Goal: Task Accomplishment & Management: Manage account settings

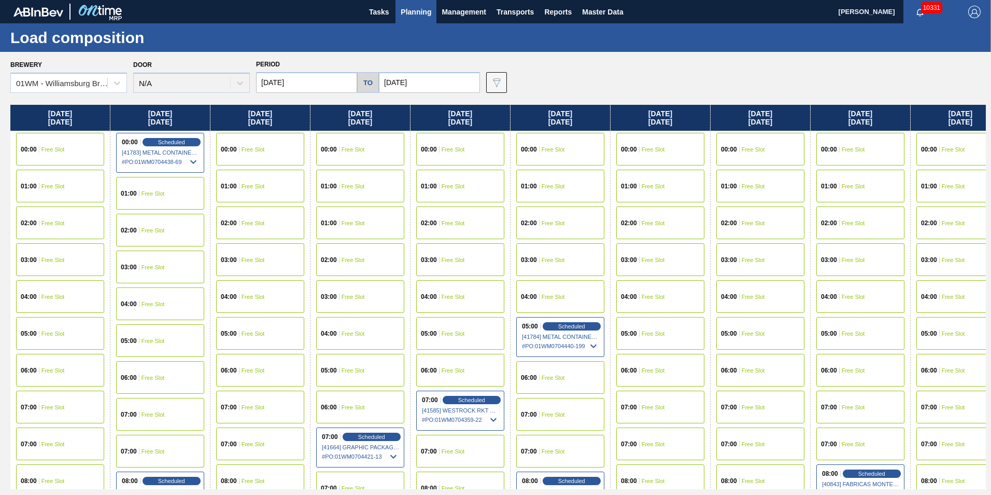
scroll to position [415, 0]
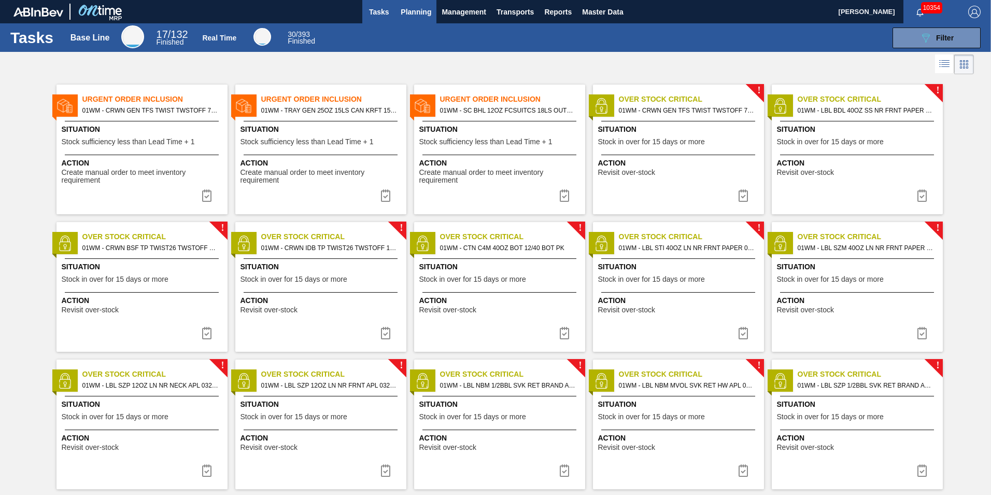
click at [407, 9] on span "Planning" at bounding box center [416, 12] width 31 height 12
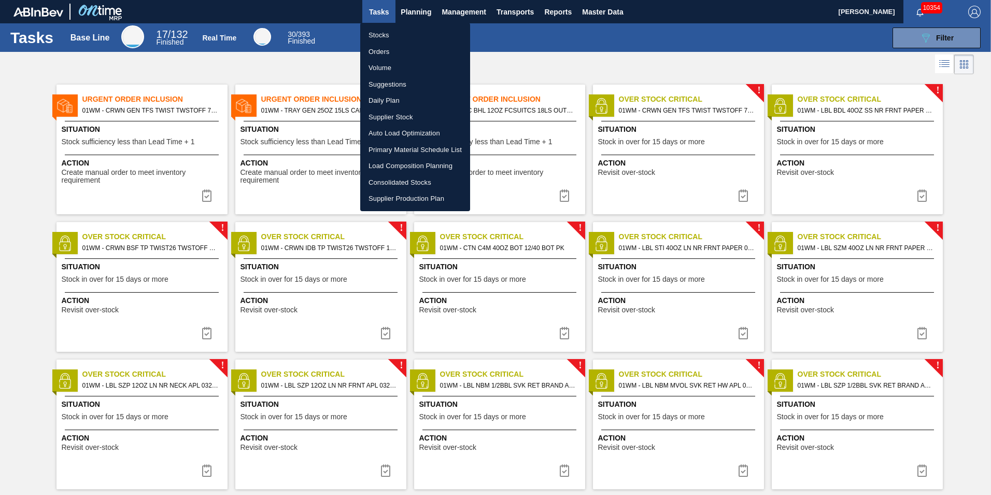
click at [393, 161] on li "Load Composition Planning" at bounding box center [415, 166] width 110 height 17
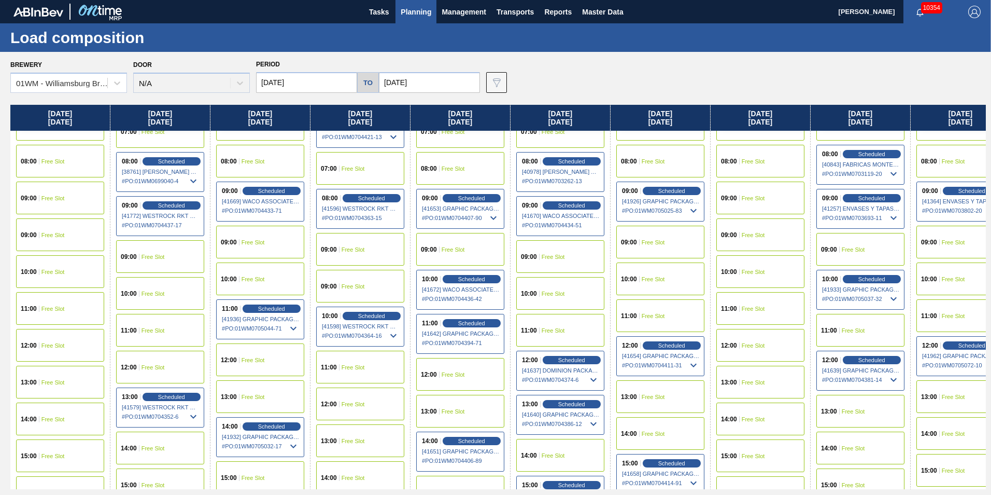
scroll to position [415, 0]
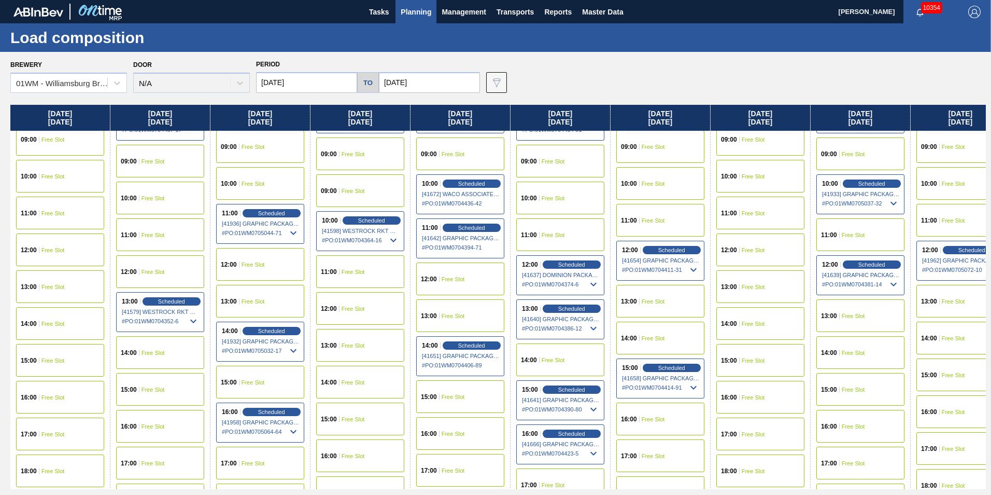
click at [566, 390] on span "Scheduled" at bounding box center [571, 389] width 27 height 6
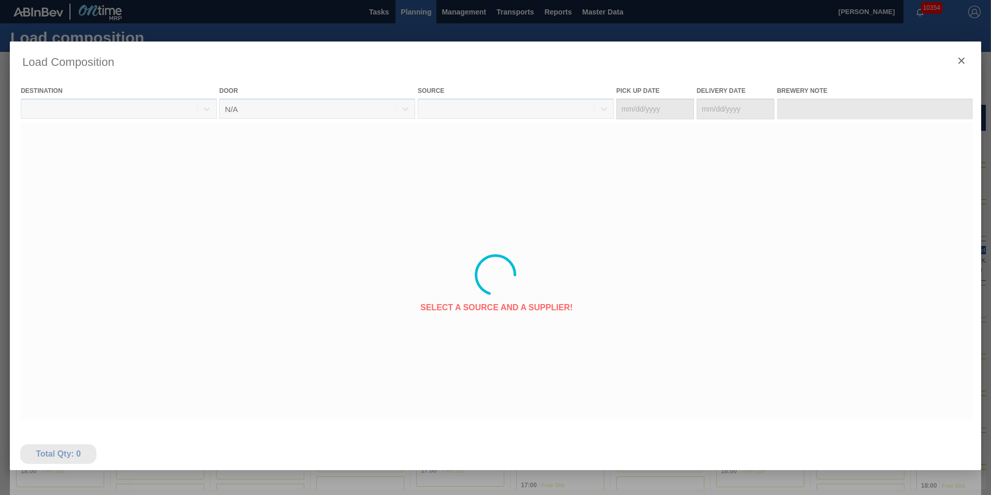
type Date "[DATE]"
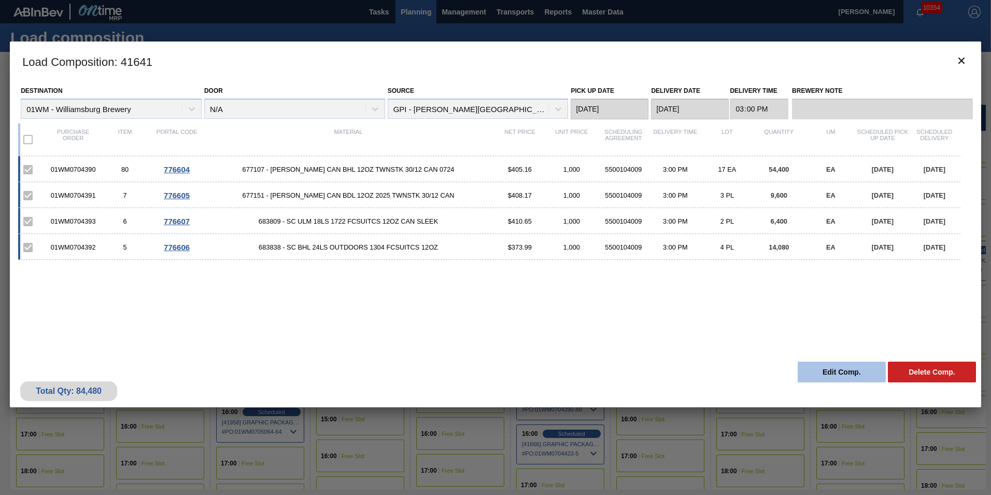
click at [828, 366] on button "Edit Comp." at bounding box center [842, 371] width 88 height 21
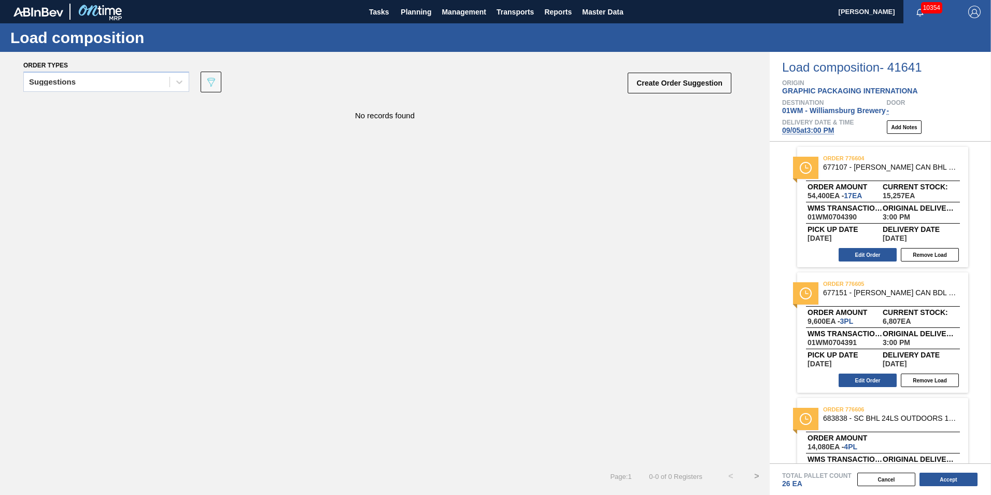
click at [819, 129] on span "[DATE] 3:00 PM" at bounding box center [808, 130] width 52 height 8
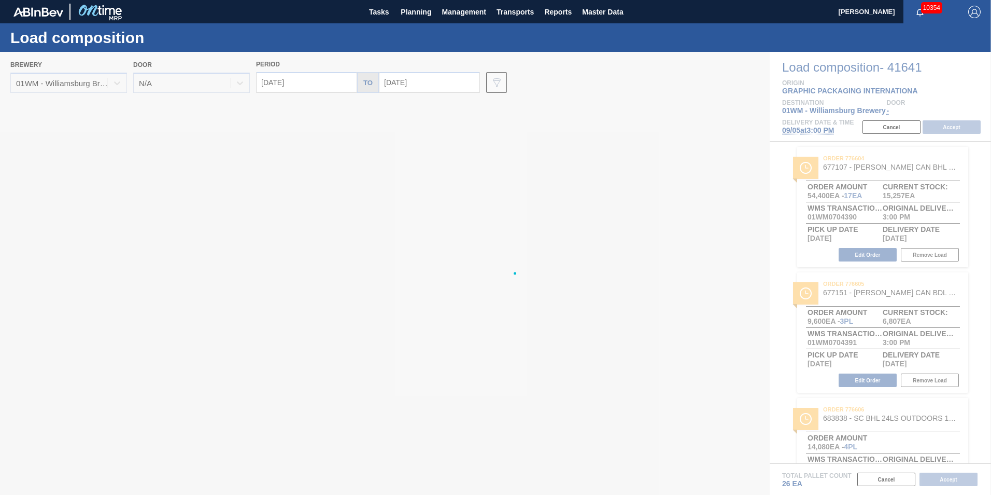
type input "[DATE]"
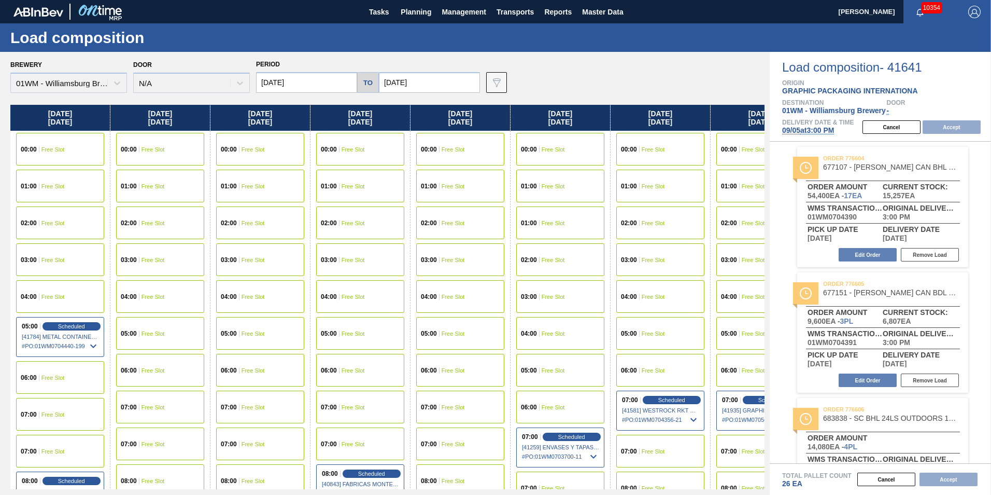
click at [301, 86] on input "[DATE]" at bounding box center [306, 82] width 101 height 21
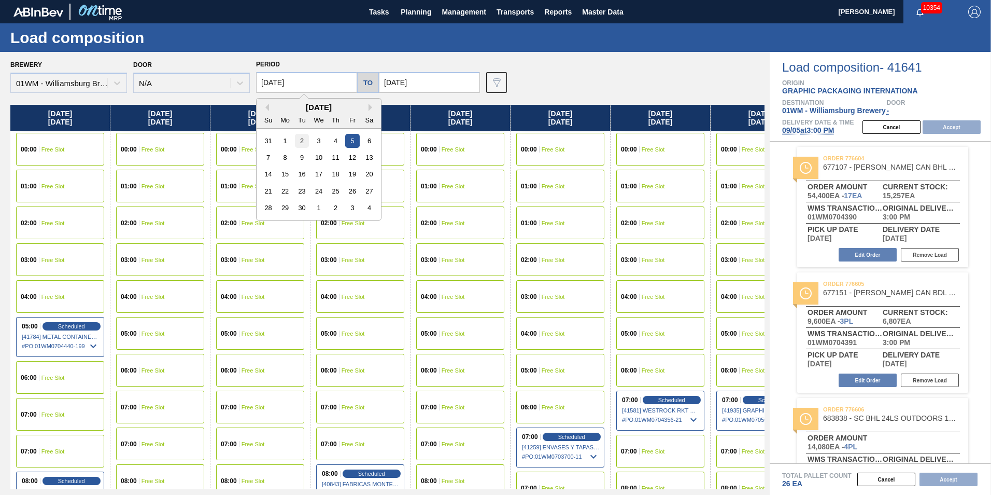
click at [303, 144] on div "2" at bounding box center [302, 141] width 14 height 14
type input "[DATE]"
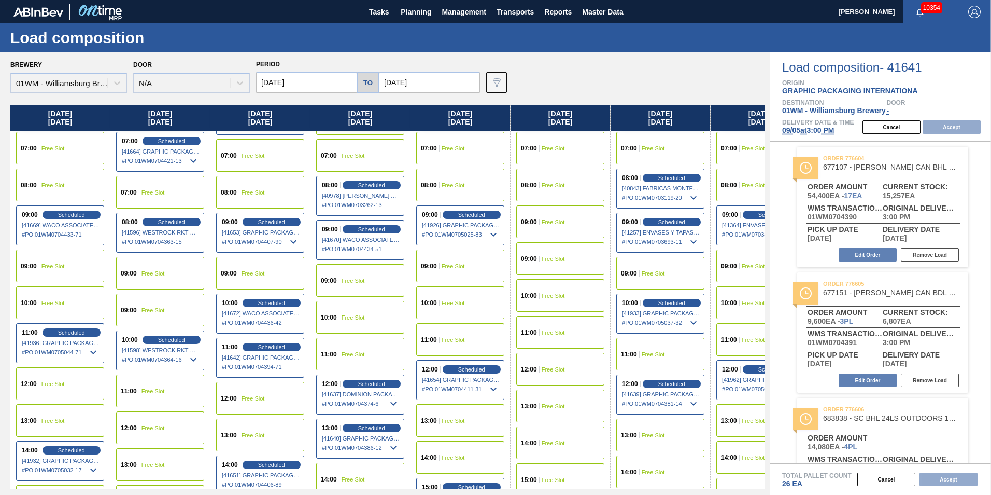
scroll to position [311, 0]
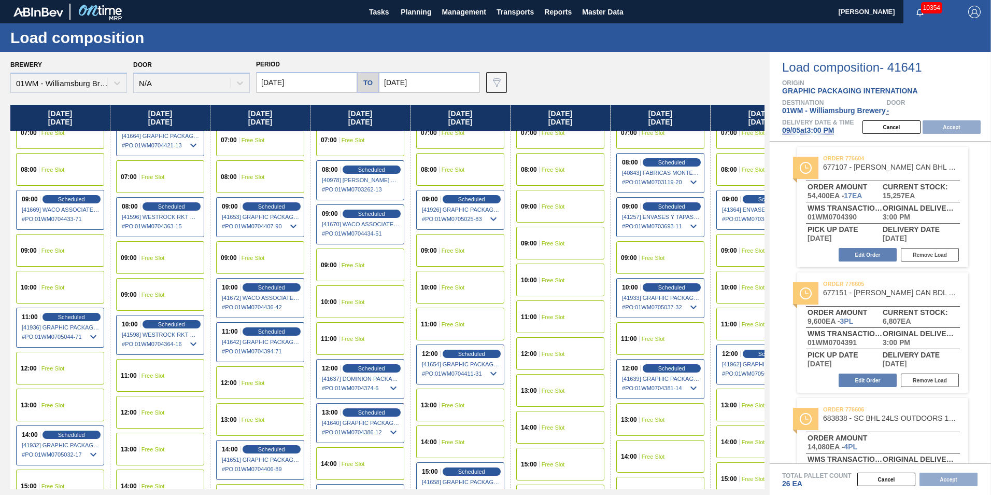
click at [67, 174] on div "08:00 Free Slot" at bounding box center [60, 169] width 88 height 33
click at [956, 132] on button "Accept" at bounding box center [952, 126] width 58 height 13
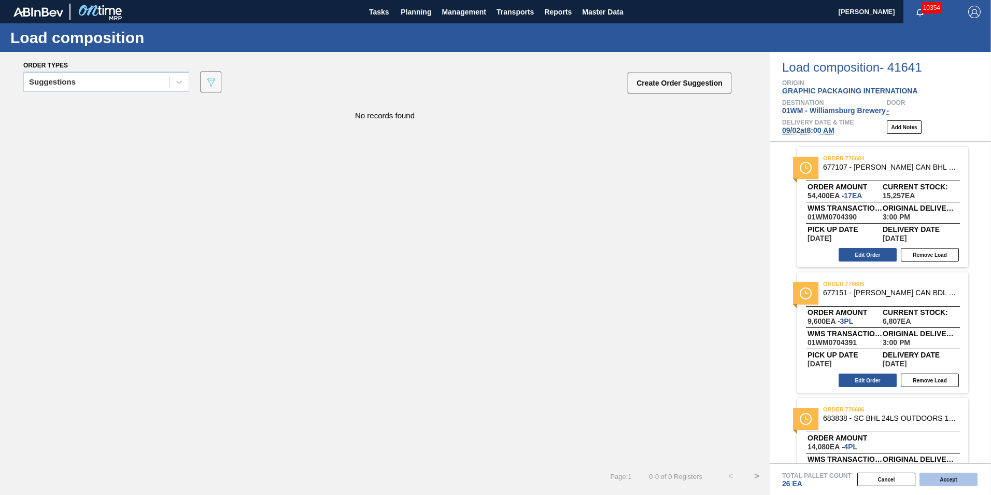
click at [937, 473] on button "Accept" at bounding box center [949, 478] width 58 height 13
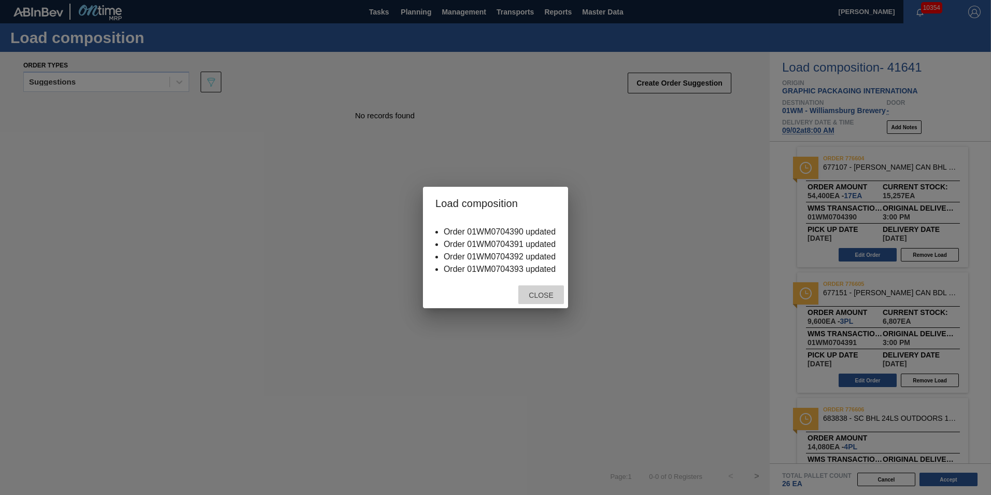
click at [550, 291] on span "Close" at bounding box center [541, 295] width 41 height 8
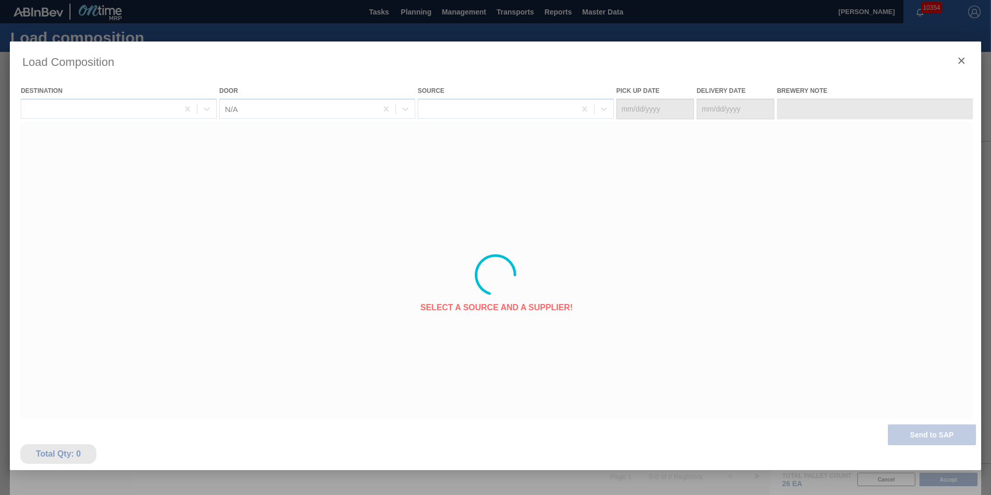
type Date "[DATE]"
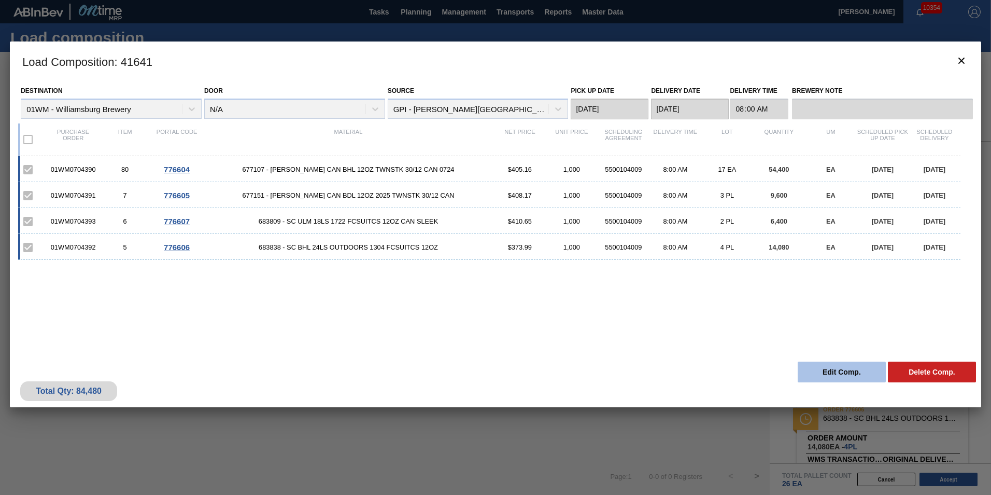
click at [836, 371] on button "Edit Comp." at bounding box center [842, 371] width 88 height 21
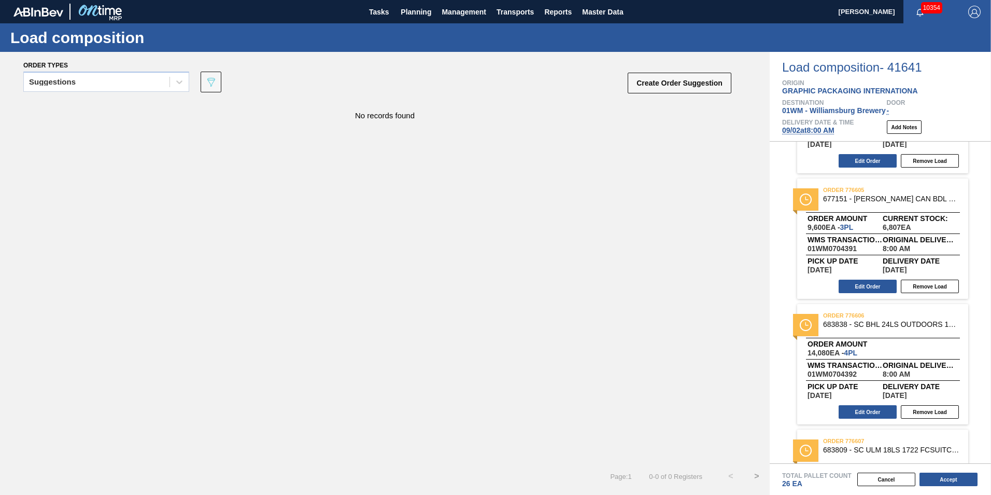
scroll to position [186, 0]
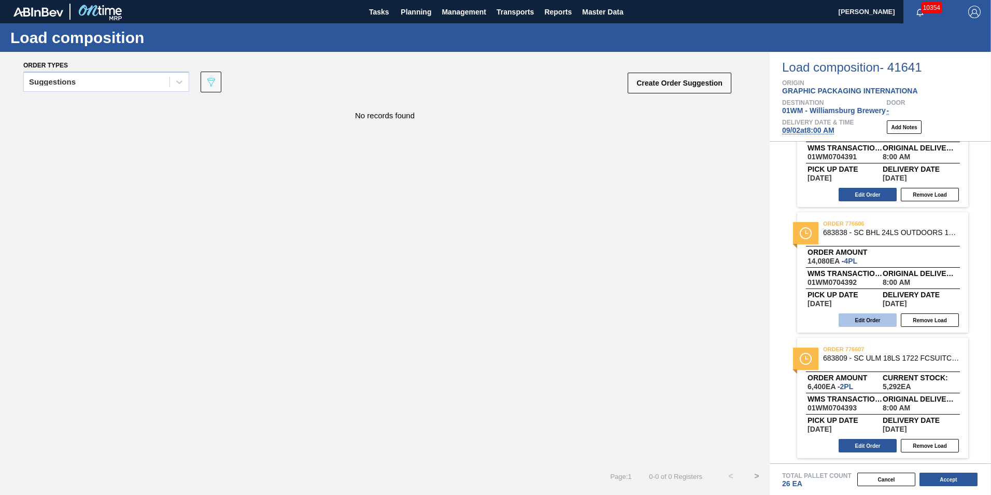
click at [875, 321] on button "Edit Order" at bounding box center [868, 319] width 58 height 13
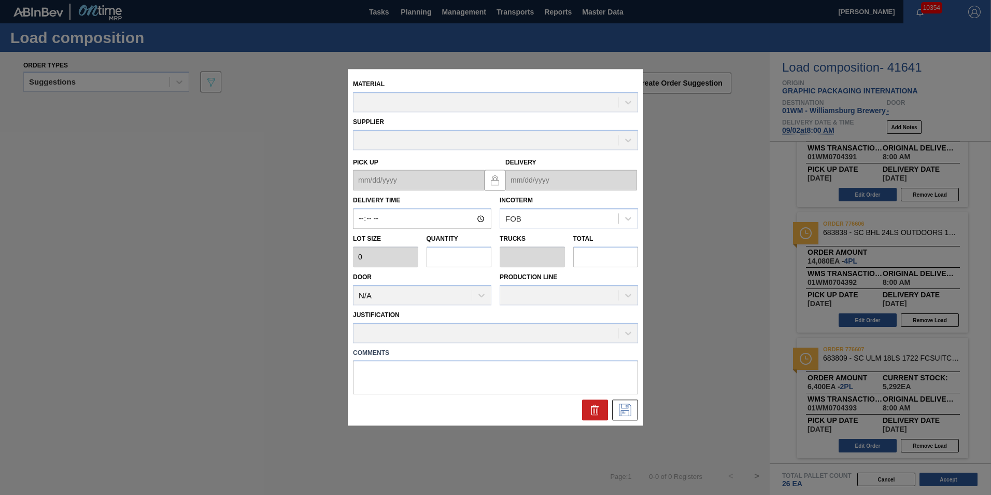
type input "08:00:00"
type input "3,520"
type input "4"
type input "0.169"
type input "14,080"
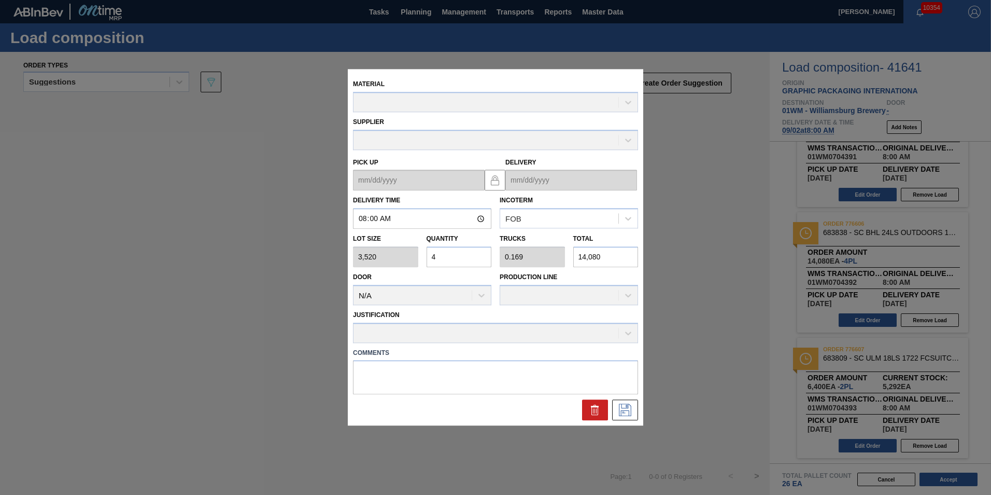
type up "[DATE]"
type input "[DATE]"
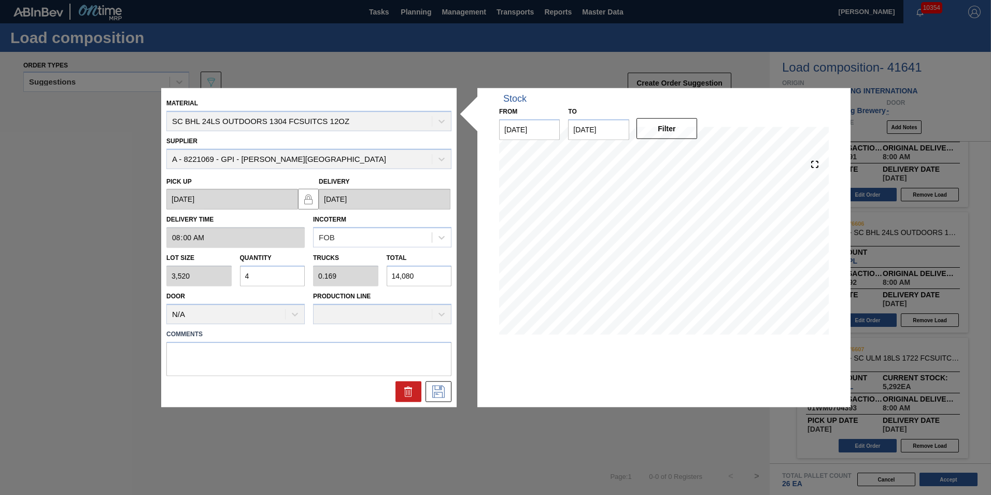
click at [266, 274] on input "4" at bounding box center [272, 275] width 65 height 21
type input "0"
type input "5"
type input "0.212"
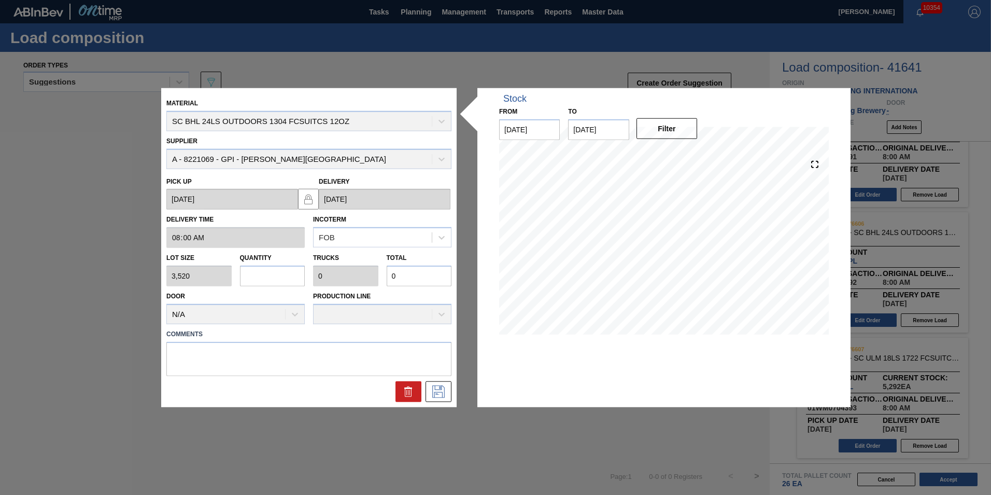
type input "17,600"
type input "5"
click at [281, 282] on input "5" at bounding box center [272, 275] width 65 height 21
type input "0"
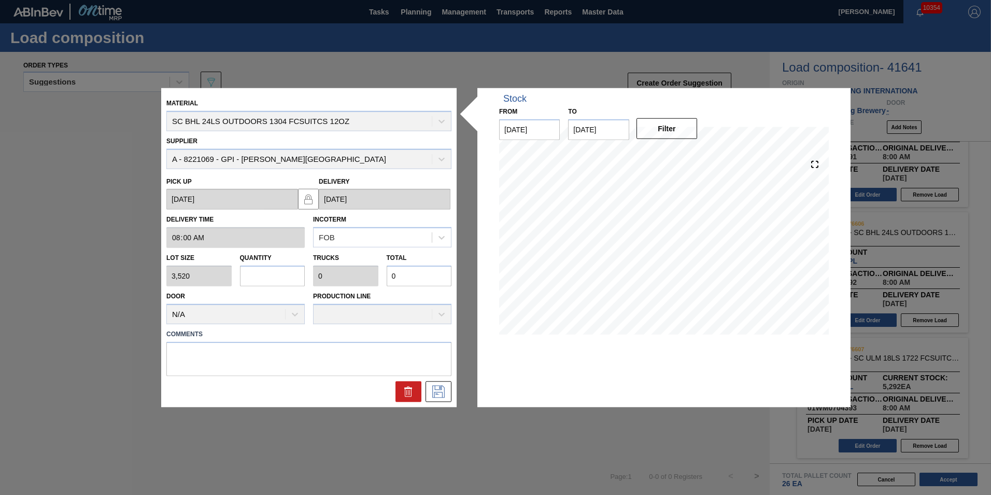
type input "6"
type input "0.254"
type input "21,120"
type input "6"
click at [444, 390] on icon at bounding box center [438, 391] width 17 height 12
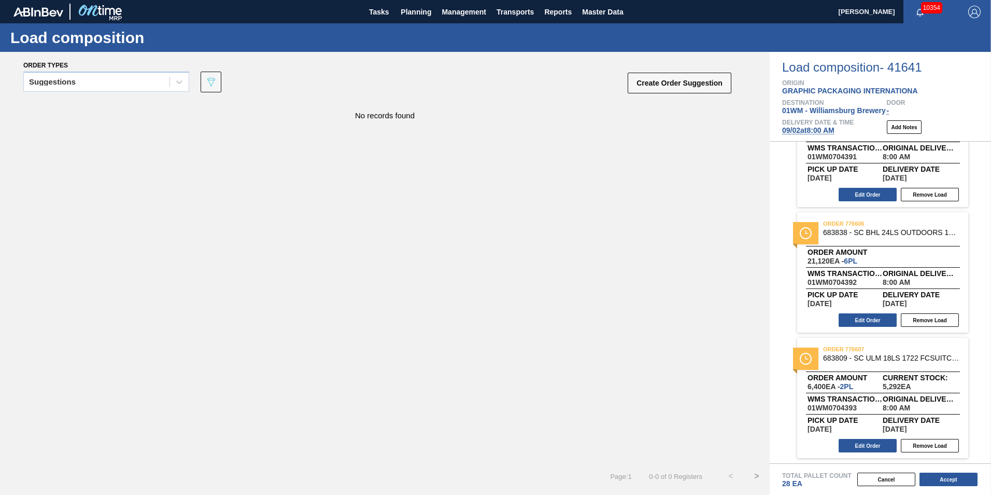
click at [862, 369] on div "order 776607 683809 - SC ULM 18LS 1722 FCSUITCS 12OZ CAN SLEEK Order amount 6,4…" at bounding box center [882, 397] width 171 height 120
click at [922, 445] on button "Remove Load" at bounding box center [930, 445] width 58 height 13
click at [938, 482] on button "Accept" at bounding box center [949, 478] width 58 height 13
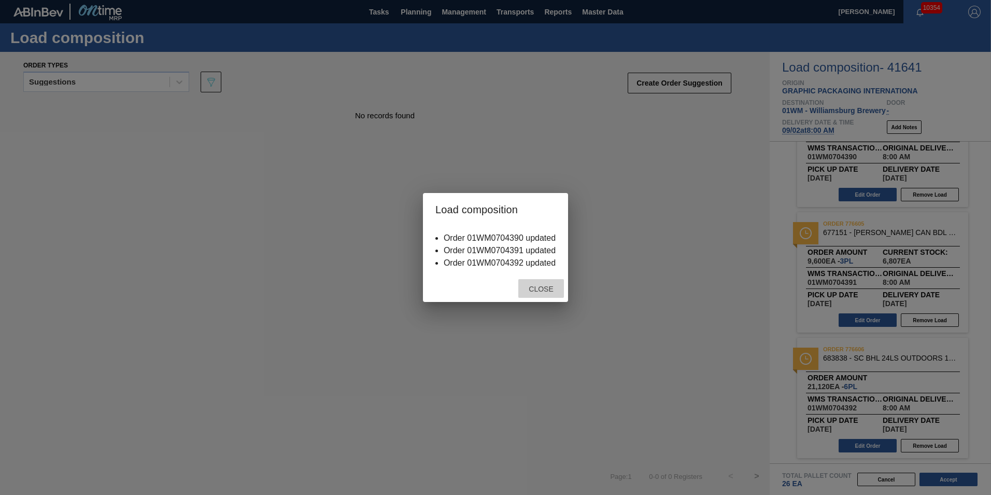
click at [547, 287] on span "Close" at bounding box center [541, 289] width 41 height 8
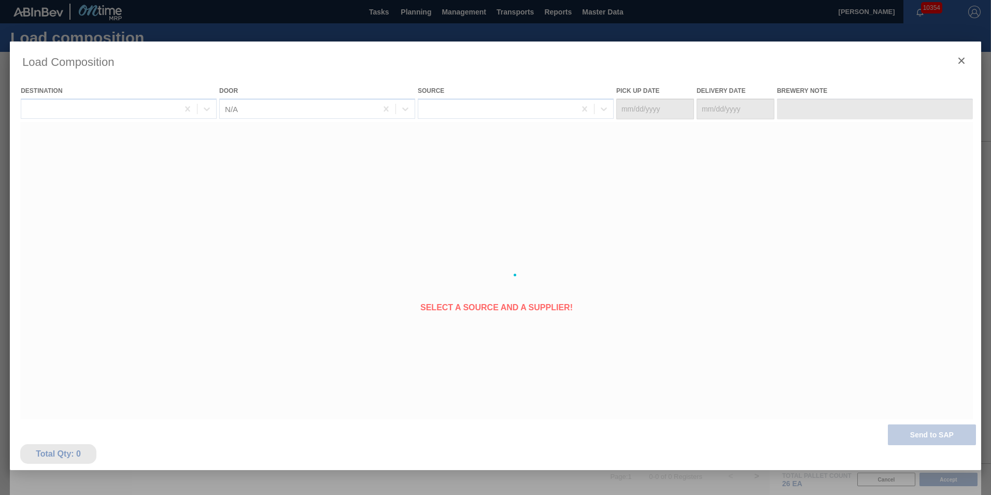
type Date "[DATE]"
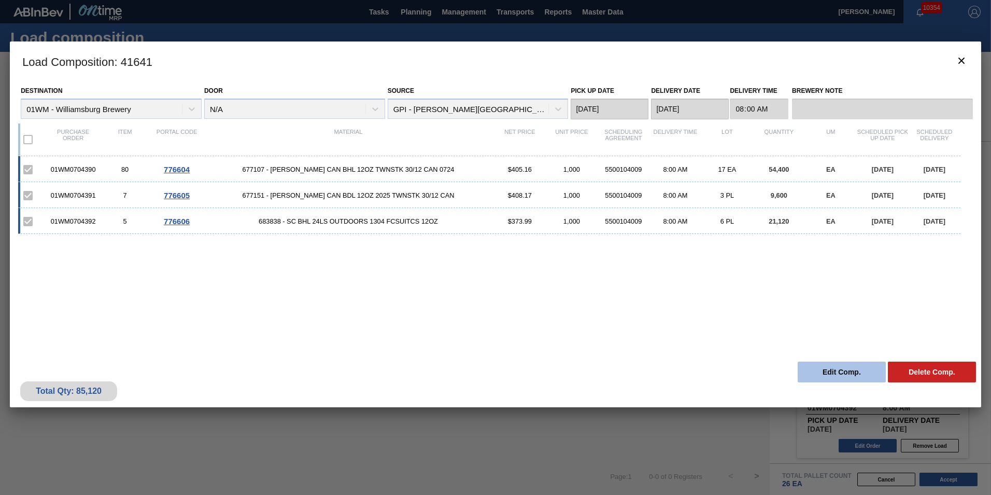
click at [852, 373] on button "Edit Comp." at bounding box center [842, 371] width 88 height 21
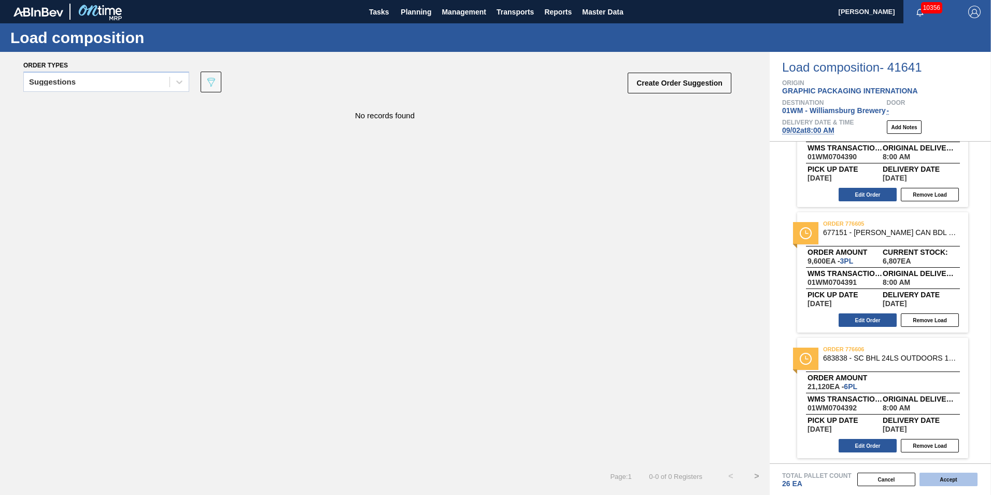
click at [961, 483] on button "Accept" at bounding box center [949, 478] width 58 height 13
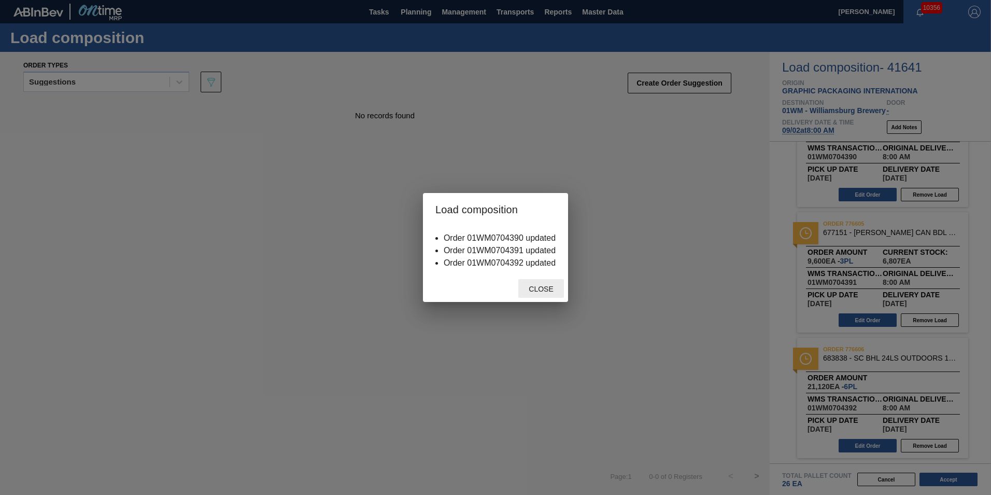
click at [551, 295] on div "Close" at bounding box center [541, 288] width 46 height 19
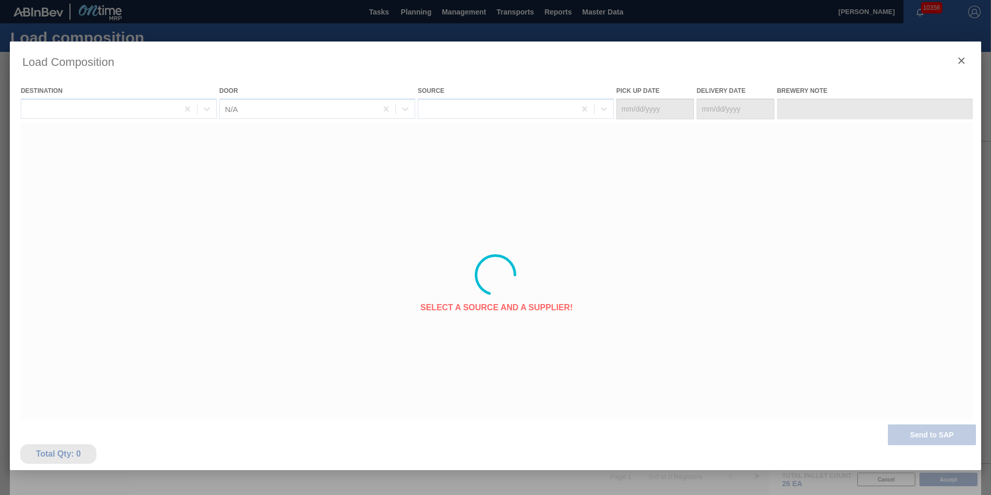
type Date "[DATE]"
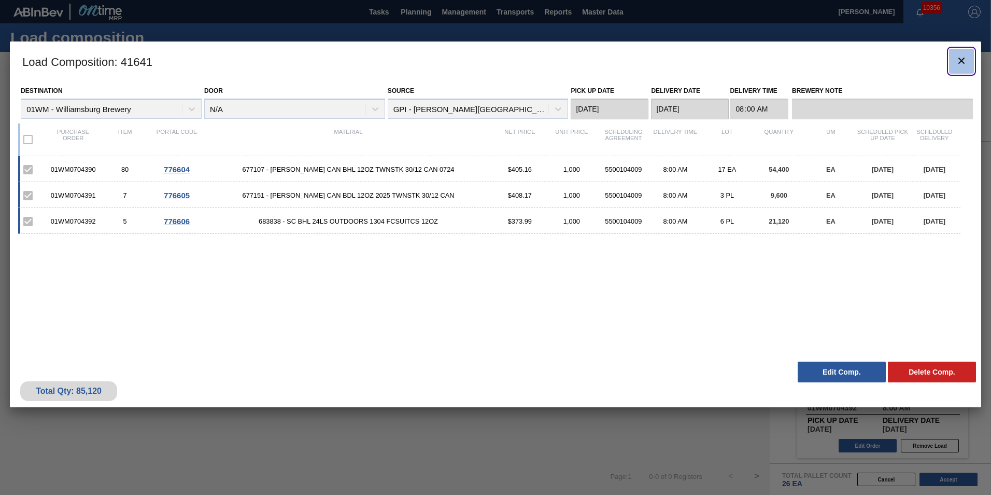
click at [962, 58] on icon "botão de ícone" at bounding box center [961, 60] width 12 height 12
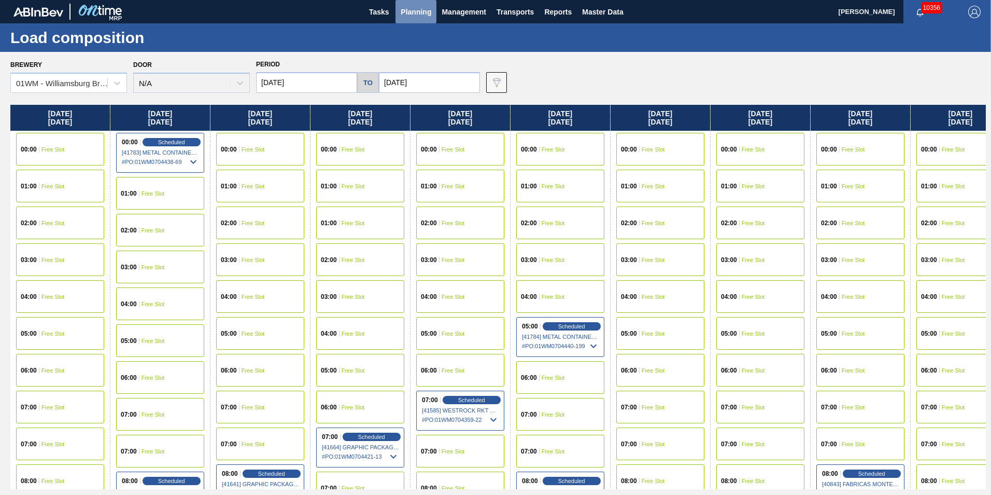
click at [425, 12] on span "Planning" at bounding box center [416, 12] width 31 height 12
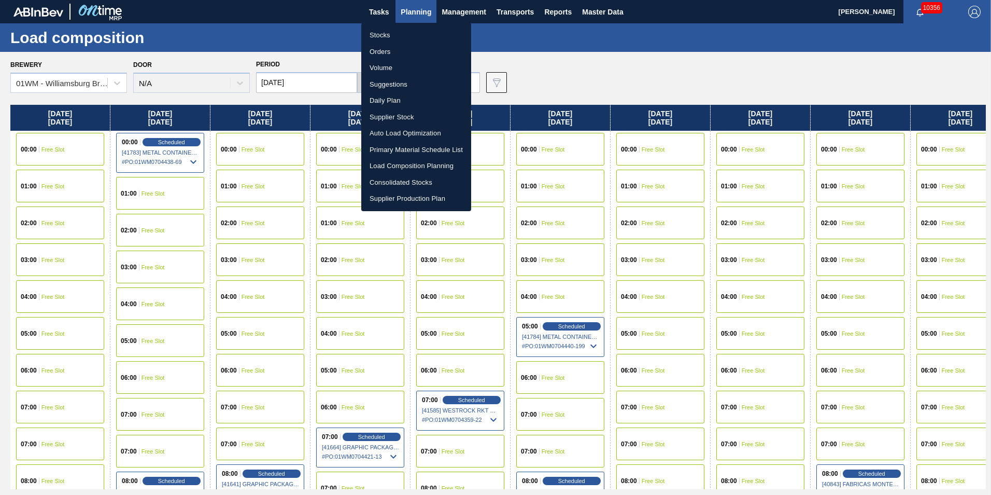
click at [403, 163] on li "Load Composition Planning" at bounding box center [416, 166] width 110 height 17
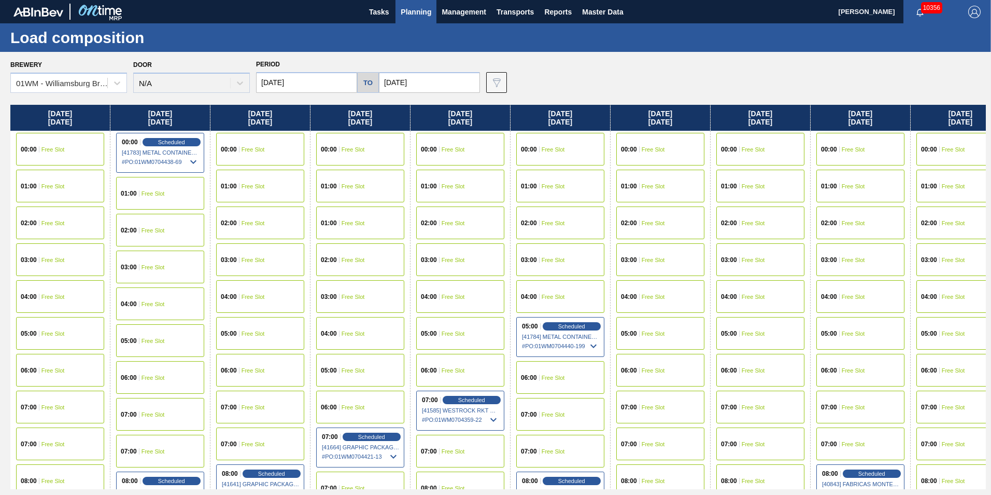
click at [410, 18] on button "Planning" at bounding box center [416, 11] width 41 height 23
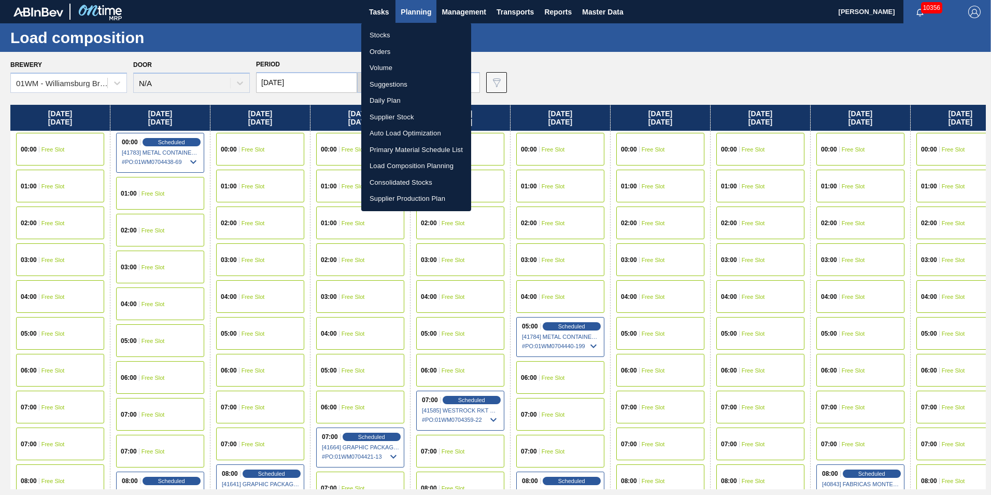
click at [396, 32] on li "Stocks" at bounding box center [416, 35] width 110 height 17
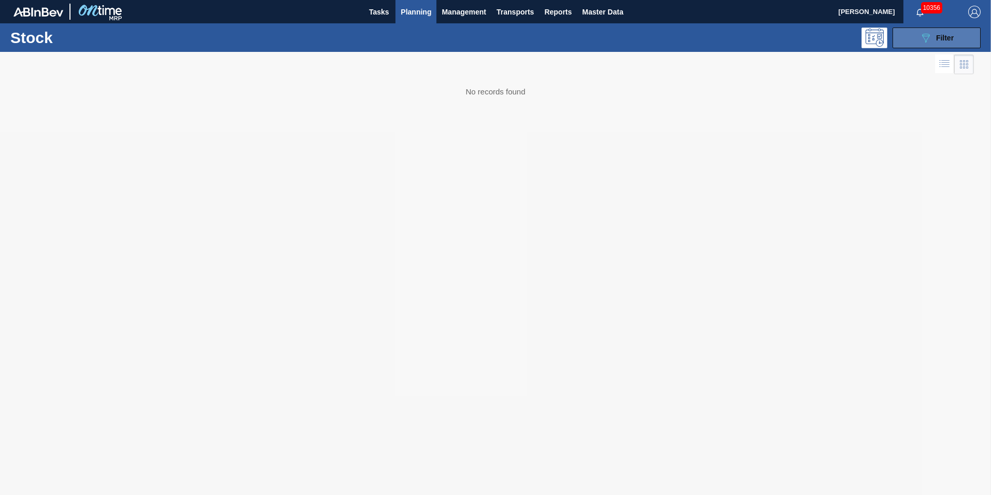
click at [929, 36] on icon "089F7B8B-B2A5-4AFE-B5C0-19BA573D28AC" at bounding box center [926, 38] width 12 height 12
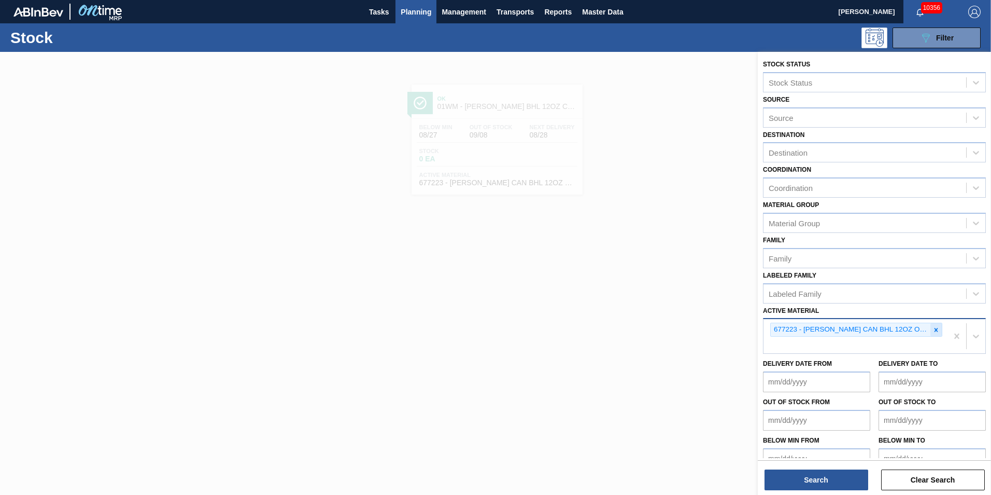
click at [931, 331] on div at bounding box center [936, 329] width 11 height 13
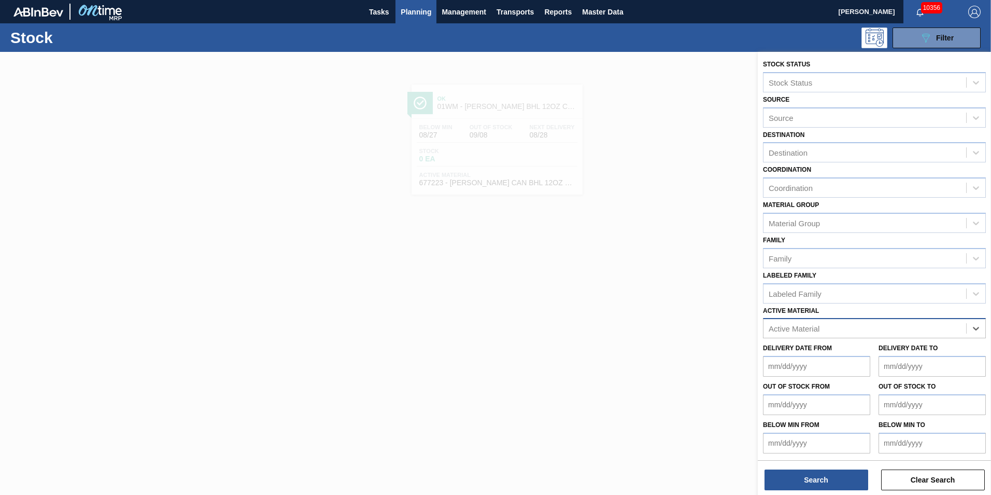
click at [815, 328] on div "Active Material" at bounding box center [794, 328] width 51 height 9
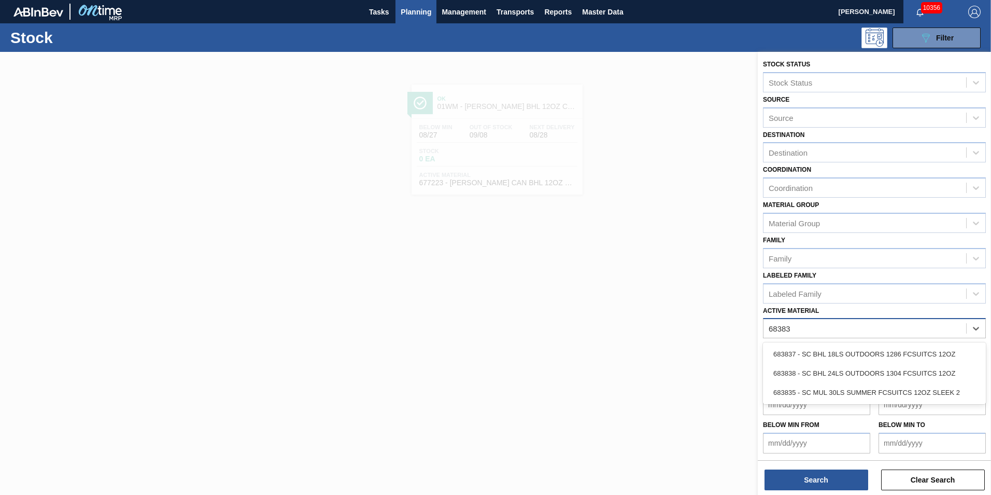
type Material "683837"
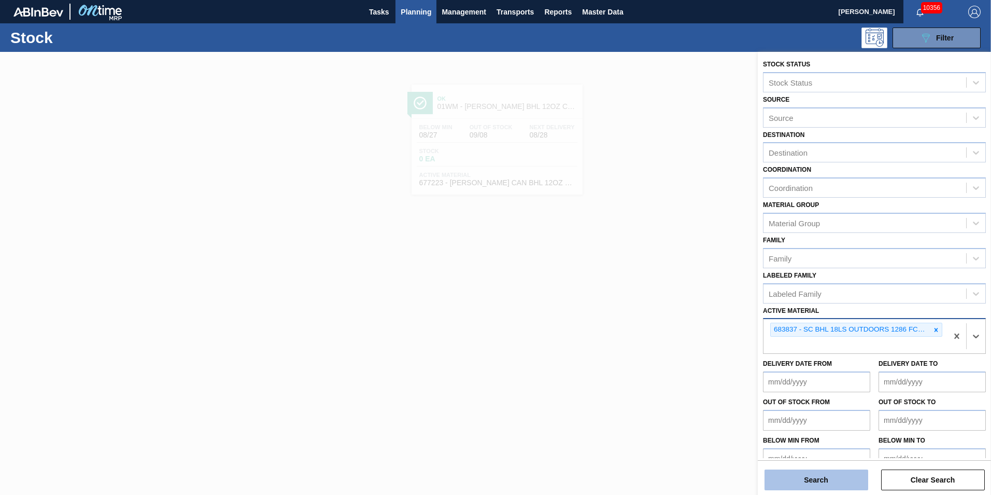
click at [821, 480] on button "Search" at bounding box center [817, 479] width 104 height 21
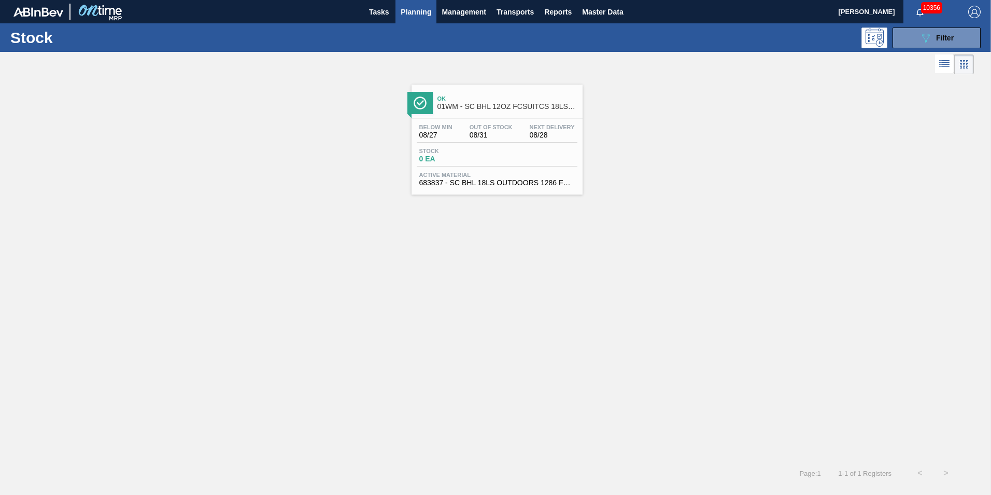
click at [481, 151] on span "Stock" at bounding box center [455, 151] width 73 height 6
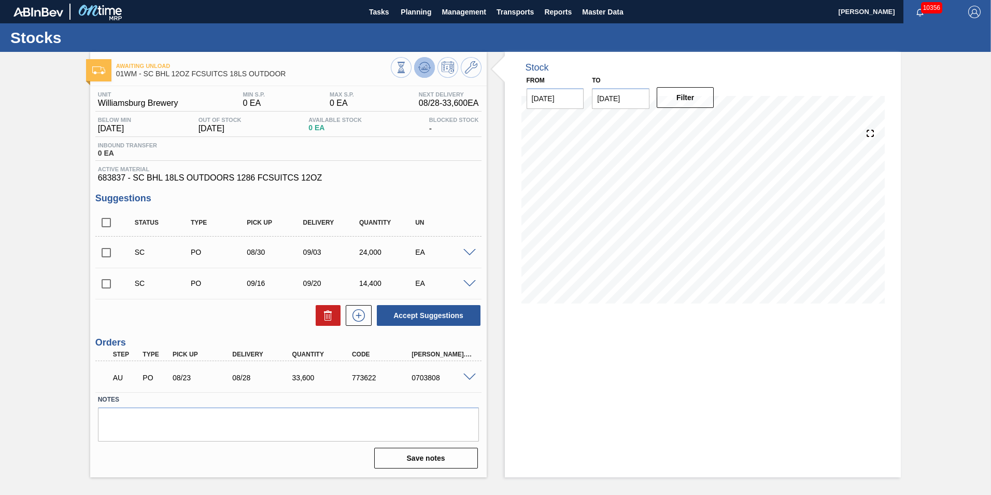
click at [427, 63] on icon at bounding box center [424, 67] width 12 height 12
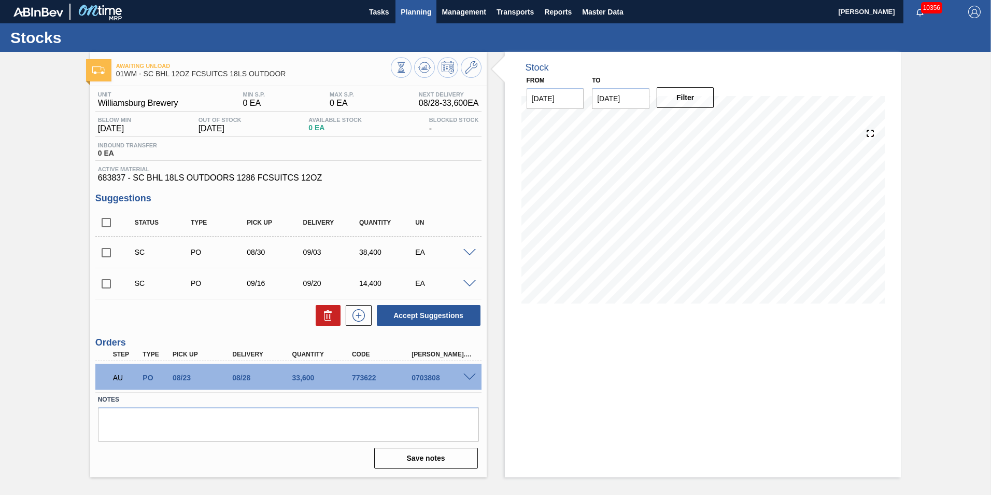
click at [415, 11] on span "Planning" at bounding box center [416, 12] width 31 height 12
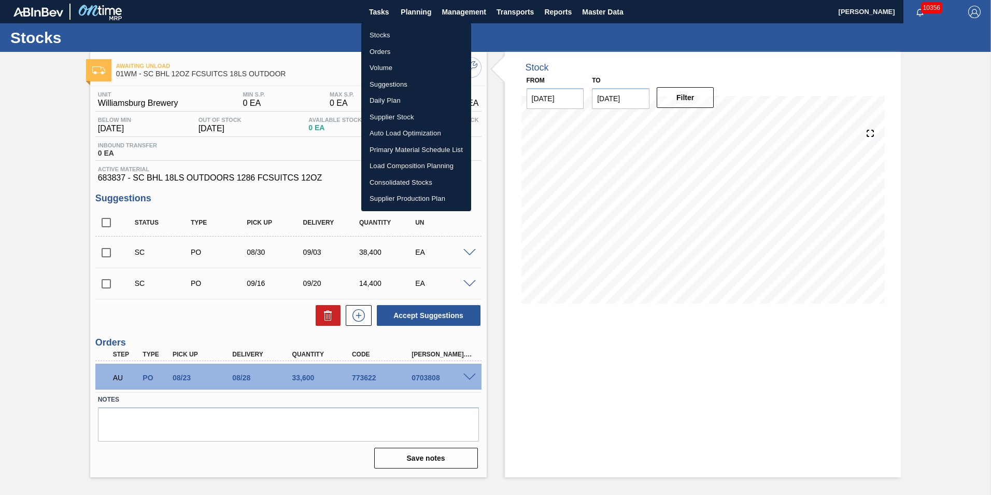
click at [396, 162] on li "Load Composition Planning" at bounding box center [416, 166] width 110 height 17
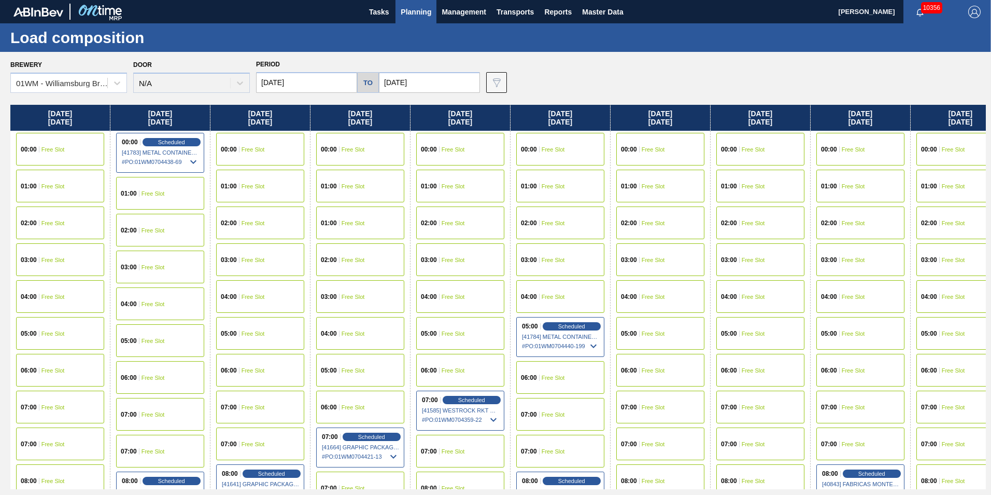
click at [414, 17] on span "Planning" at bounding box center [416, 12] width 31 height 12
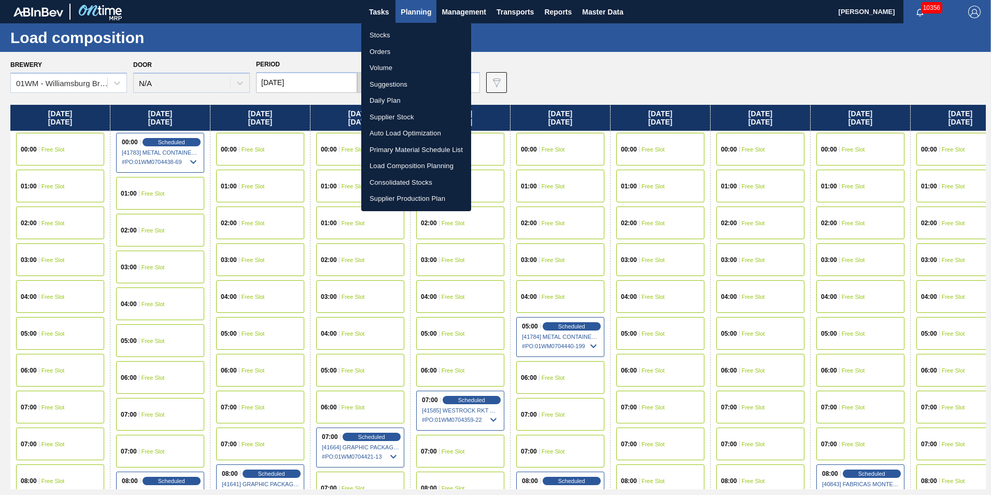
click at [398, 33] on li "Stocks" at bounding box center [416, 35] width 110 height 17
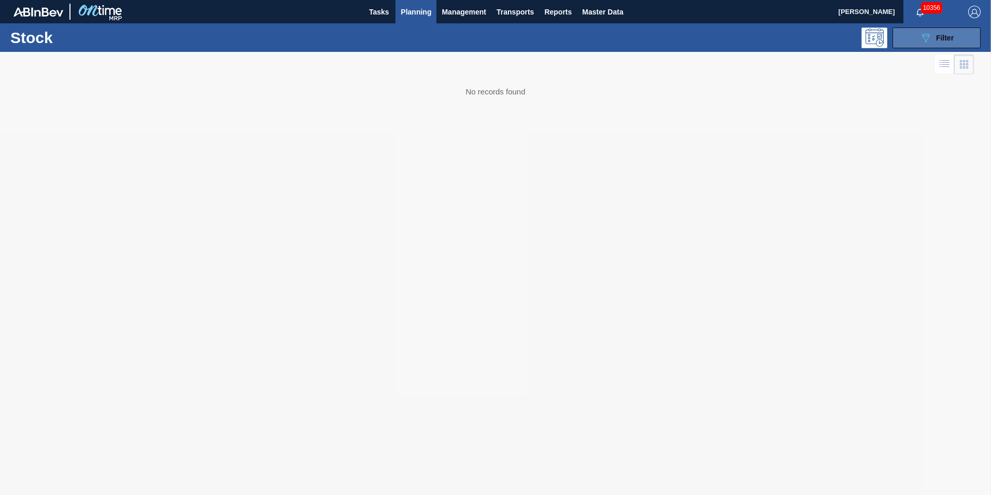
click at [945, 38] on span "Filter" at bounding box center [945, 38] width 18 height 8
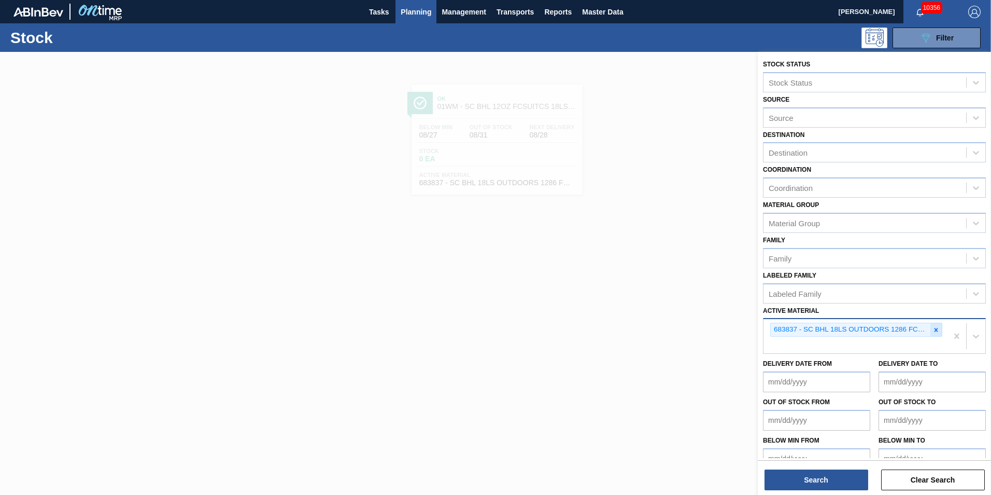
click at [938, 328] on div at bounding box center [936, 329] width 11 height 13
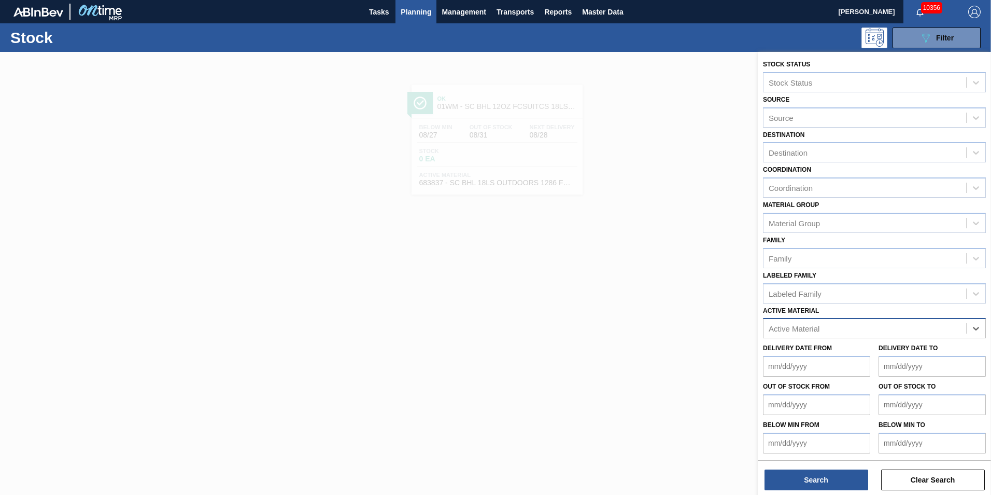
click at [889, 335] on div "Active Material" at bounding box center [865, 328] width 203 height 15
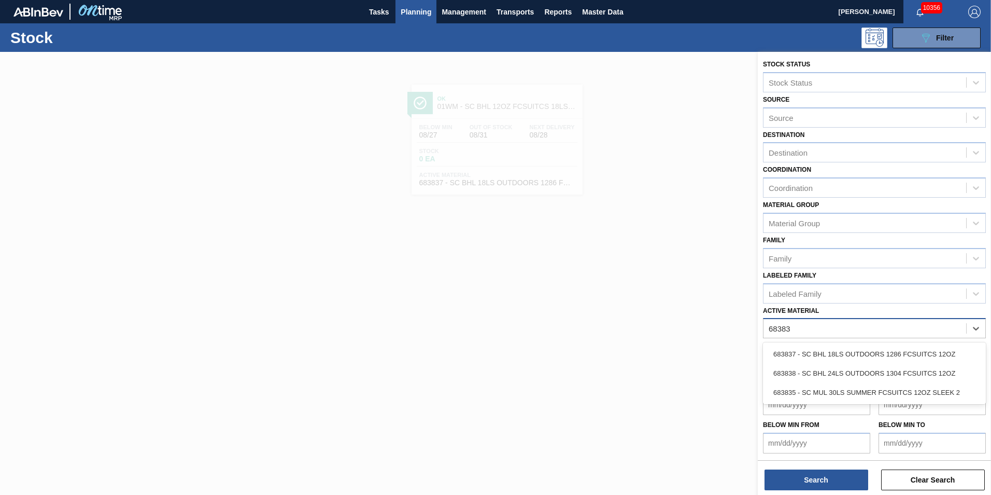
type Material "683838"
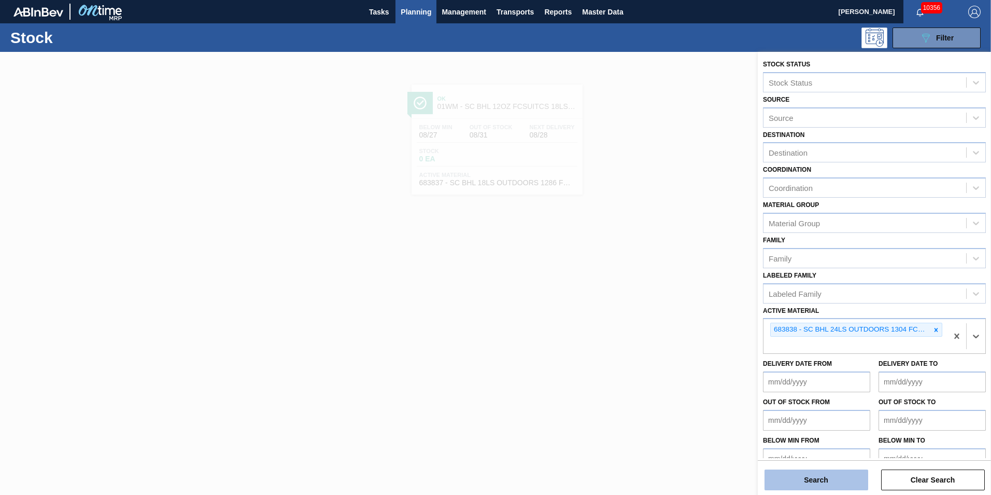
click at [848, 480] on button "Search" at bounding box center [817, 479] width 104 height 21
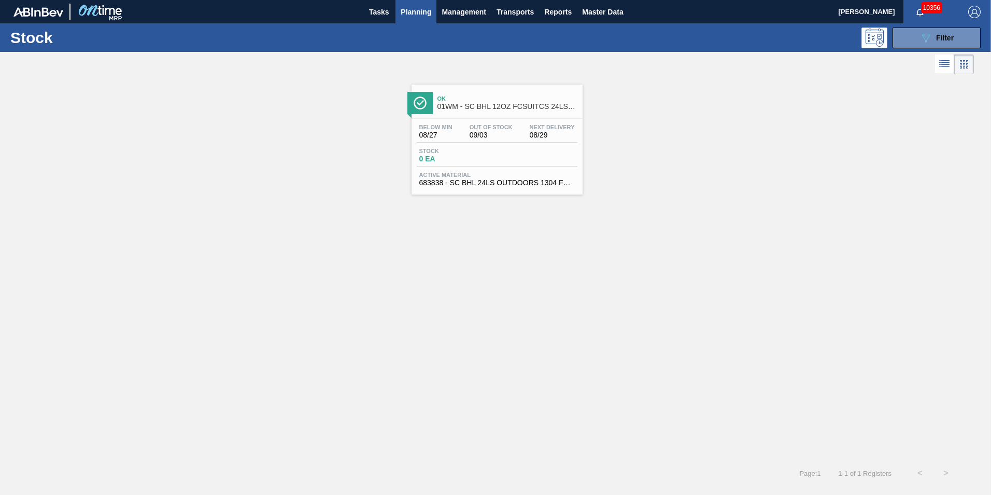
click at [479, 175] on span "Active Material" at bounding box center [497, 175] width 156 height 6
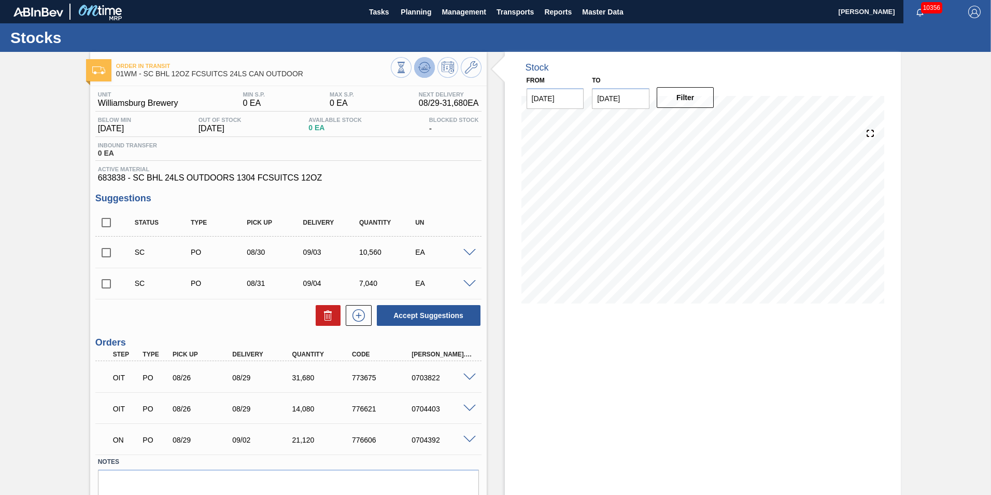
click at [420, 74] on span at bounding box center [424, 67] width 12 height 12
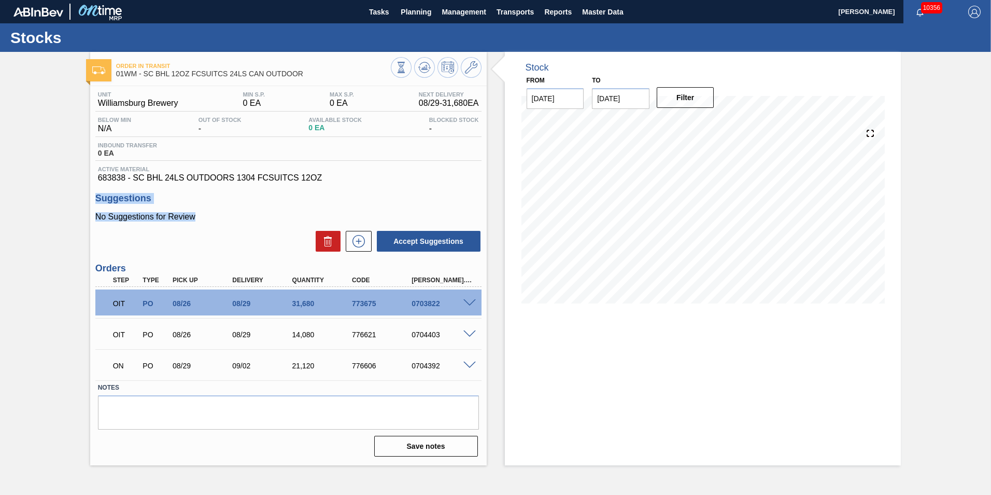
drag, startPoint x: 199, startPoint y: 217, endPoint x: 48, endPoint y: 200, distance: 151.8
click at [48, 200] on div "Order in transit 01WM - SC BHL 12OZ FCSUITCS 24LS CAN OUTDOOR Unit Williamsburg…" at bounding box center [495, 258] width 991 height 413
click at [418, 13] on span "Planning" at bounding box center [416, 12] width 31 height 12
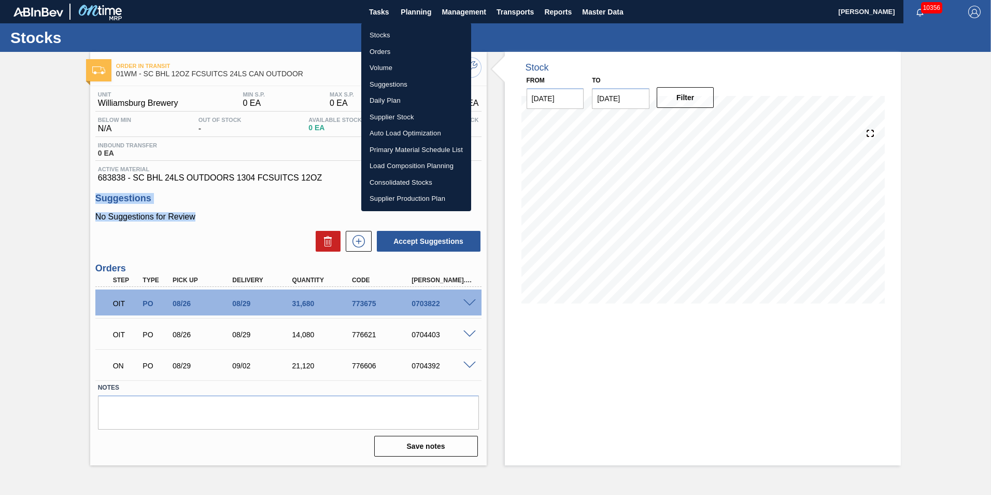
drag, startPoint x: 401, startPoint y: 34, endPoint x: 397, endPoint y: 54, distance: 20.1
click at [401, 34] on li "Stocks" at bounding box center [416, 35] width 110 height 17
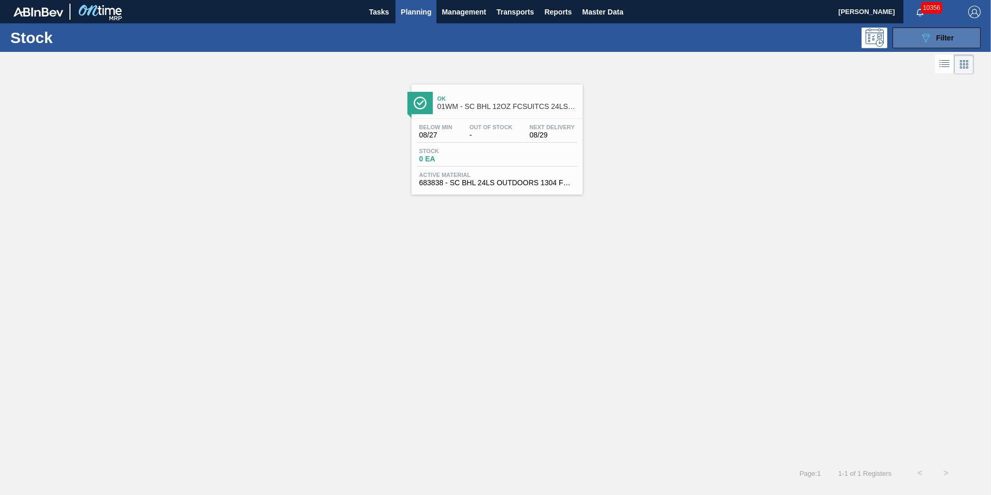
click at [950, 40] on span "Filter" at bounding box center [945, 38] width 18 height 8
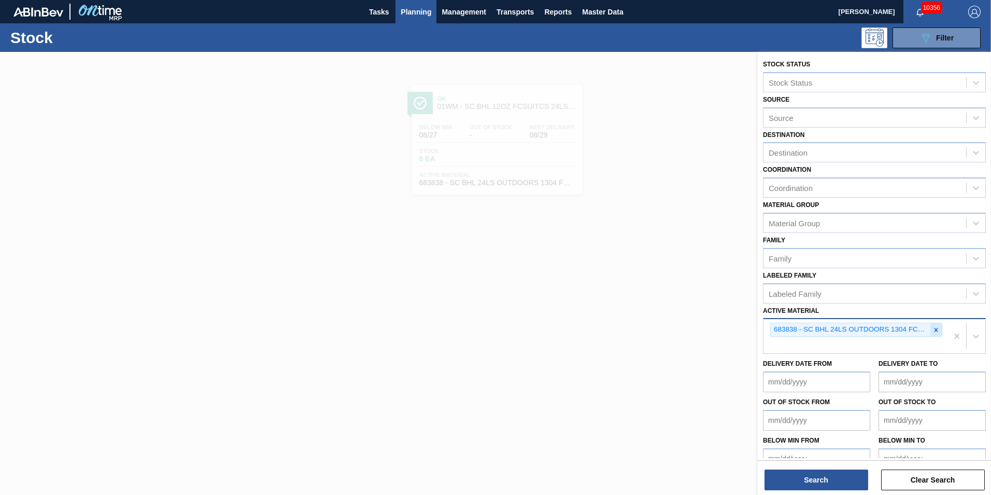
click at [937, 329] on icon at bounding box center [936, 329] width 7 height 7
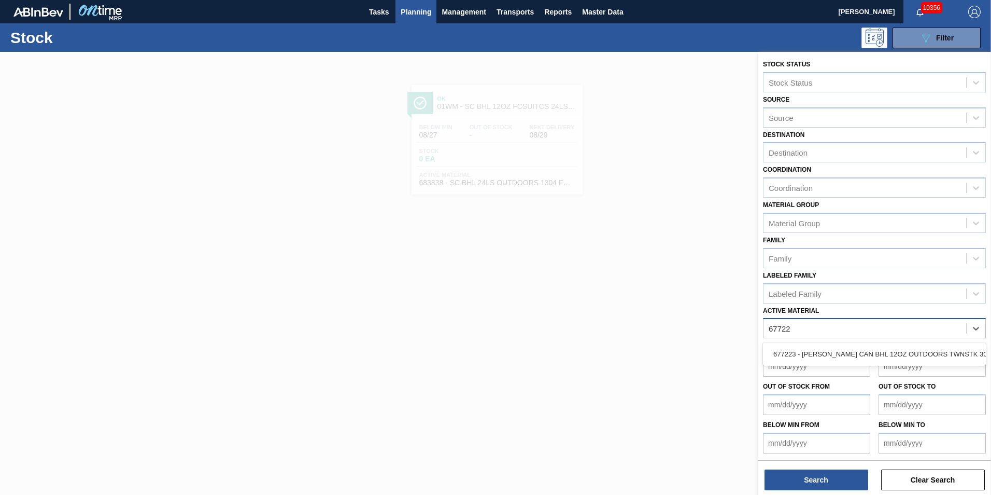
type Material "677223"
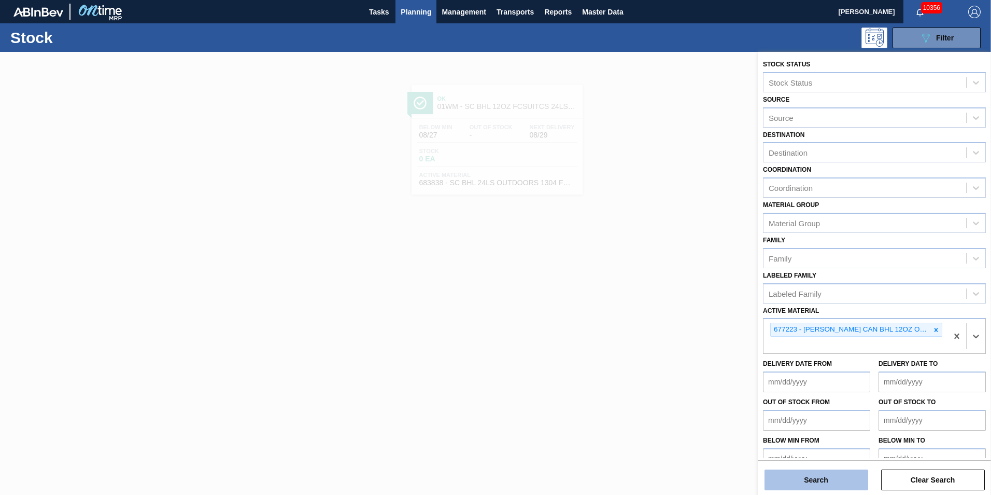
click at [808, 477] on button "Search" at bounding box center [817, 479] width 104 height 21
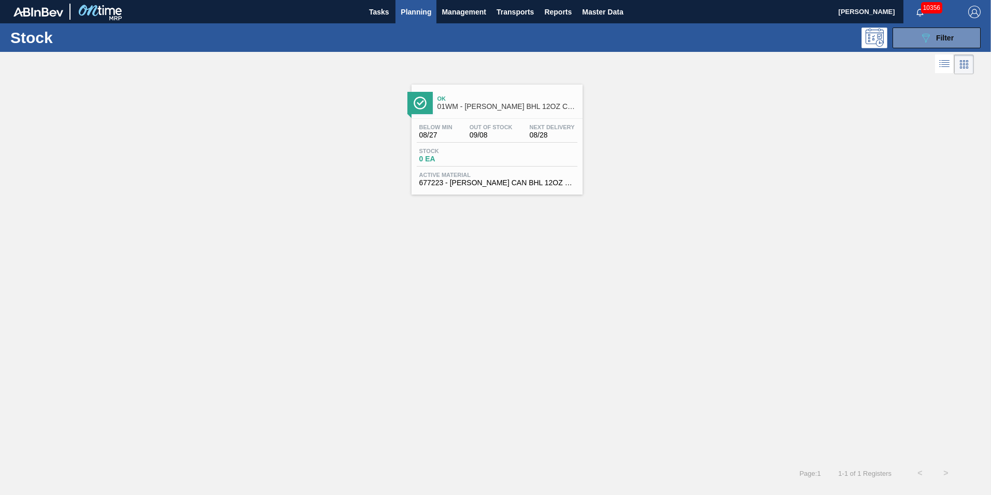
click at [460, 128] on div "Below Min 08/27 Out Of Stock 09/08 Next Delivery 08/28" at bounding box center [497, 133] width 161 height 19
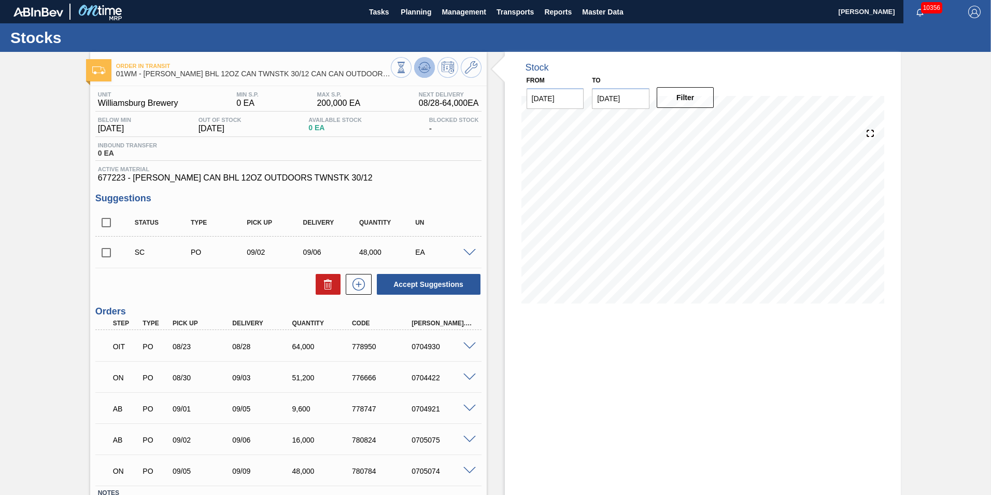
click at [425, 63] on icon at bounding box center [424, 67] width 12 height 12
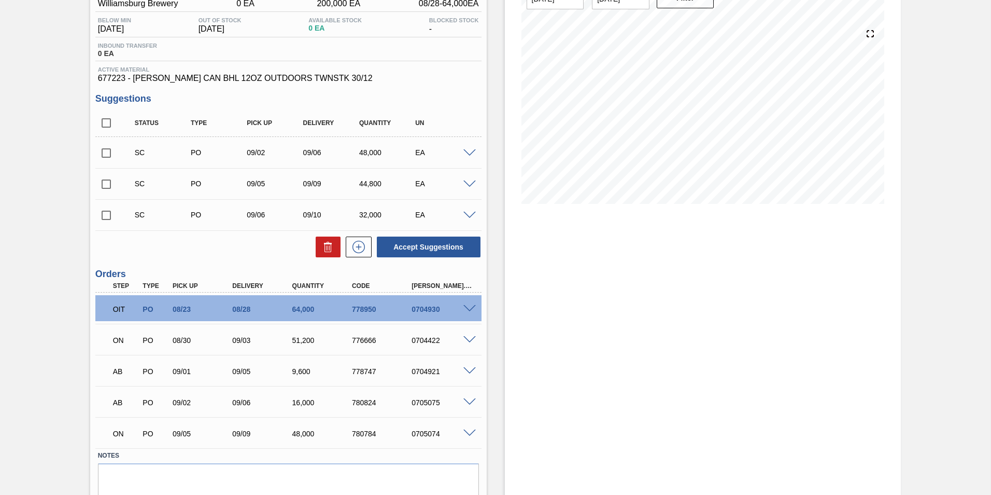
scroll to position [104, 0]
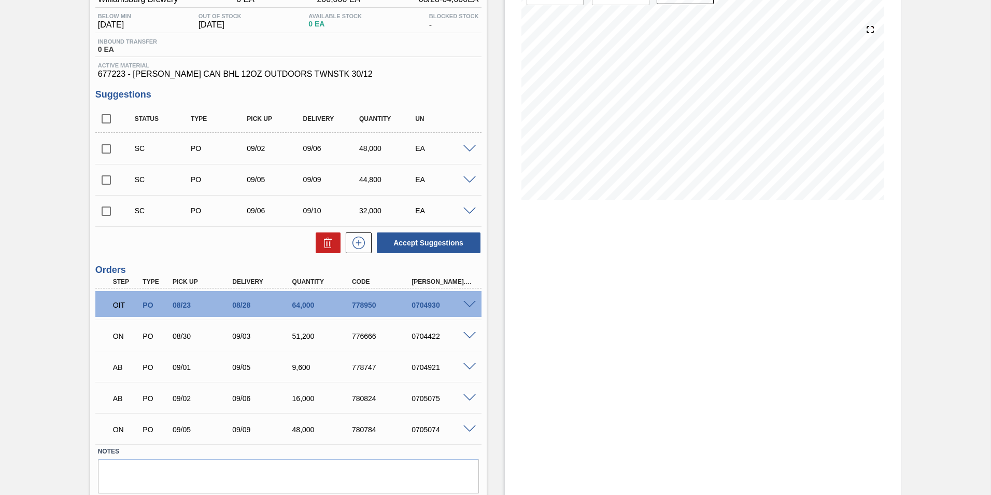
click at [468, 400] on span at bounding box center [469, 398] width 12 height 8
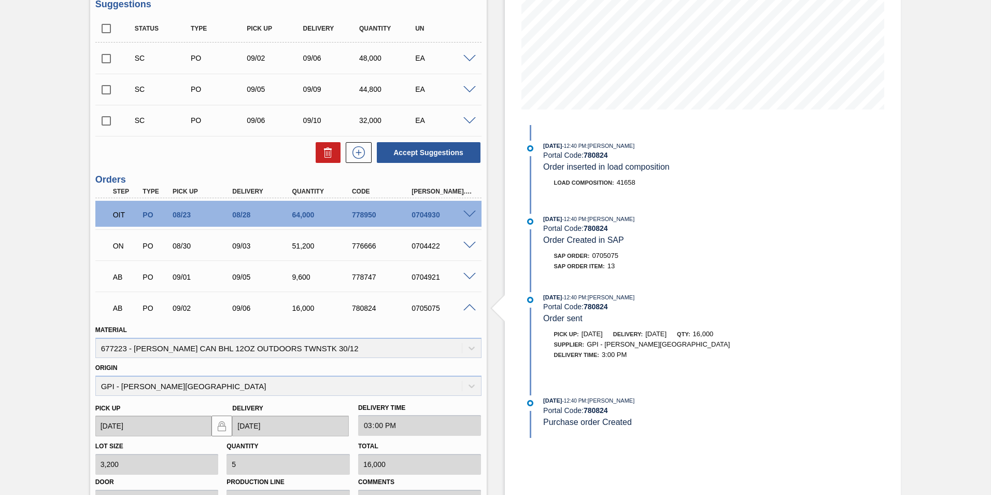
scroll to position [259, 0]
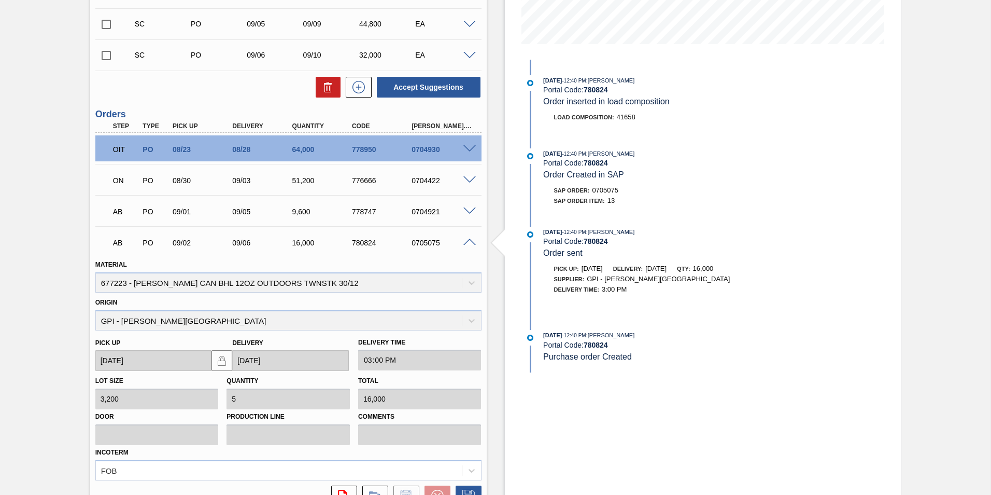
click at [466, 240] on span at bounding box center [469, 242] width 12 height 8
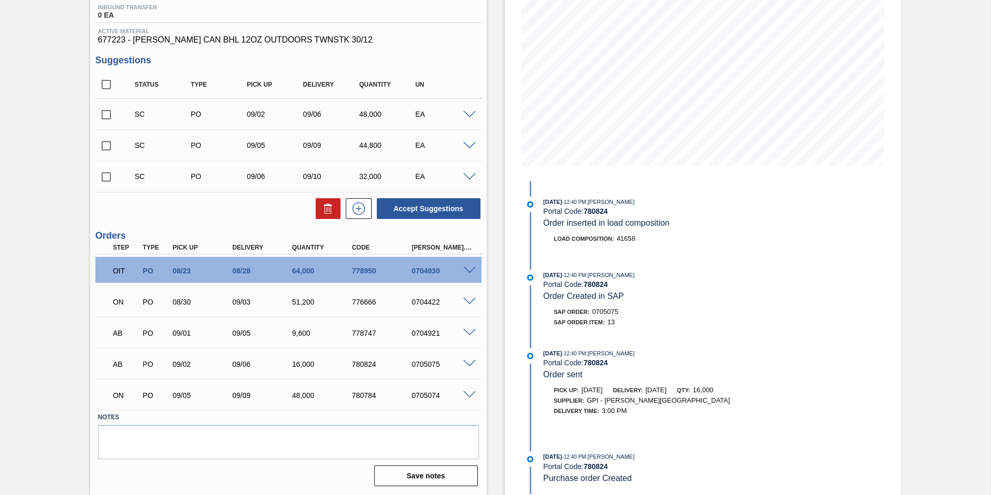
click at [470, 390] on div at bounding box center [471, 394] width 21 height 8
click at [461, 390] on div at bounding box center [471, 394] width 21 height 8
click at [467, 393] on span at bounding box center [469, 395] width 12 height 8
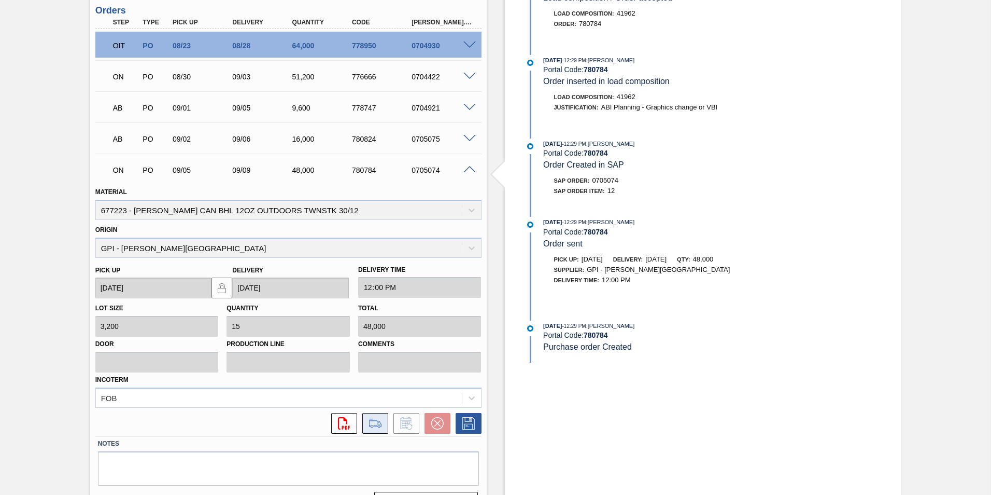
click at [373, 421] on icon at bounding box center [375, 423] width 17 height 12
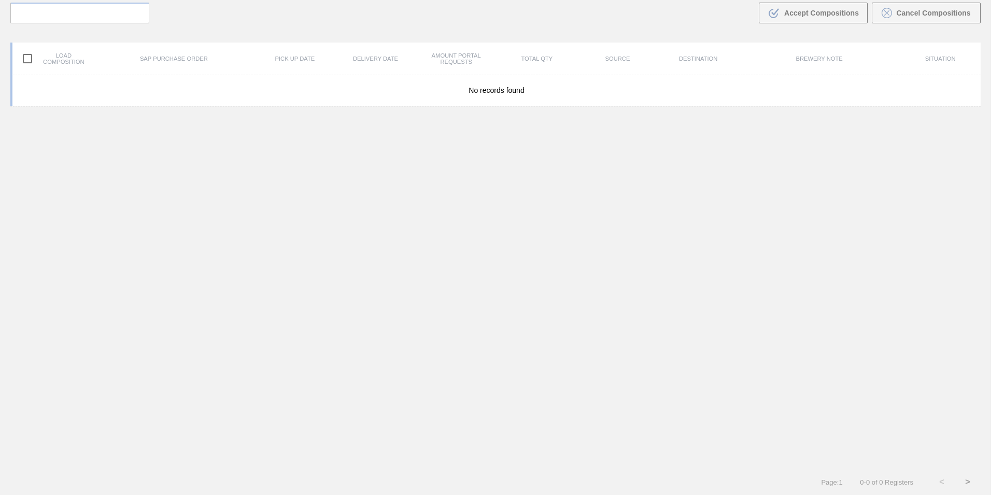
scroll to position [75, 0]
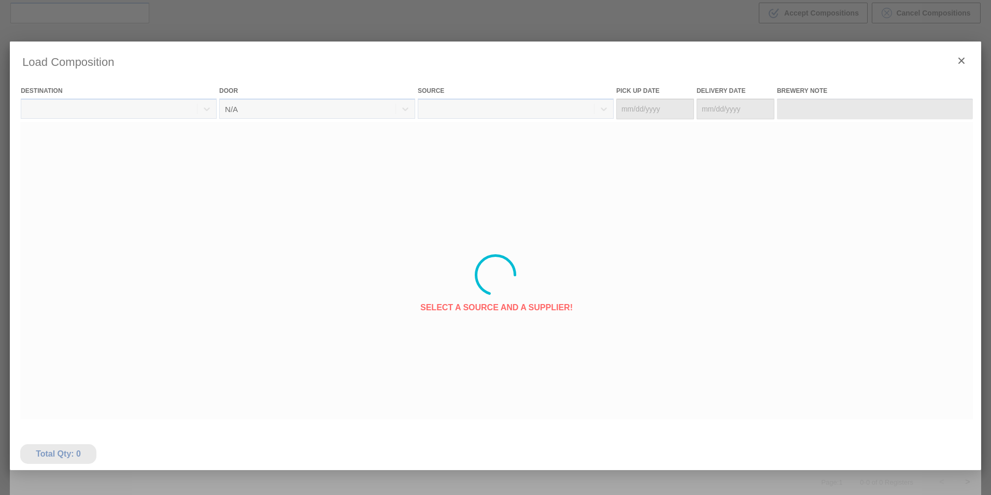
type Date "[DATE]"
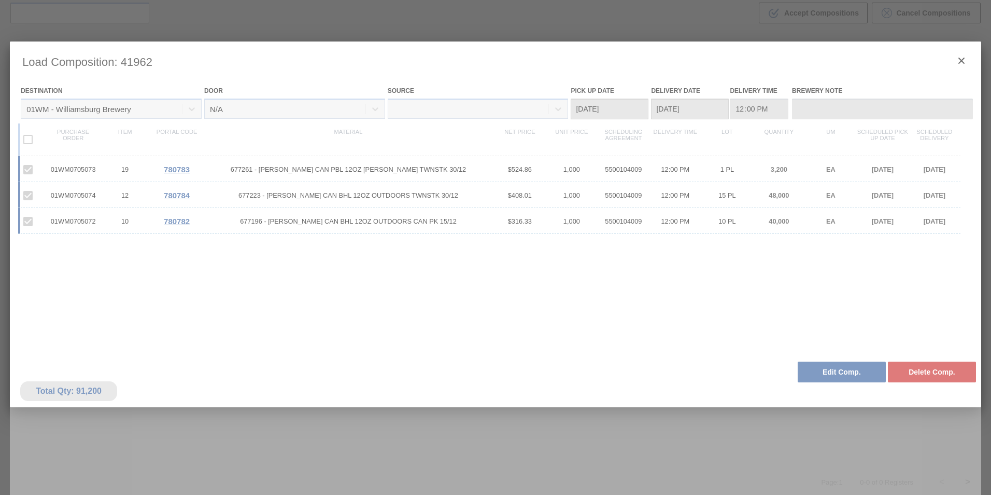
click at [963, 60] on div at bounding box center [496, 274] width 972 height 467
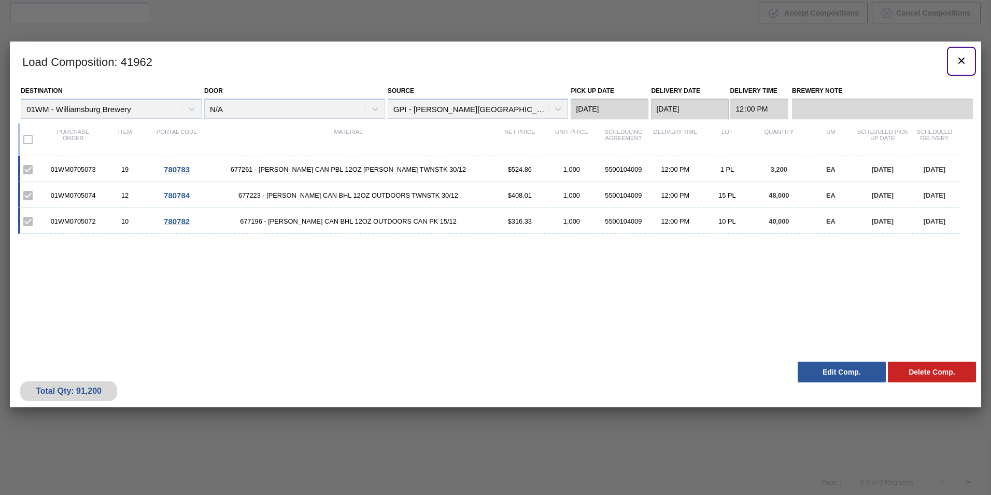
click at [963, 60] on icon "botão de ícone" at bounding box center [961, 60] width 12 height 12
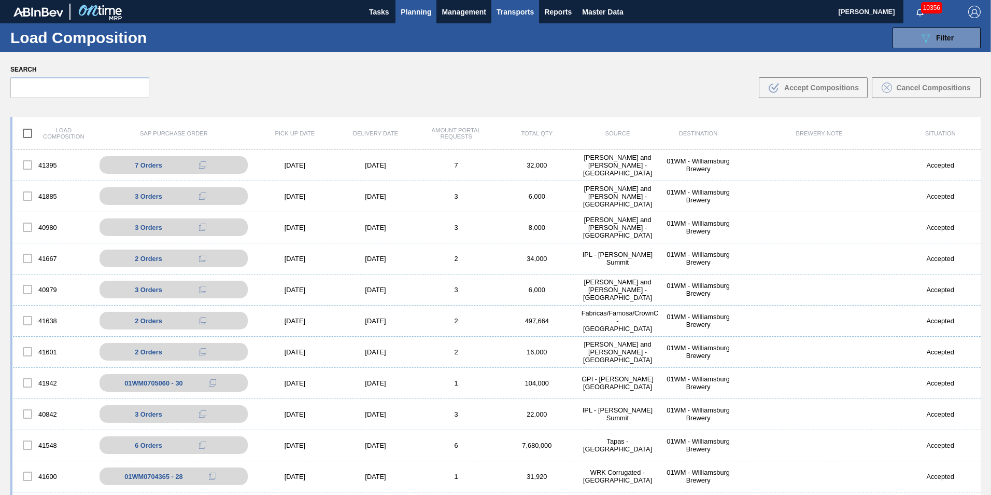
click at [415, 17] on span "Planning" at bounding box center [416, 12] width 31 height 12
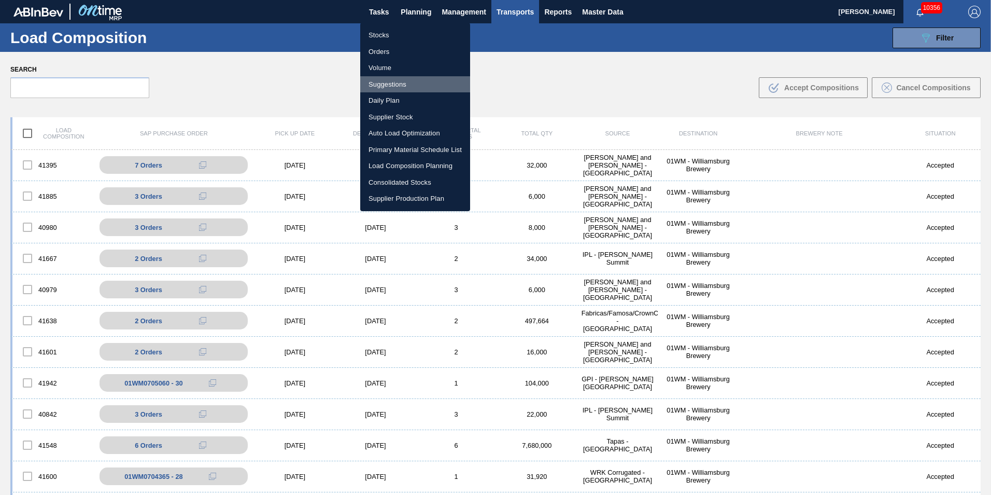
click at [399, 83] on li "Suggestions" at bounding box center [415, 84] width 110 height 17
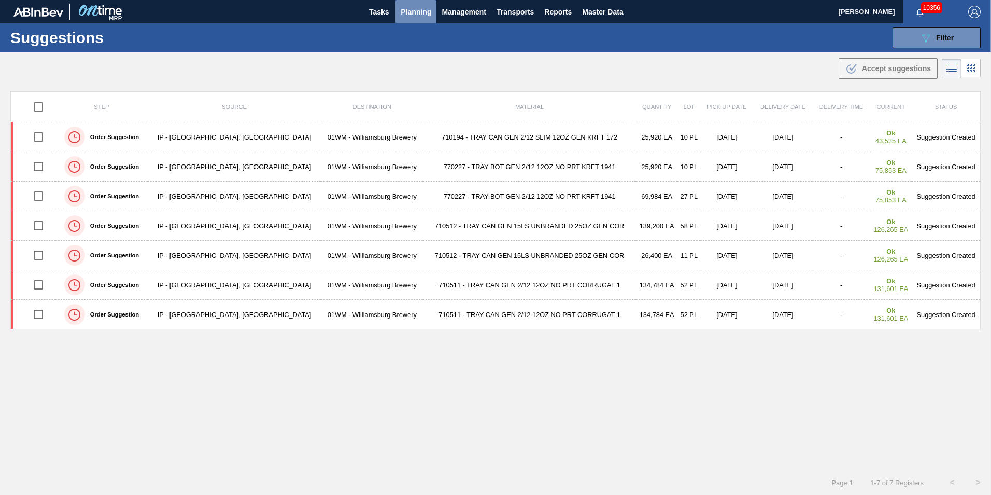
click at [417, 9] on span "Planning" at bounding box center [416, 12] width 31 height 12
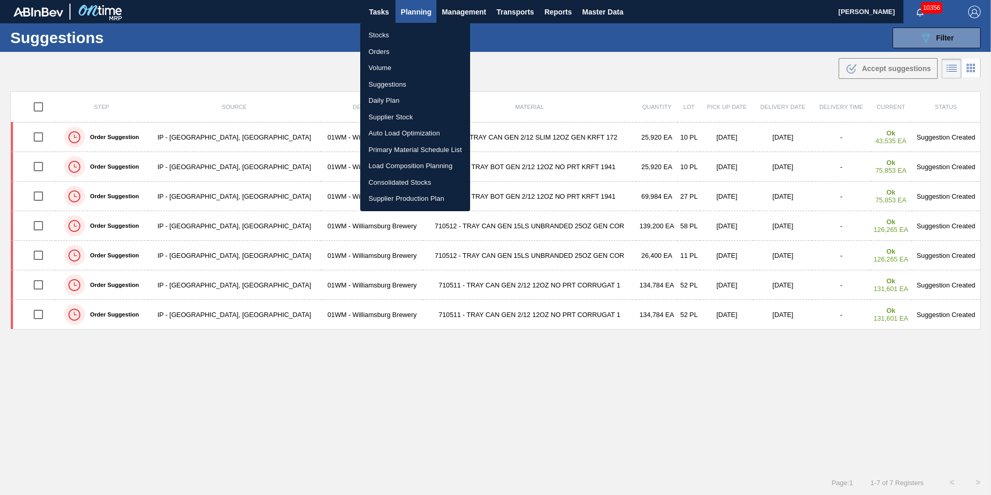
click at [952, 40] on div at bounding box center [495, 247] width 991 height 495
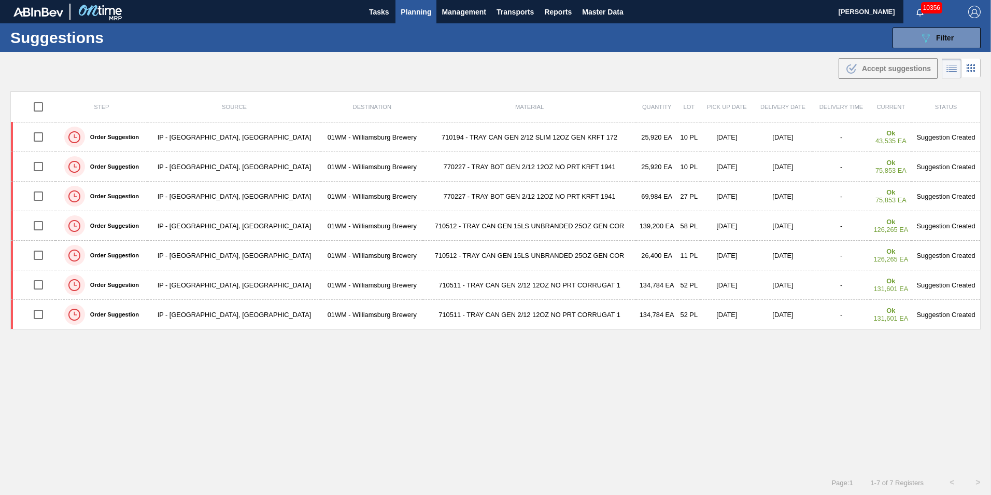
click at [935, 0] on body "Tasks Planning Management Transports Reports Master Data [PERSON_NAME] 10356 Ma…" at bounding box center [495, 0] width 991 height 0
click at [932, 37] on div "089F7B8B-B2A5-4AFE-B5C0-19BA573D28AC Filter" at bounding box center [937, 38] width 34 height 12
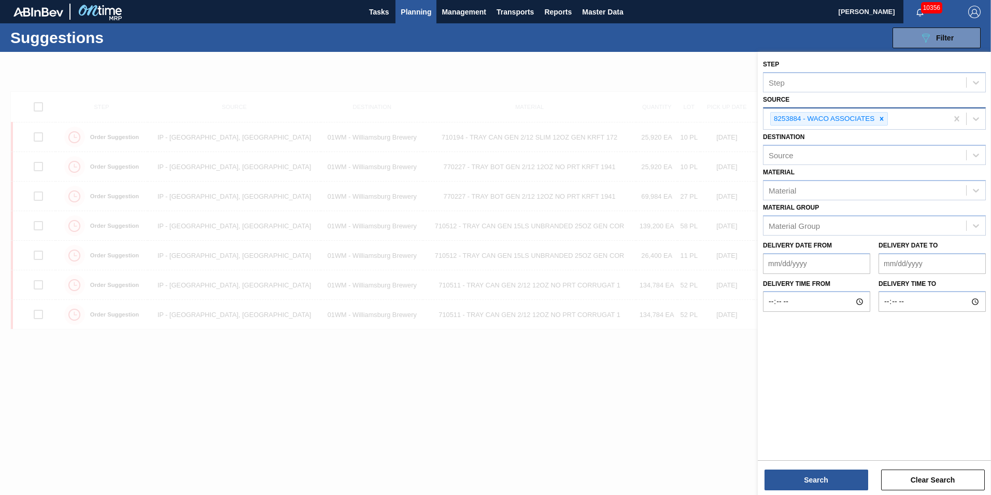
click at [880, 118] on icon at bounding box center [881, 118] width 7 height 7
click at [846, 120] on div "Source" at bounding box center [865, 117] width 203 height 15
click at [520, 57] on div at bounding box center [495, 299] width 991 height 495
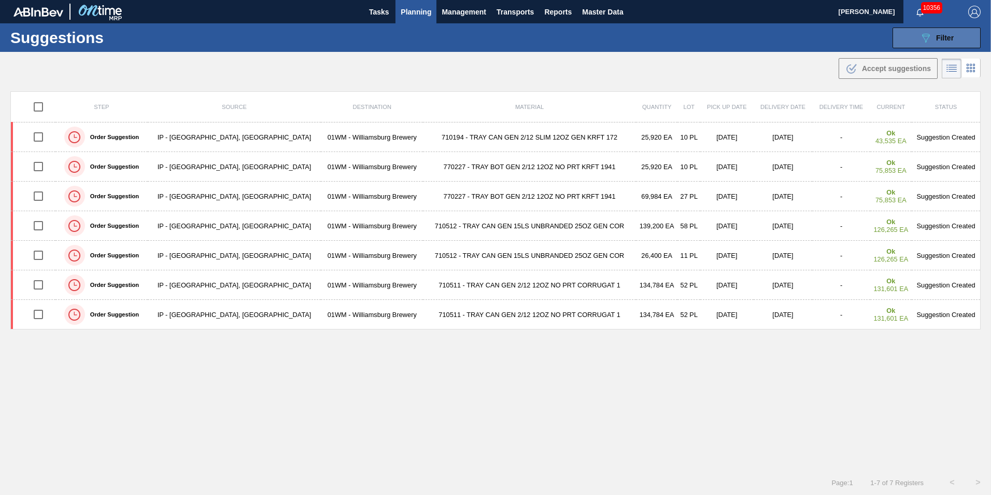
click at [949, 38] on span "Filter" at bounding box center [945, 38] width 18 height 8
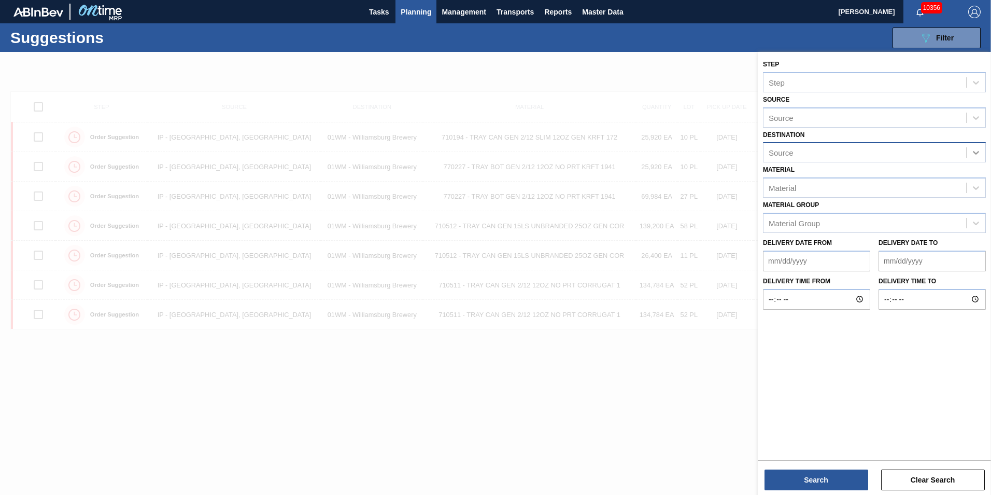
click at [967, 150] on div at bounding box center [976, 152] width 19 height 19
click at [925, 207] on div "Material [PERSON_NAME] Group" at bounding box center [874, 215] width 223 height 35
click at [922, 188] on div "Material" at bounding box center [865, 187] width 203 height 15
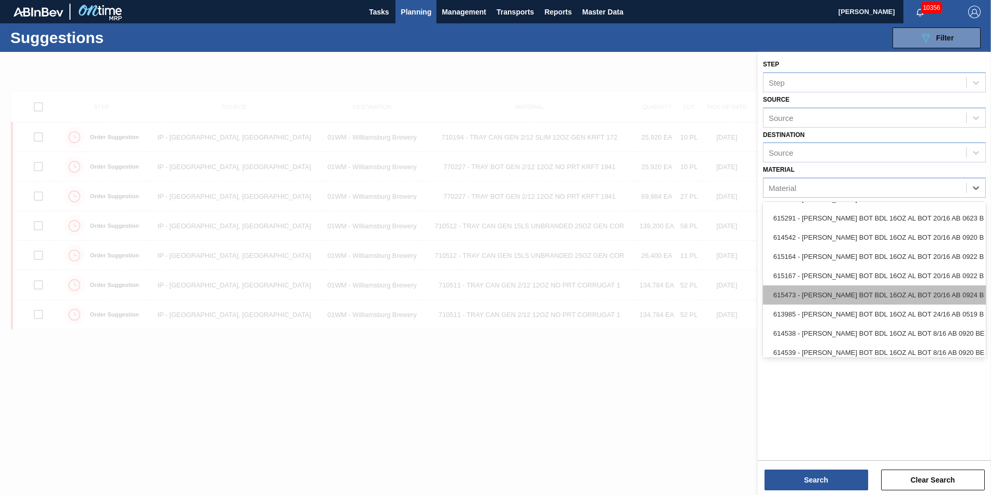
scroll to position [778, 0]
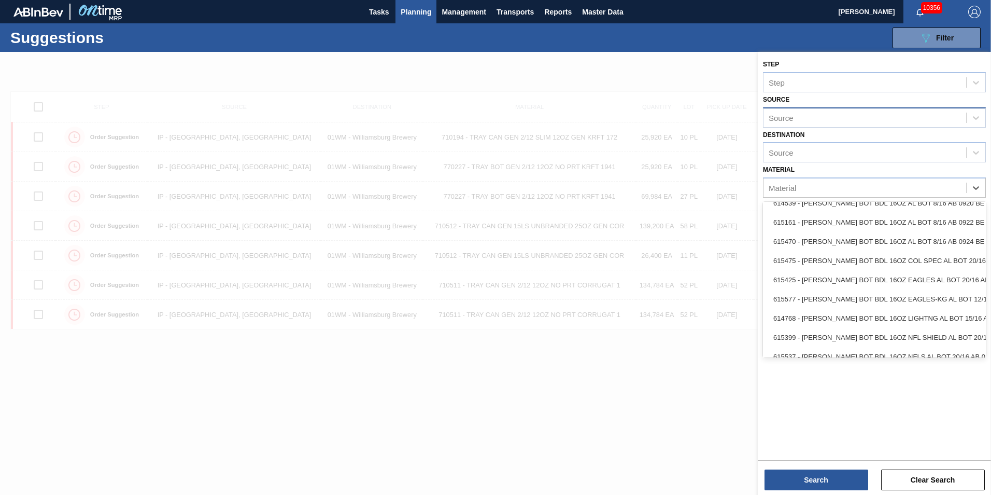
click at [876, 115] on div "Source" at bounding box center [865, 117] width 203 height 15
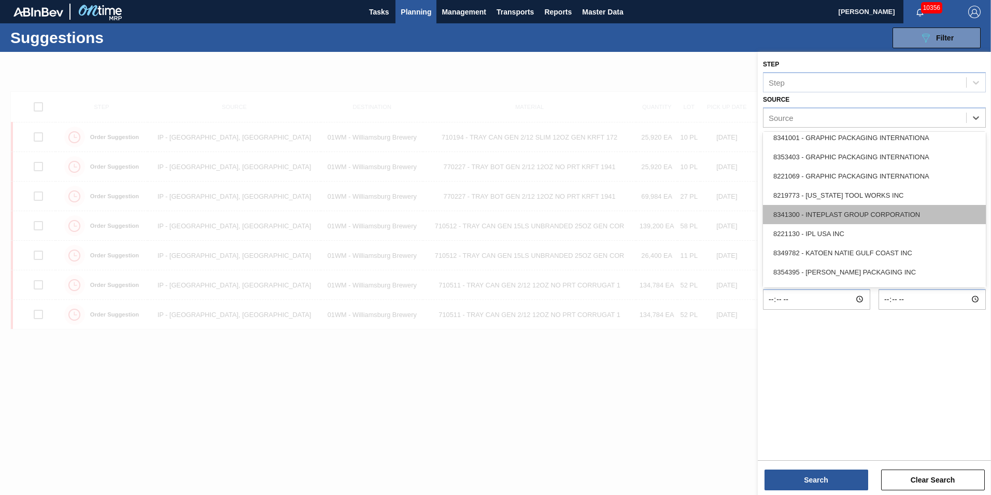
scroll to position [203, 0]
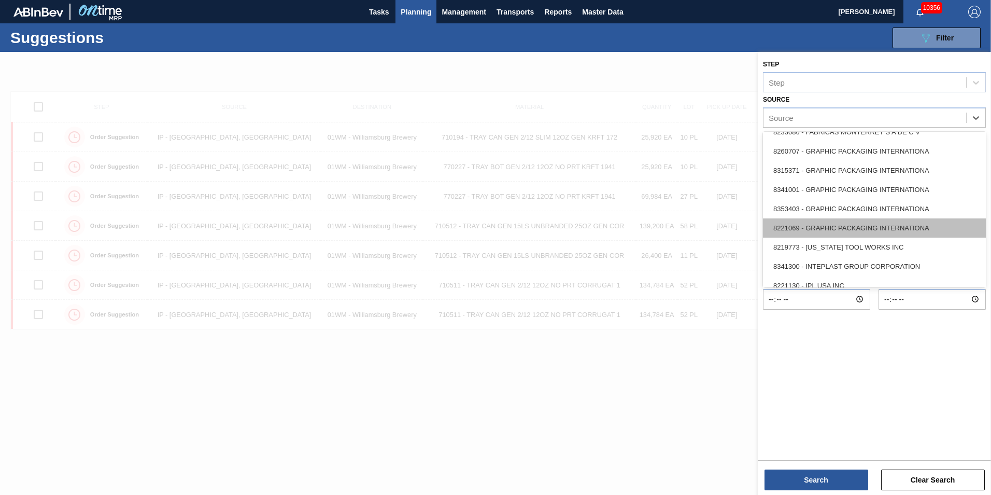
click at [865, 231] on div "8221069 - GRAPHIC PACKAGING INTERNATIONA" at bounding box center [874, 227] width 223 height 19
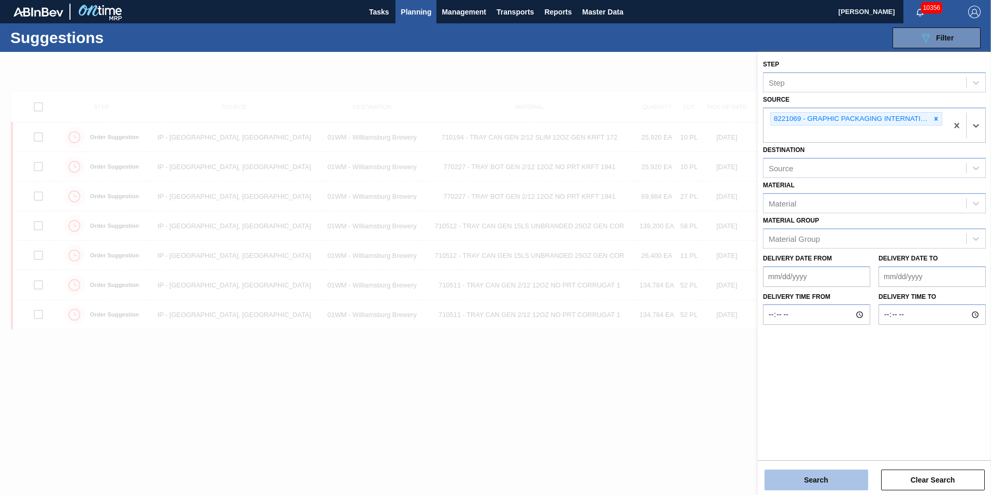
click at [810, 483] on button "Search" at bounding box center [817, 479] width 104 height 21
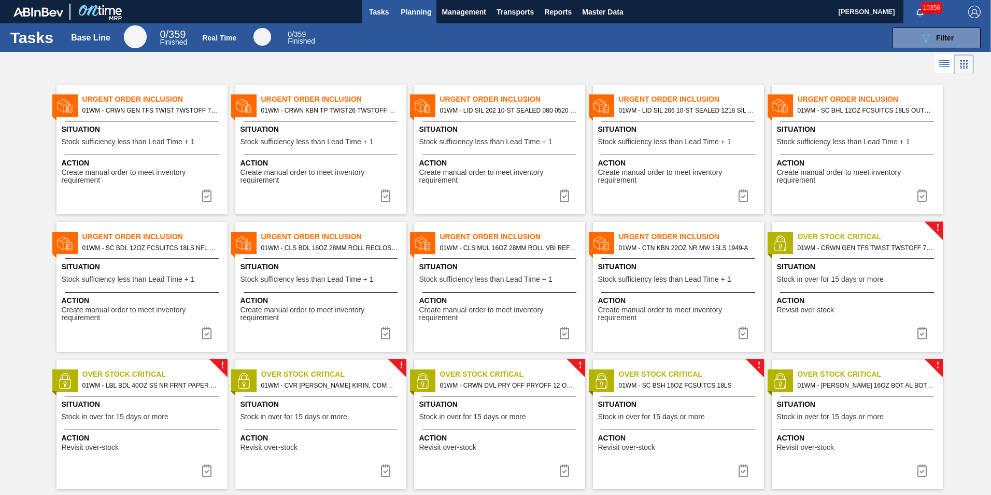
click at [422, 18] on button "Planning" at bounding box center [416, 11] width 41 height 23
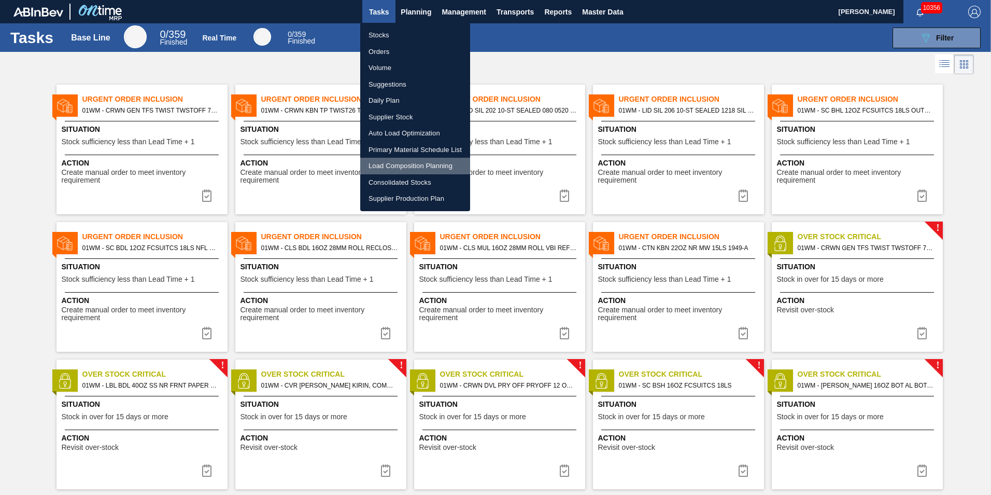
click at [398, 167] on li "Load Composition Planning" at bounding box center [415, 166] width 110 height 17
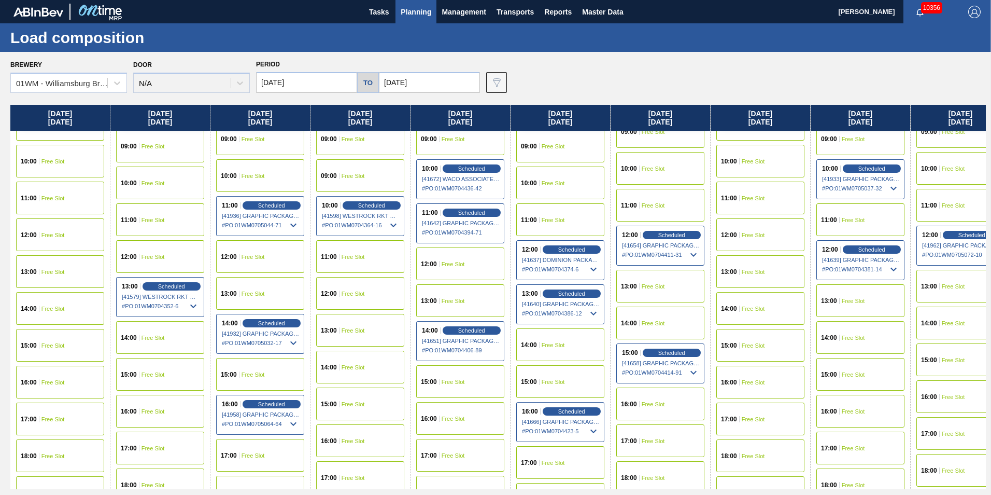
scroll to position [467, 0]
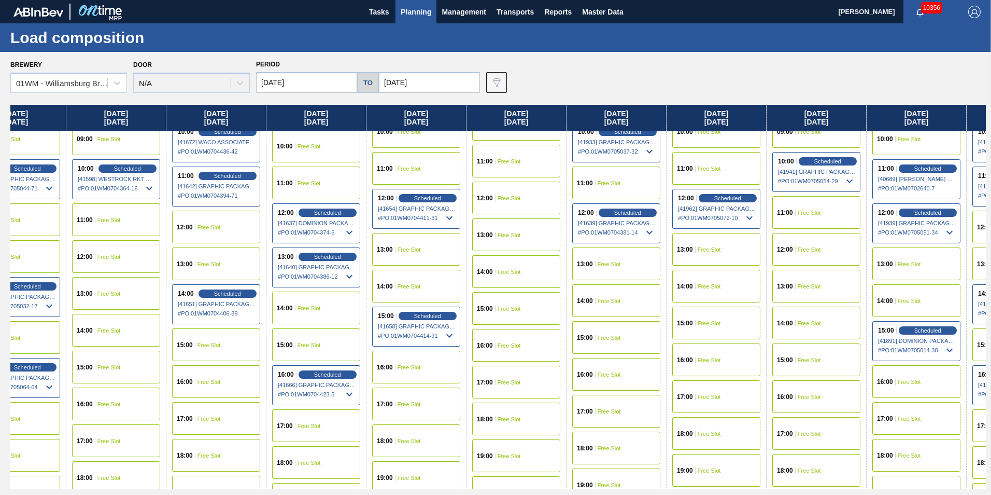
drag, startPoint x: 849, startPoint y: 115, endPoint x: 604, endPoint y: 102, distance: 245.0
click at [604, 102] on div "Brewery 01WM - Williamsburg Brewery Door N/A Period 08/31/2025 to 10/31/2025 Da…" at bounding box center [495, 273] width 991 height 442
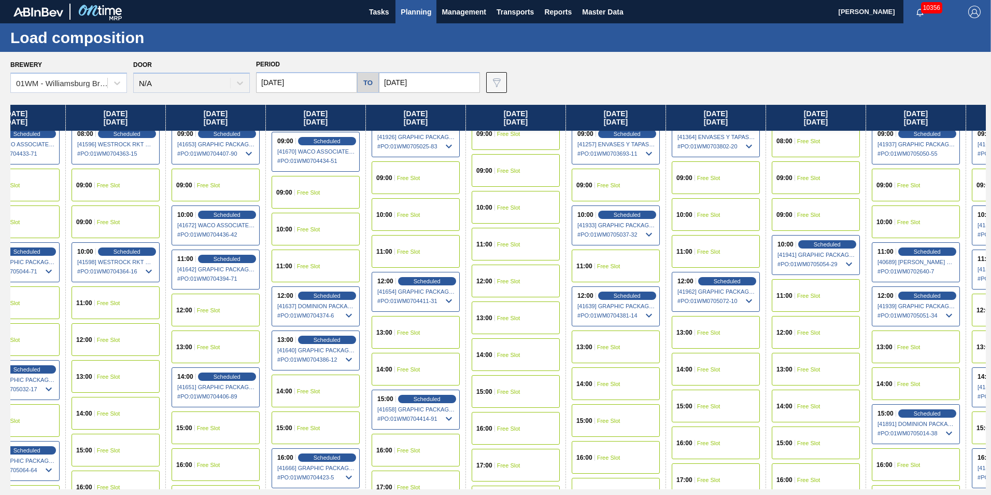
scroll to position [363, 245]
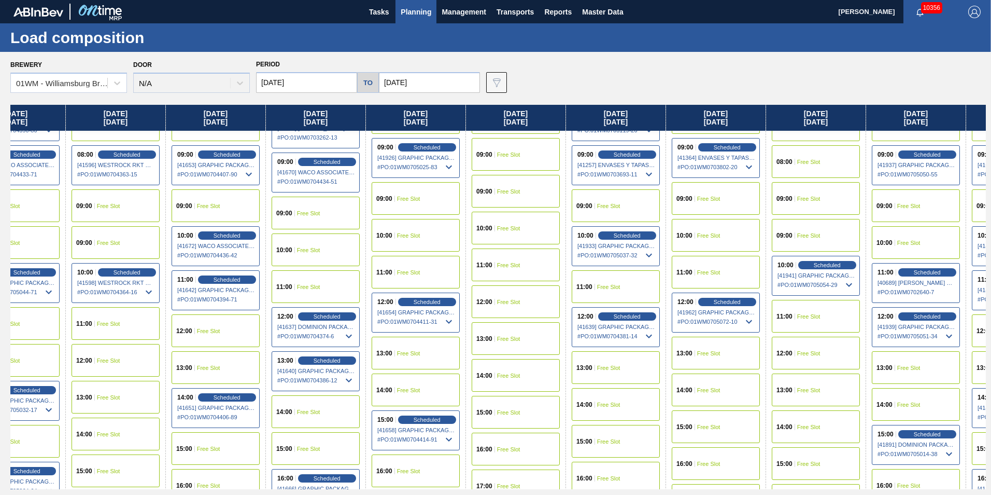
click at [735, 297] on div "12:00 Scheduled [41962] GRAPHIC PACKAGING INTERNATIONA - 0008221069 # PO : 01WM…" at bounding box center [716, 312] width 88 height 40
click at [735, 300] on span "Scheduled" at bounding box center [727, 301] width 30 height 7
click at [419, 11] on span "Planning" at bounding box center [416, 12] width 31 height 12
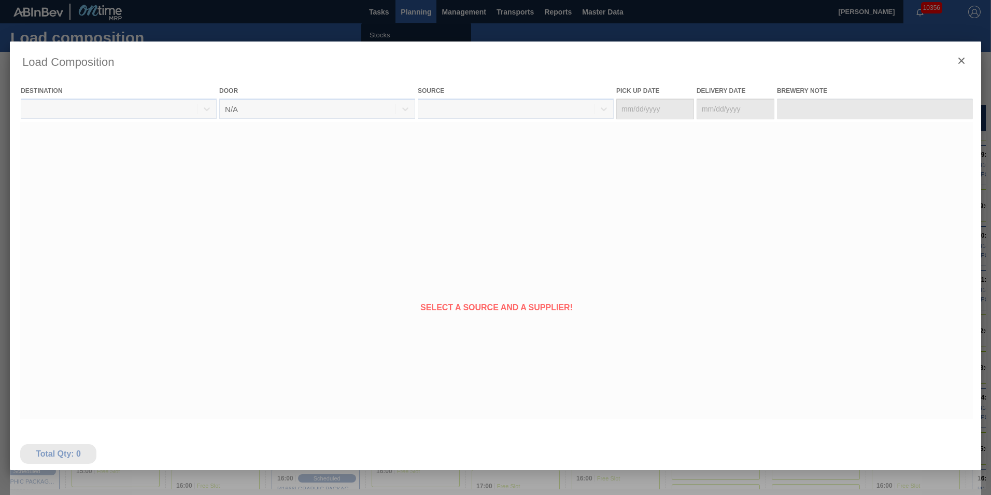
type Date "[DATE]"
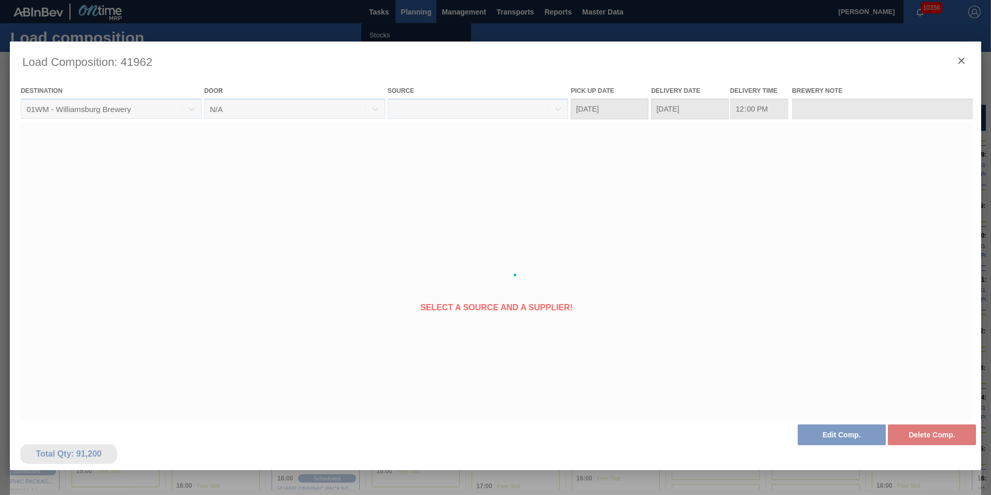
click at [960, 61] on div at bounding box center [496, 274] width 972 height 467
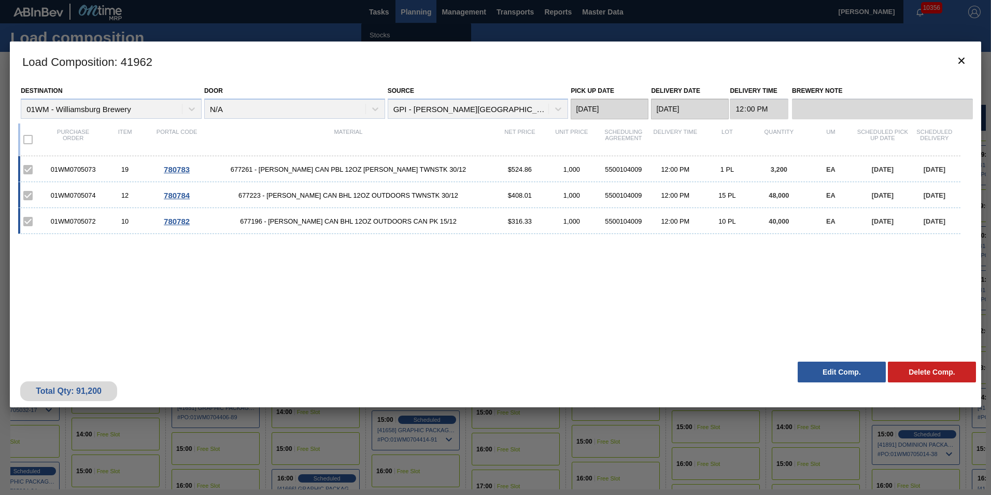
click at [961, 61] on icon "botão de ícone" at bounding box center [962, 61] width 6 height 6
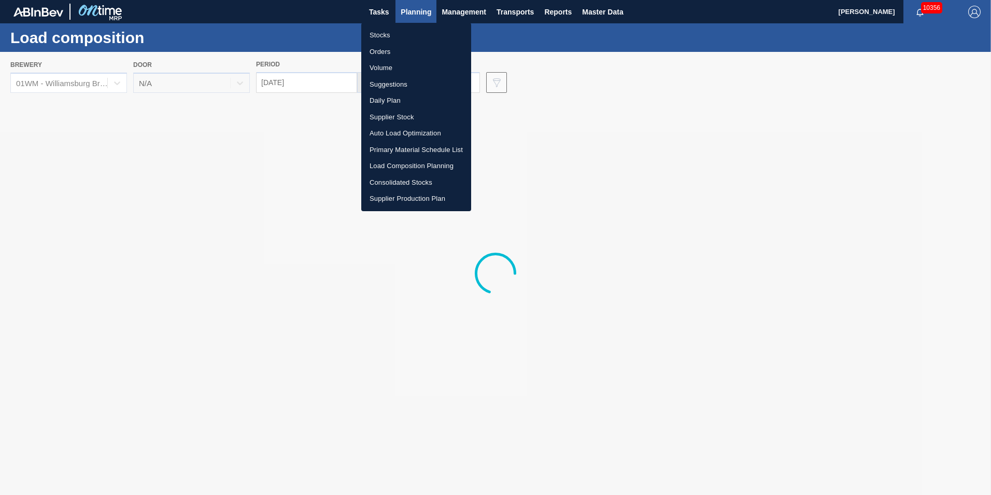
click at [404, 18] on div at bounding box center [495, 247] width 991 height 495
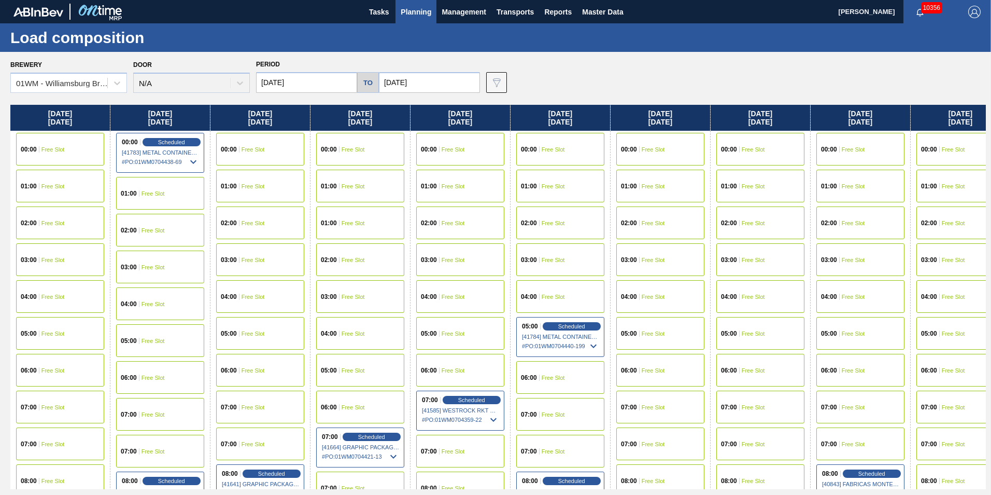
click at [414, 13] on span "Planning" at bounding box center [416, 12] width 31 height 12
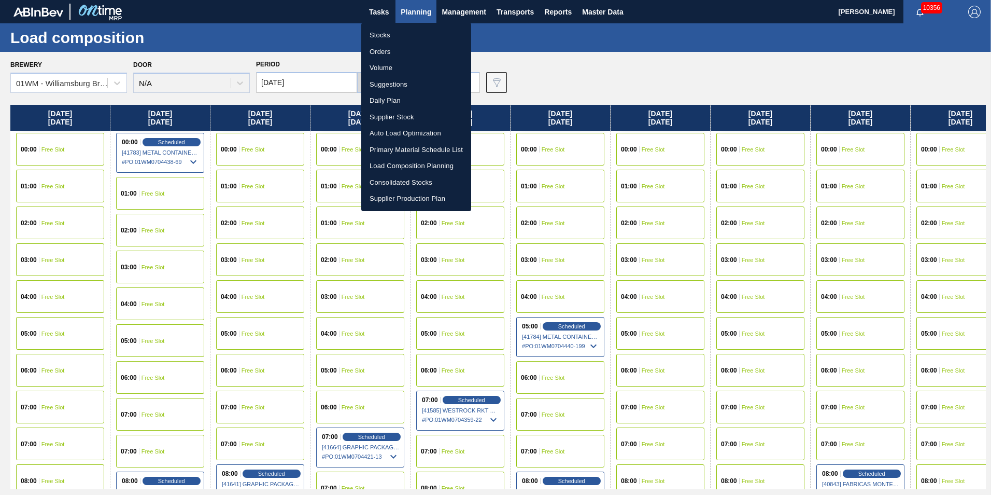
click at [390, 87] on li "Suggestions" at bounding box center [416, 84] width 110 height 17
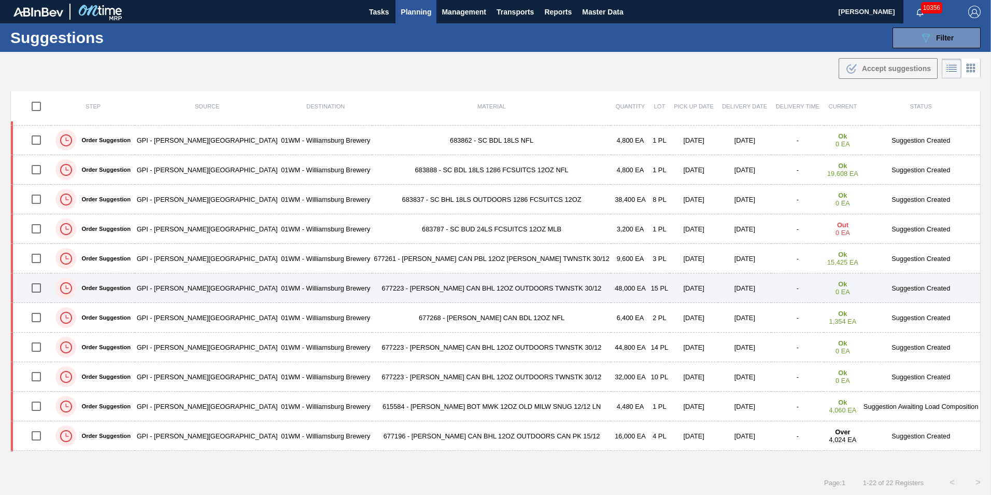
scroll to position [52, 0]
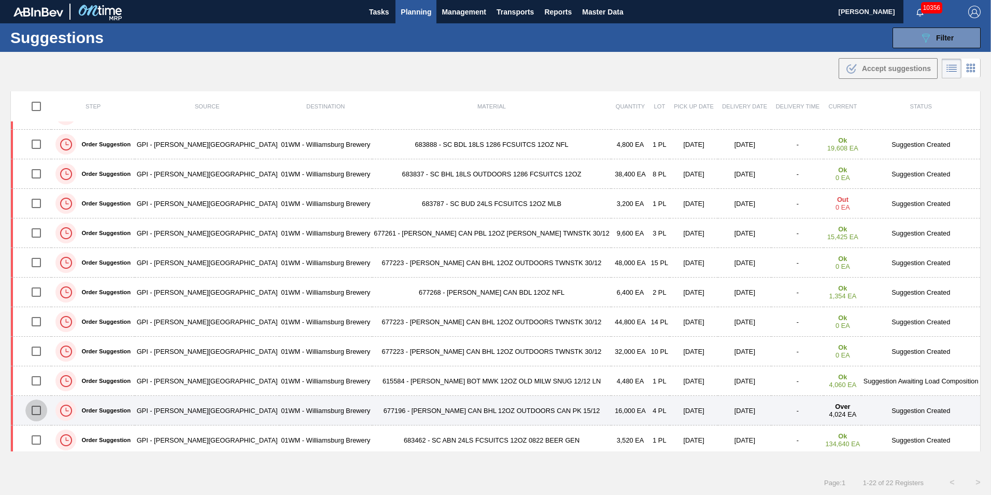
click at [41, 410] on input "checkbox" at bounding box center [36, 410] width 22 height 22
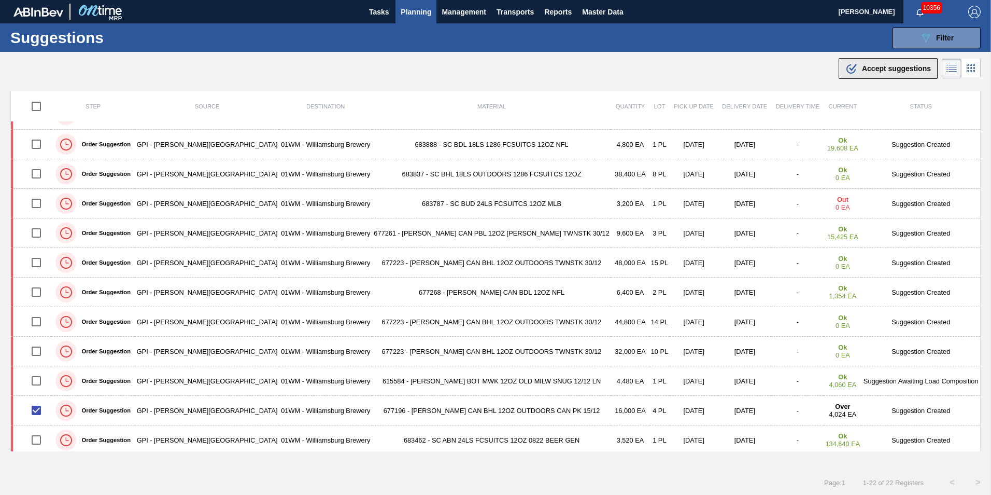
click at [868, 78] on button ".b{fill:var(--color-action-default)} Accept suggestions" at bounding box center [888, 68] width 99 height 21
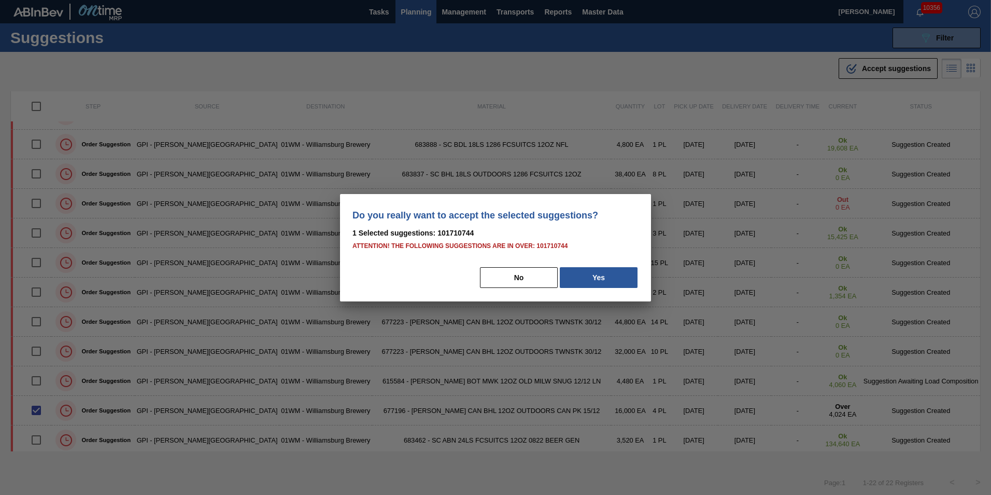
click at [615, 289] on div "Do you really want to accept the selected suggestions? 1 Selected suggestions: …" at bounding box center [495, 247] width 311 height 107
click at [615, 284] on button "Yes" at bounding box center [599, 277] width 78 height 21
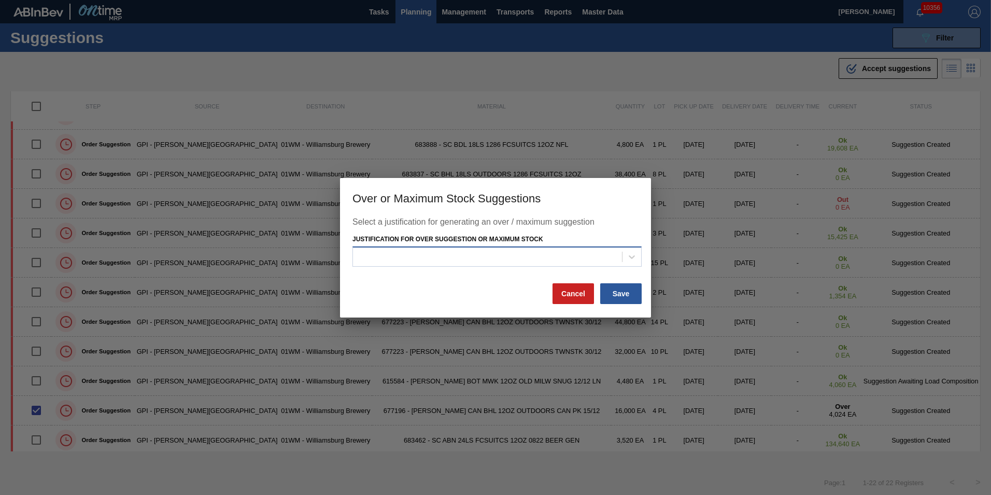
click at [609, 257] on div at bounding box center [487, 256] width 269 height 15
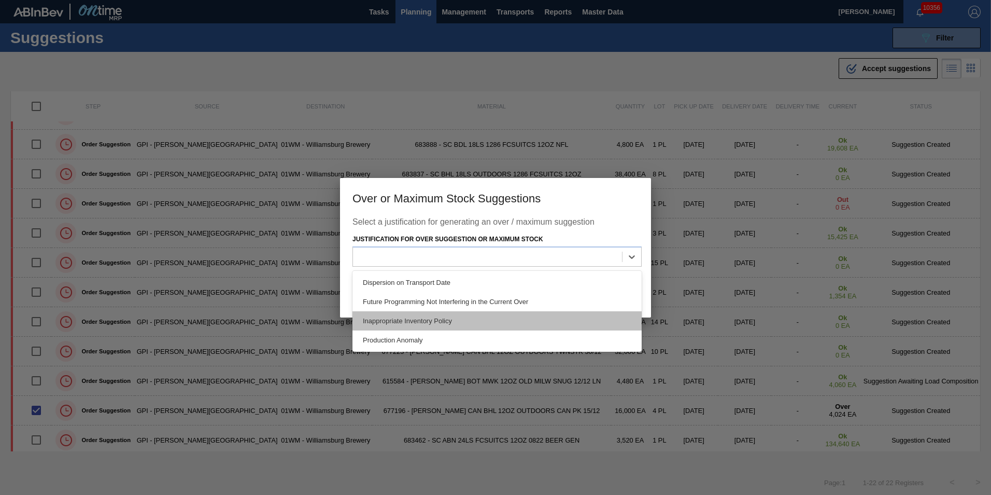
click at [591, 316] on div "Inappropriate Inventory Policy" at bounding box center [497, 320] width 289 height 19
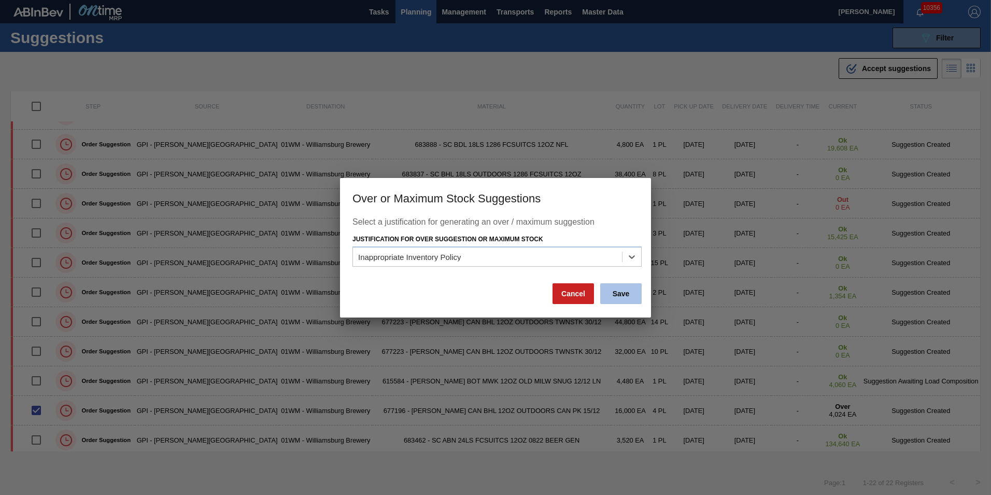
click at [606, 288] on button "Save" at bounding box center [620, 293] width 41 height 21
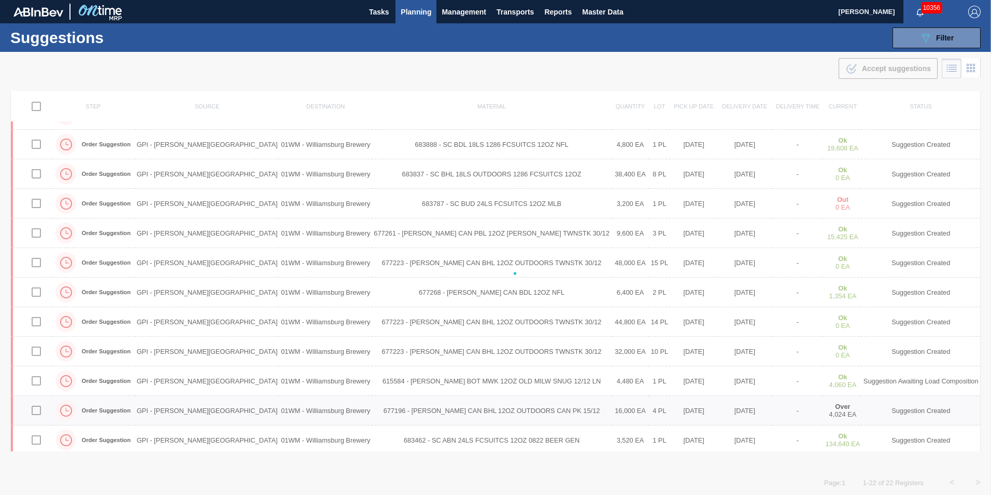
checkbox input "false"
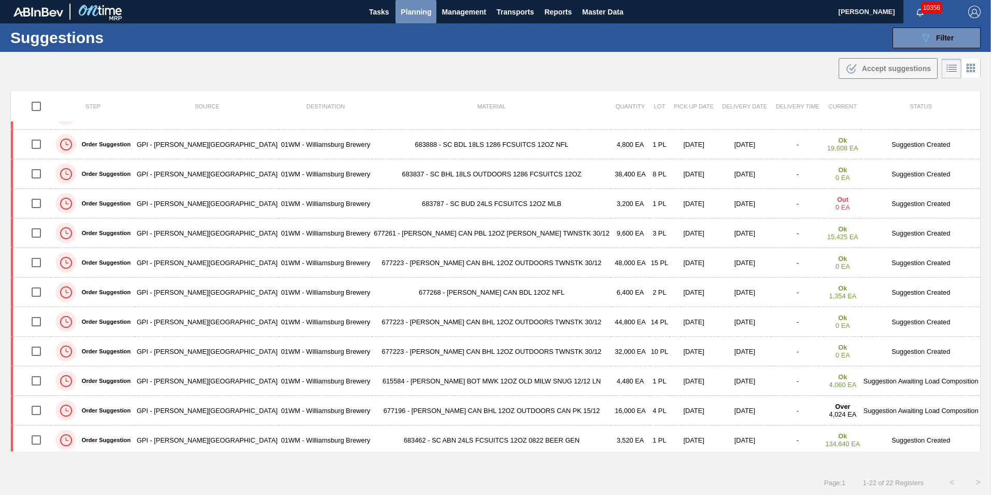
click at [401, 13] on span "Planning" at bounding box center [416, 12] width 31 height 12
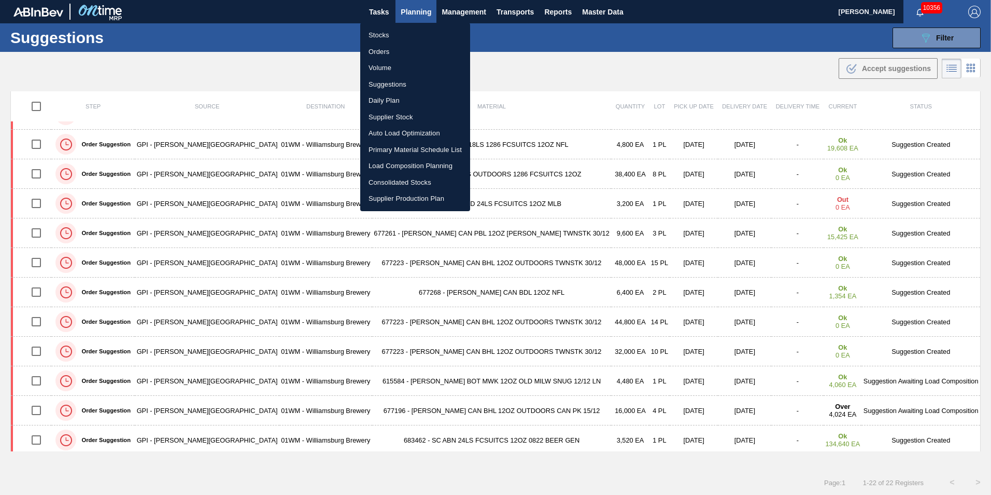
click at [413, 166] on li "Load Composition Planning" at bounding box center [415, 166] width 110 height 17
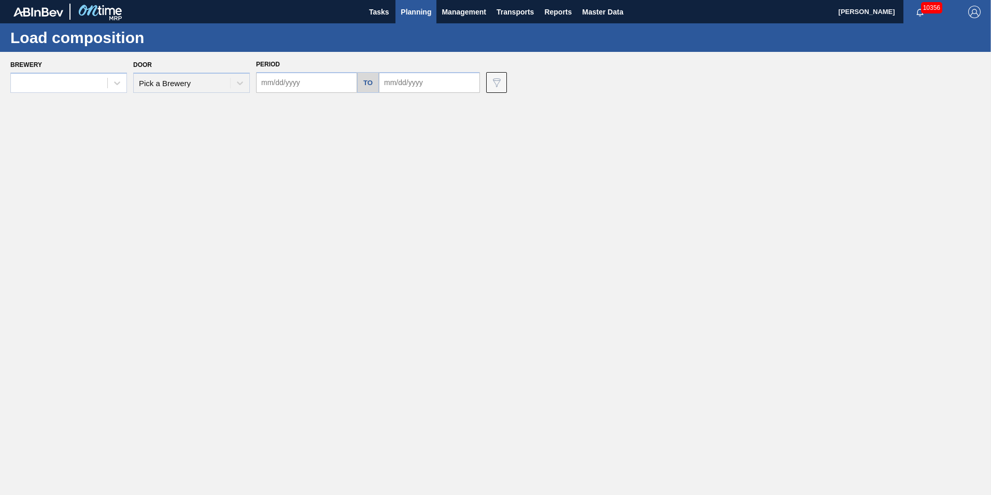
type input "[DATE]"
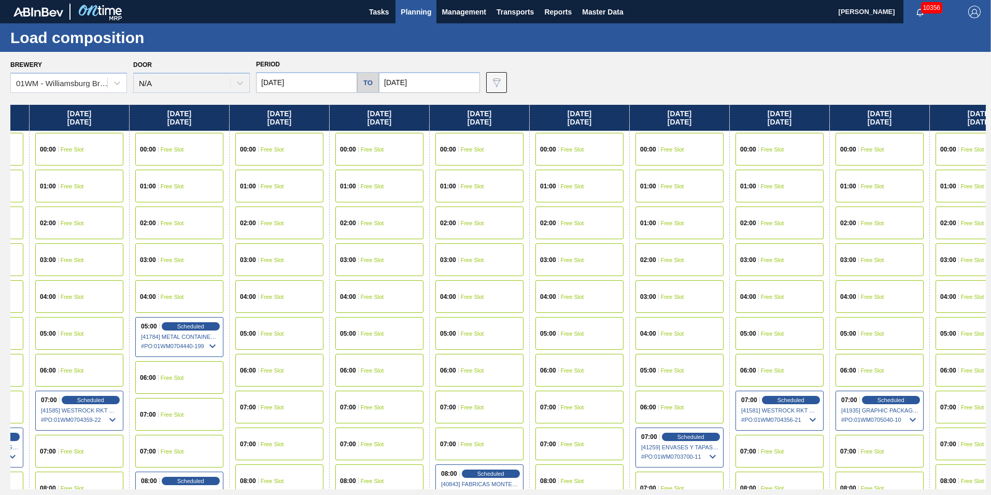
scroll to position [0, 384]
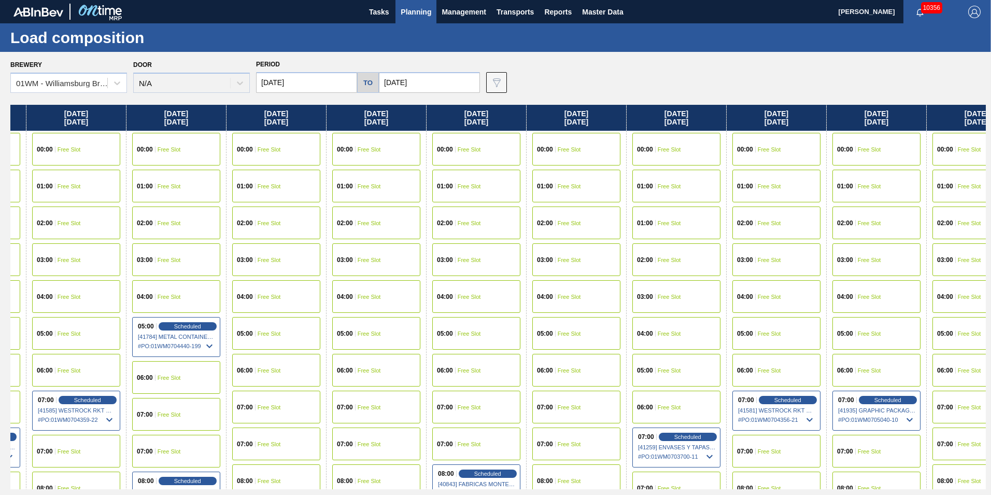
drag, startPoint x: 874, startPoint y: 107, endPoint x: 476, endPoint y: 170, distance: 402.5
click at [476, 170] on div "Sunday 08/31/2025 00:00 Free Slot 01:00 Free Slot 02:00 Free Slot 03:00 Free Sl…" at bounding box center [498, 297] width 976 height 384
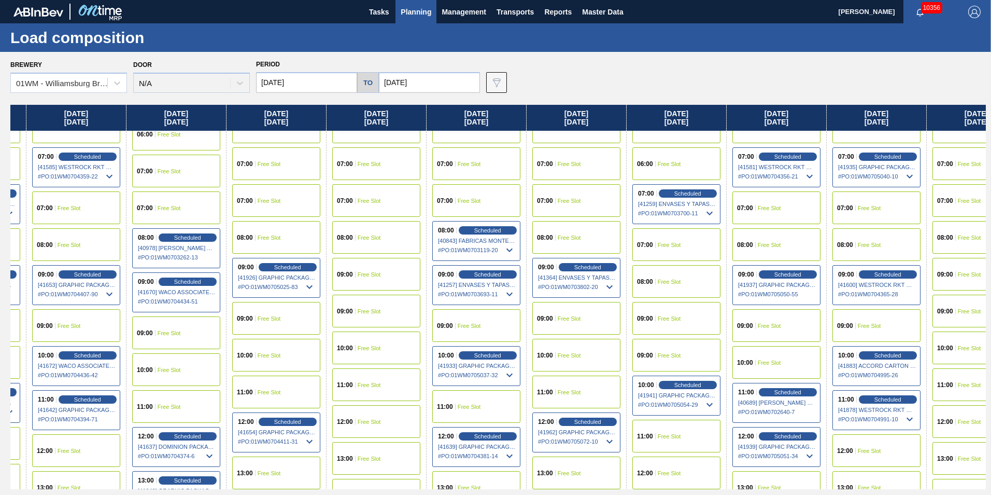
scroll to position [311, 384]
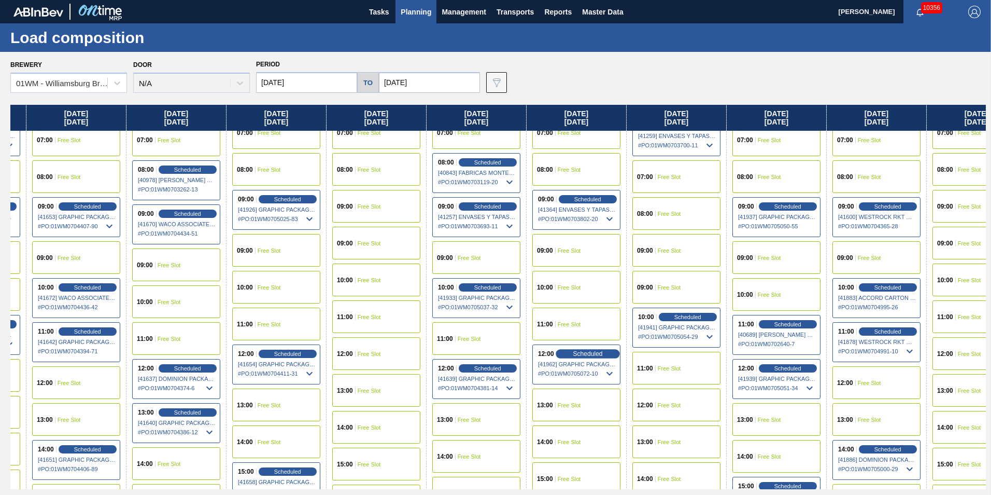
click at [593, 355] on span "Scheduled" at bounding box center [588, 353] width 30 height 7
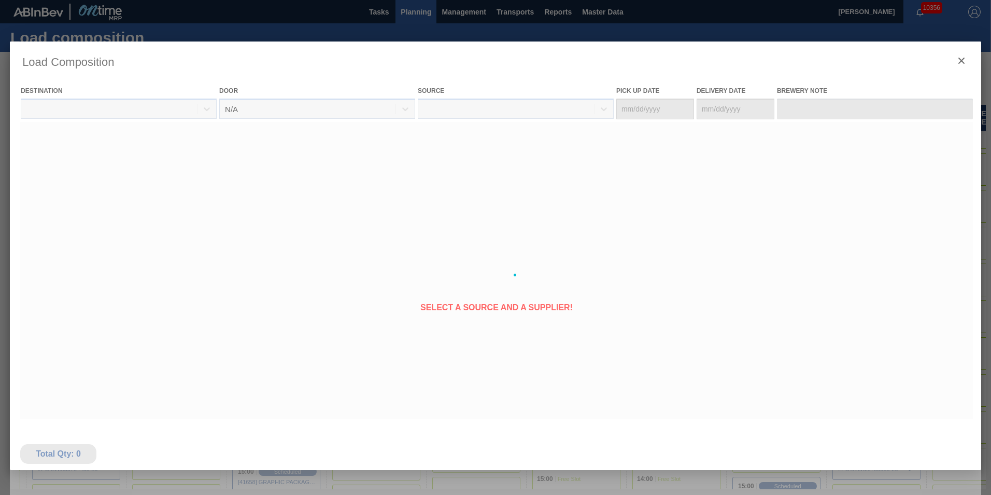
type Date "[DATE]"
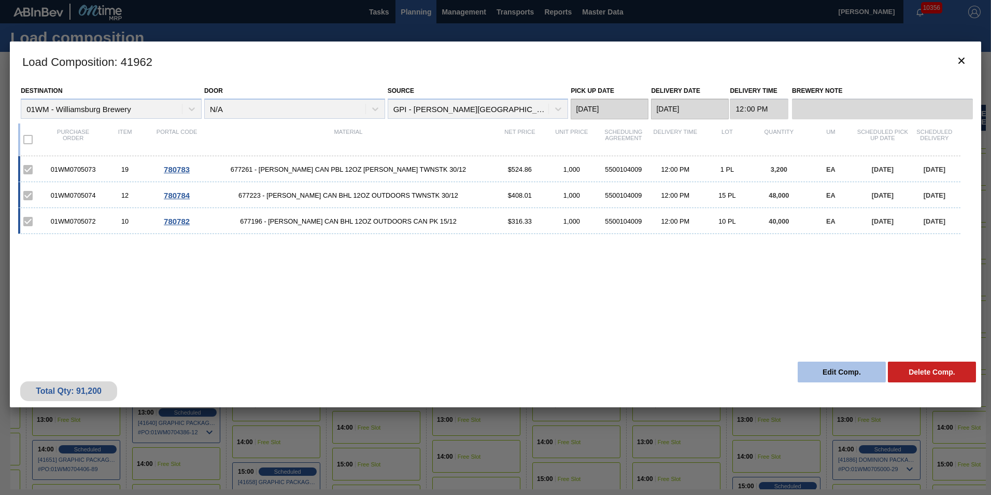
click at [824, 365] on button "Edit Comp." at bounding box center [842, 371] width 88 height 21
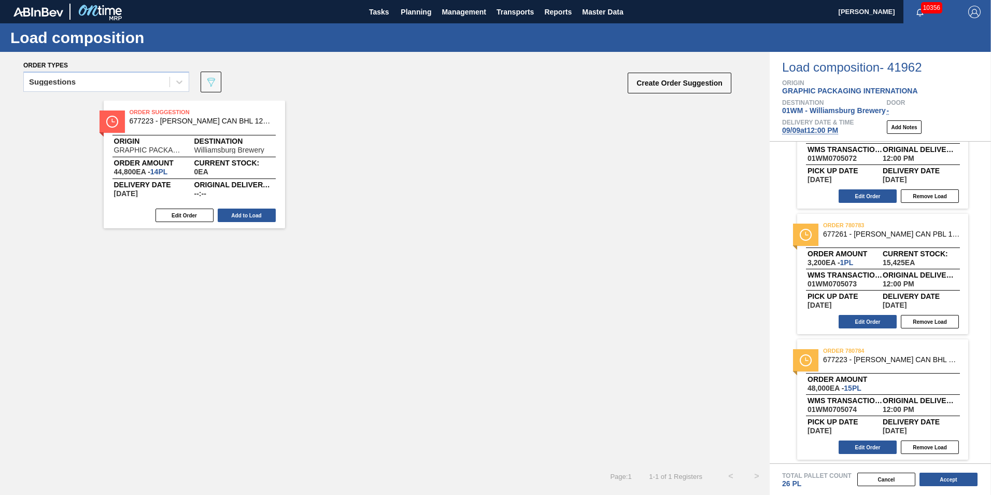
scroll to position [60, 0]
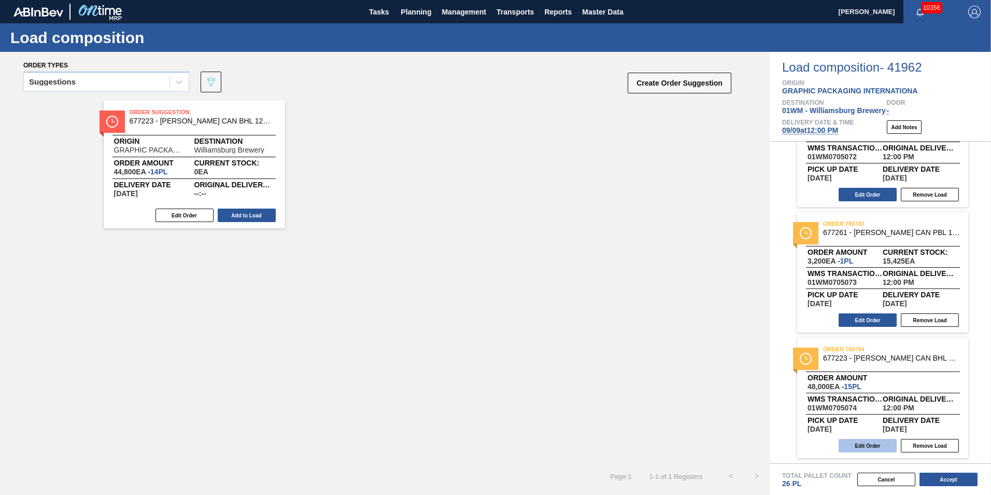
click at [871, 445] on button "Edit Order" at bounding box center [868, 445] width 58 height 13
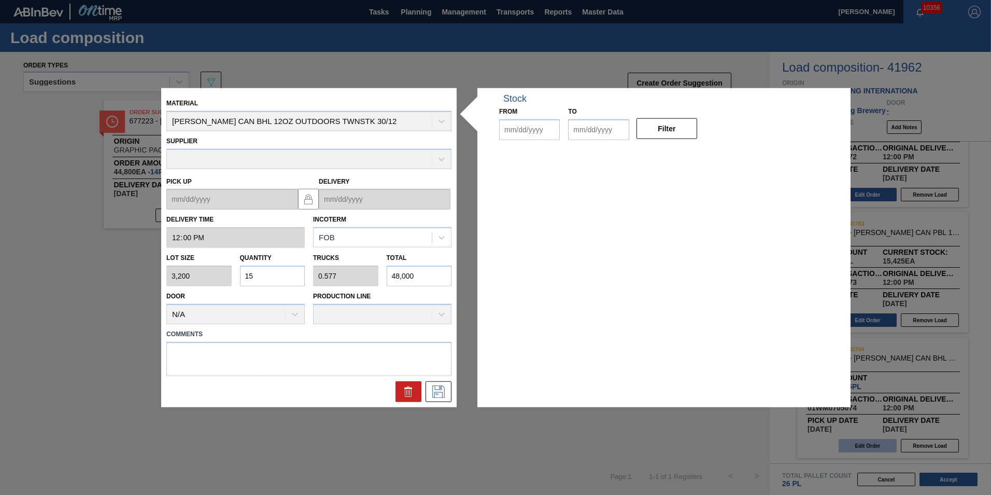
type input "12:00:00"
type input "3,200"
type input "15"
type input "0.577"
type input "48,000"
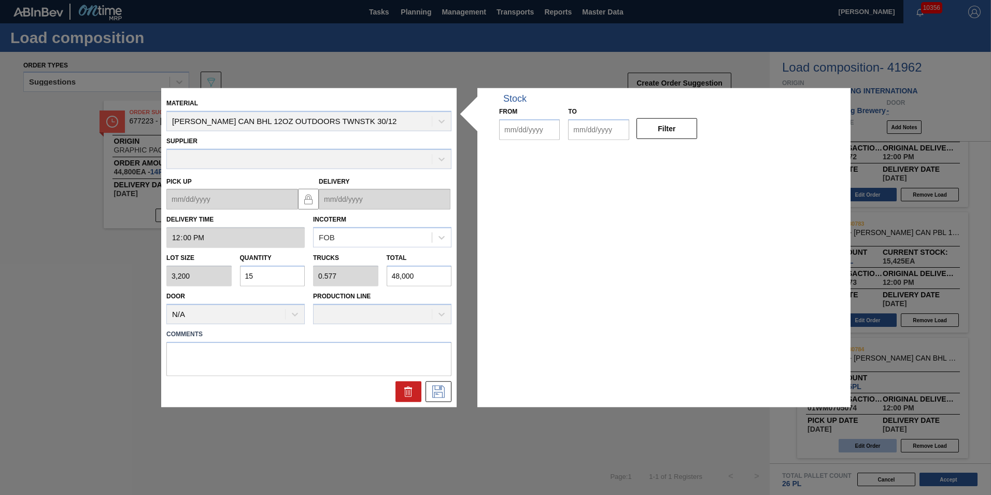
type up "[DATE]"
type input "[DATE]"
click at [274, 279] on input "15" at bounding box center [272, 275] width 65 height 21
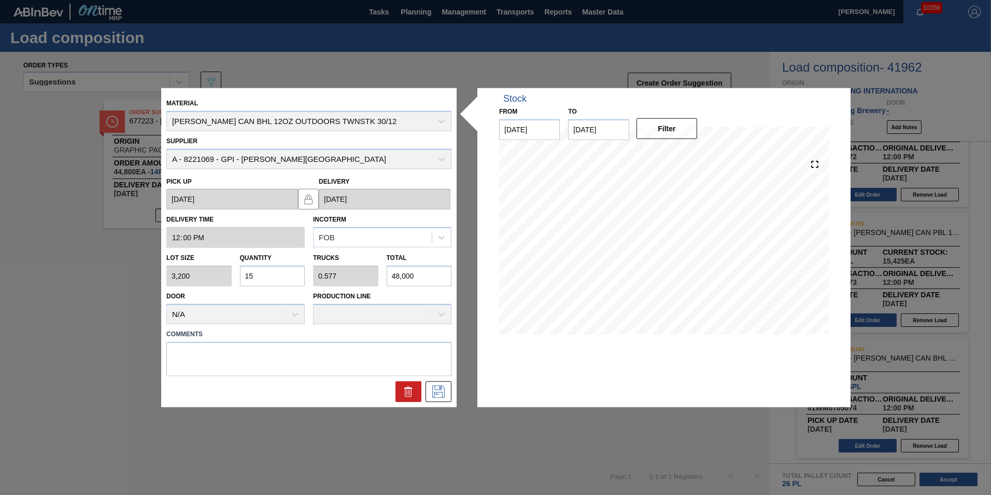
type input "1"
type input "0.038"
type input "3,200"
type input "10"
type input "0.385"
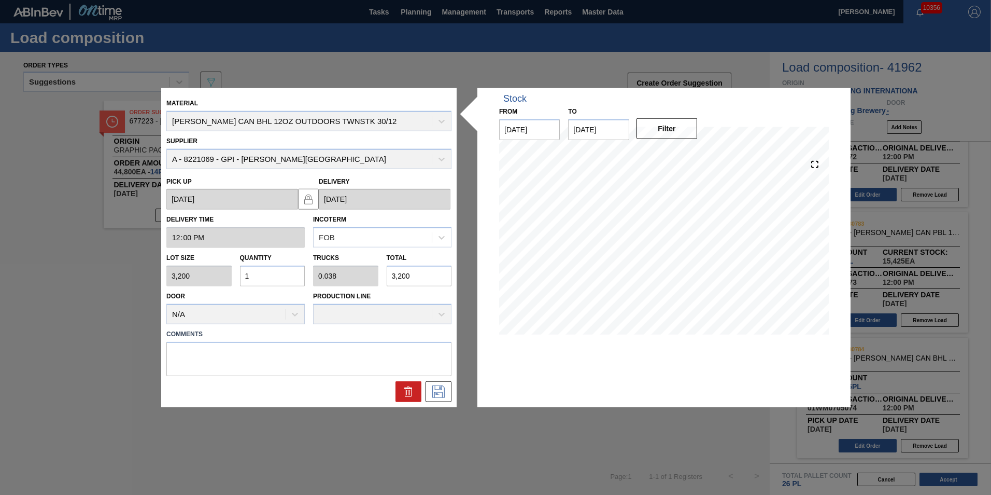
type input "32,000"
type input "10"
click at [443, 399] on button at bounding box center [439, 391] width 26 height 21
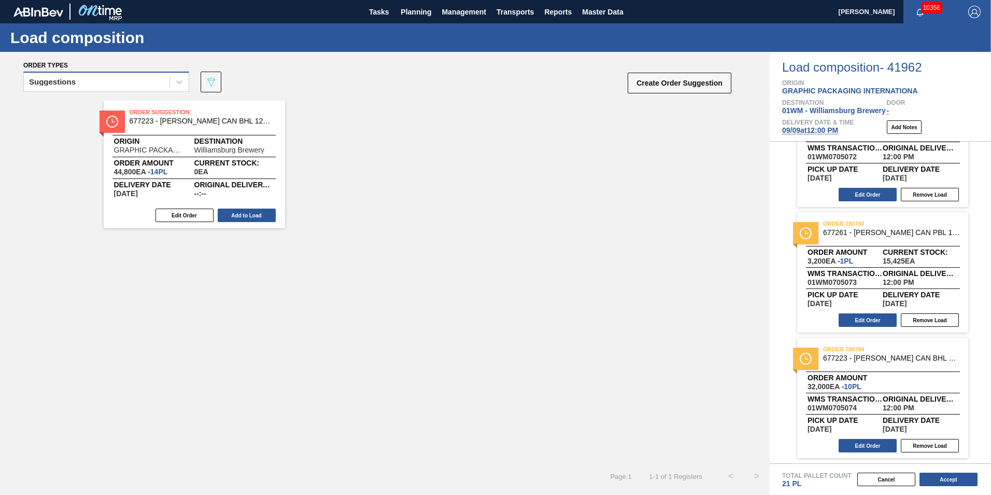
drag, startPoint x: 120, startPoint y: 74, endPoint x: 110, endPoint y: 86, distance: 15.5
click at [120, 74] on div "Suggestions" at bounding box center [106, 82] width 166 height 20
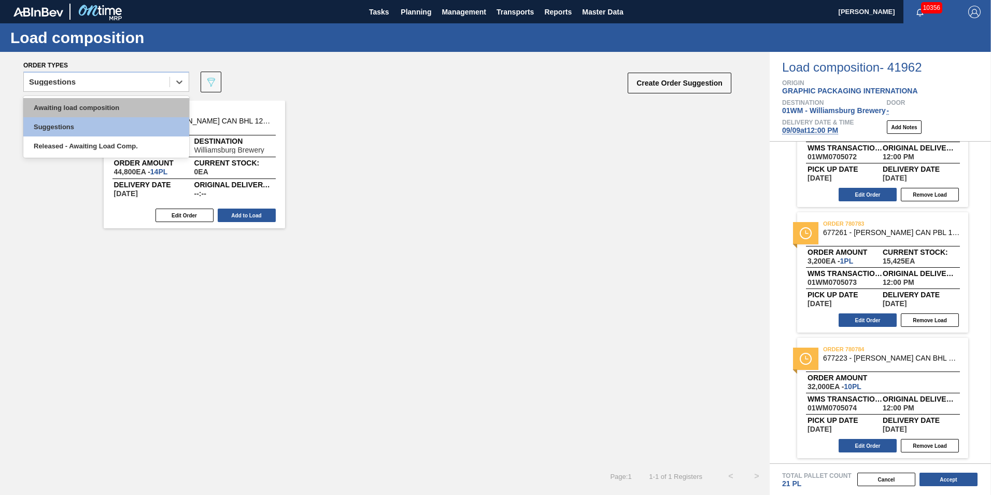
click at [96, 108] on div "Awaiting load composition" at bounding box center [106, 107] width 166 height 19
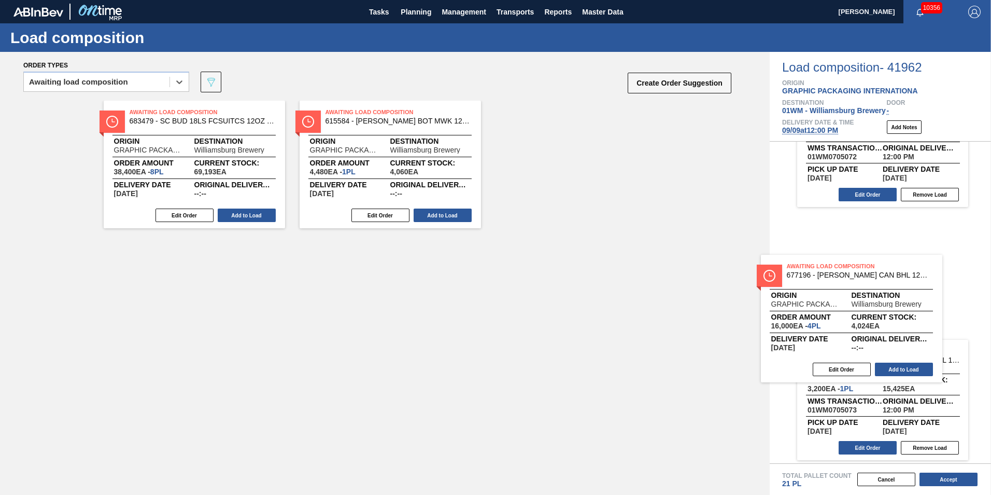
drag, startPoint x: 407, startPoint y: 170, endPoint x: 931, endPoint y: 334, distance: 549.0
click at [931, 334] on div "Order types option Awaiting load composition, selected. Select is focused ,type…" at bounding box center [495, 273] width 991 height 443
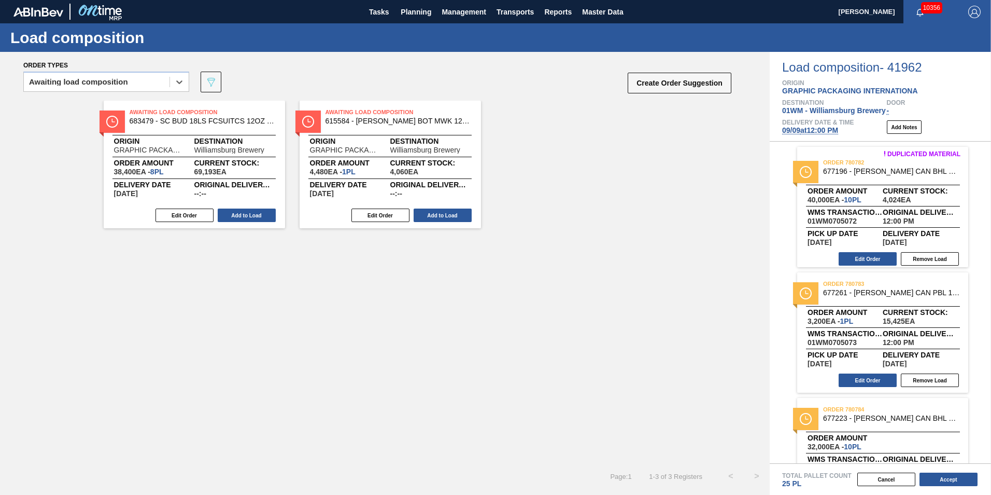
scroll to position [186, 0]
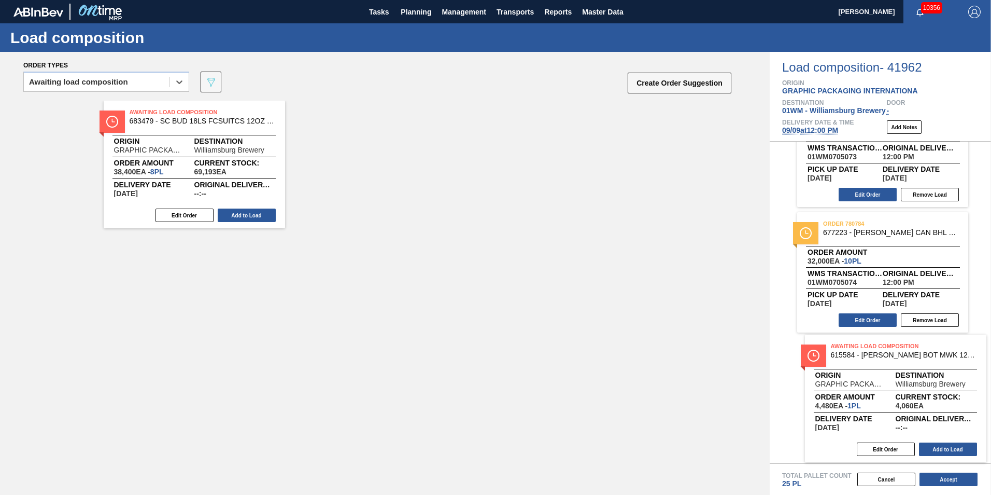
drag, startPoint x: 364, startPoint y: 161, endPoint x: 855, endPoint y: 397, distance: 544.5
click at [866, 399] on div "Order types option Awaiting load composition, selected. Select is focused ,type…" at bounding box center [495, 273] width 991 height 443
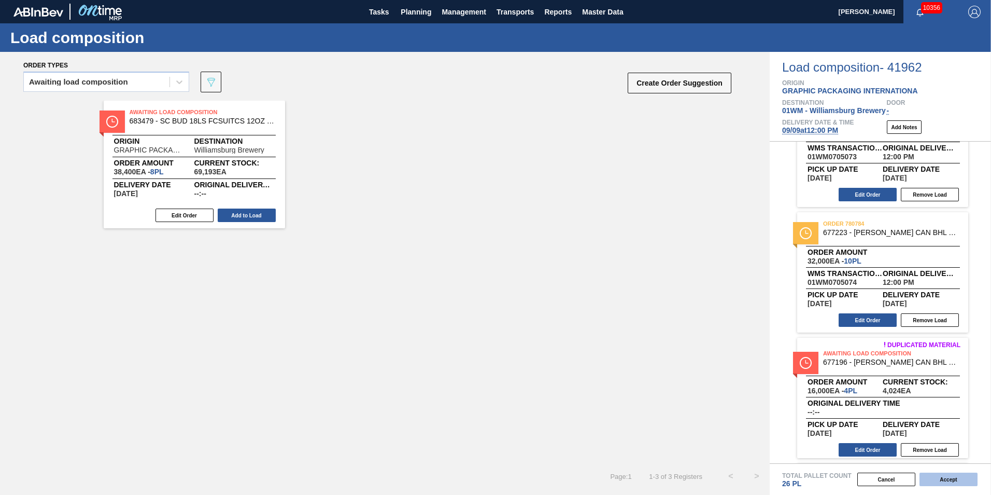
click at [946, 476] on button "Accept" at bounding box center [949, 478] width 58 height 13
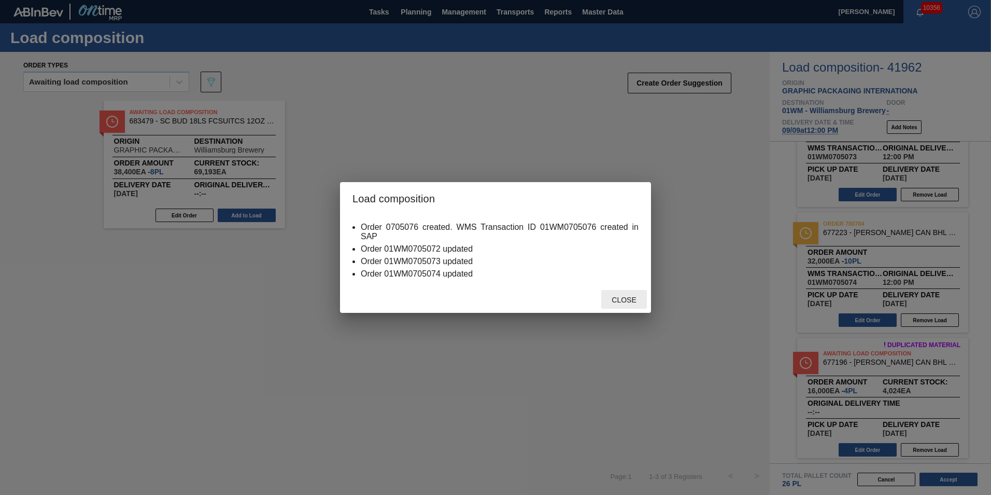
click at [626, 294] on div "Close" at bounding box center [624, 299] width 46 height 19
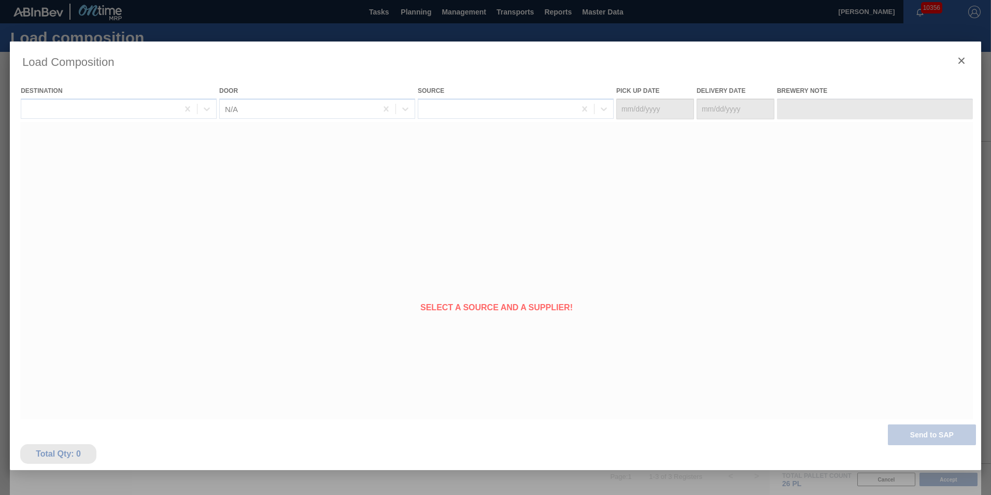
type Date "[DATE]"
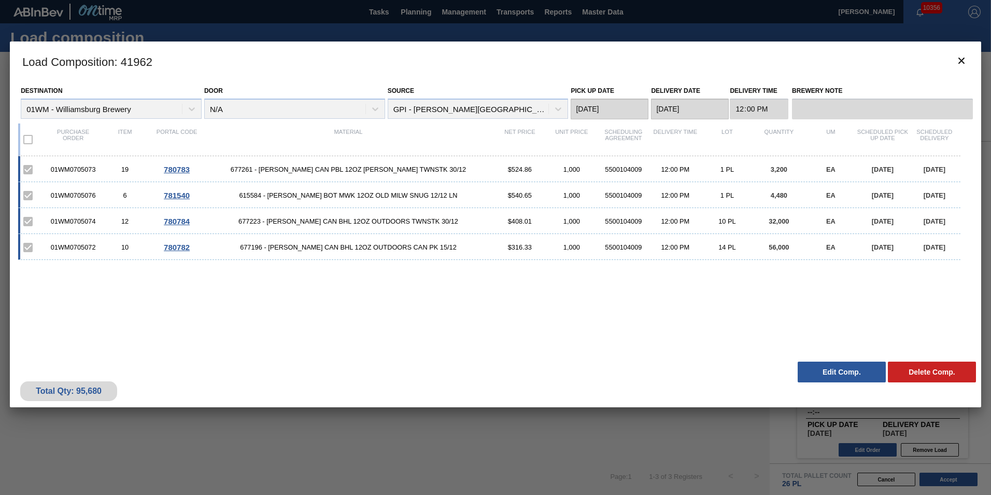
click at [518, 440] on div "Load Composition : 41962 Destination 01WM - Williamsburg Brewery Door N/A Sourc…" at bounding box center [496, 274] width 972 height 467
click at [958, 61] on icon "botão de ícone" at bounding box center [961, 60] width 12 height 12
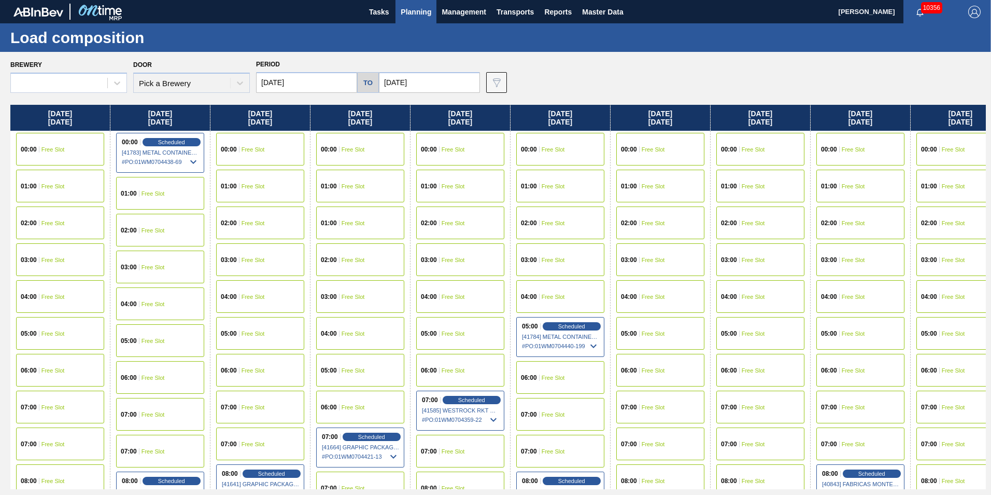
type input "[DATE]"
click at [414, 11] on span "Planning" at bounding box center [416, 12] width 31 height 12
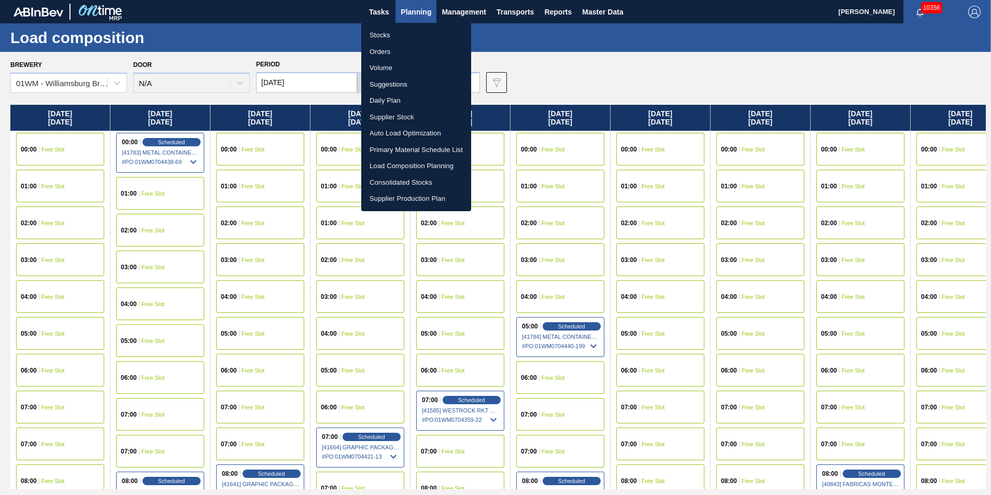
click at [405, 83] on li "Suggestions" at bounding box center [416, 84] width 110 height 17
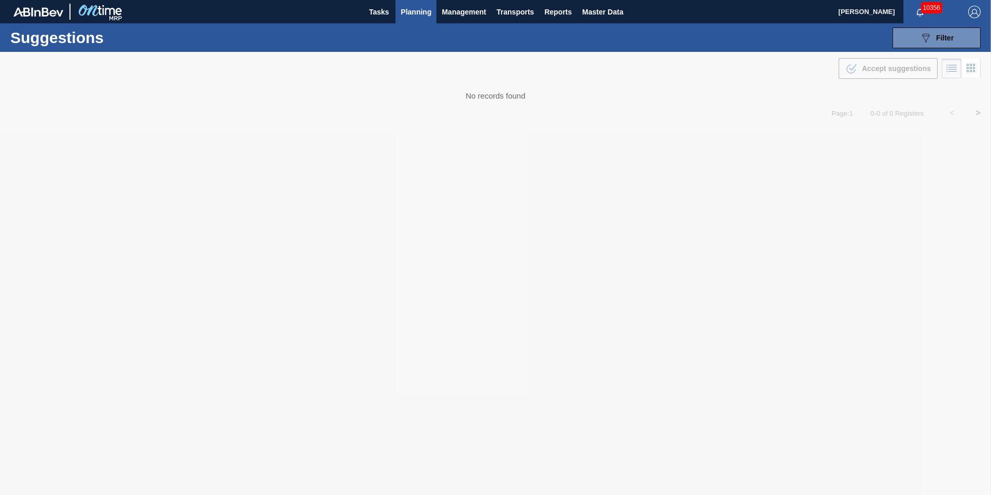
click at [423, 13] on span "Planning" at bounding box center [416, 12] width 31 height 12
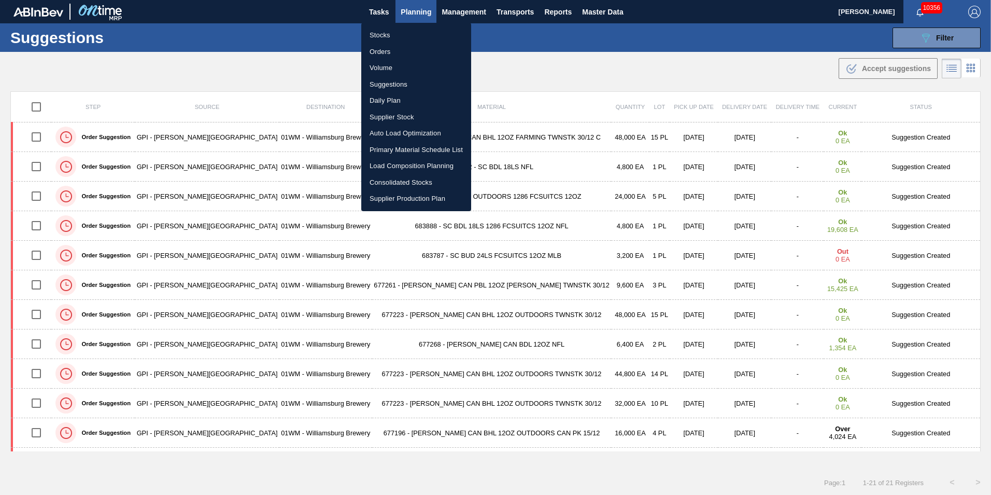
click at [382, 39] on li "Stocks" at bounding box center [416, 35] width 110 height 17
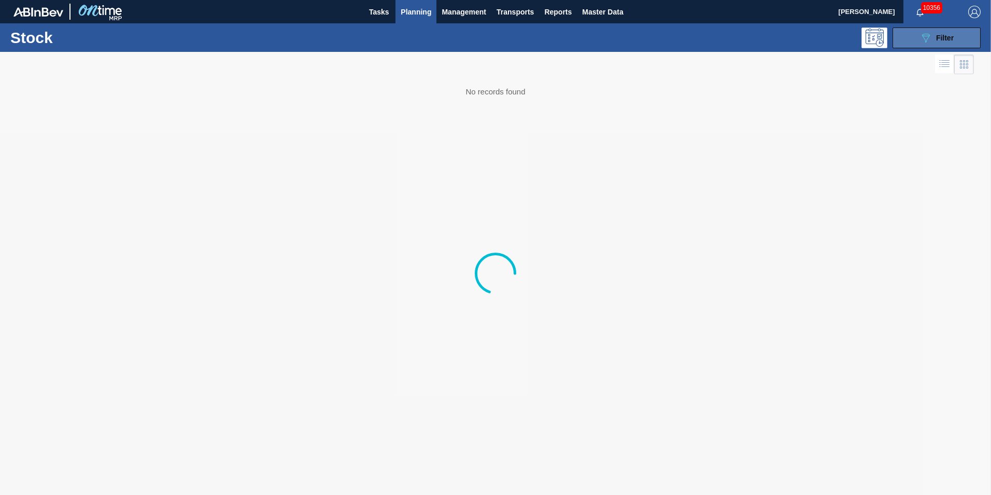
click at [934, 37] on div "089F7B8B-B2A5-4AFE-B5C0-19BA573D28AC Filter" at bounding box center [937, 38] width 34 height 12
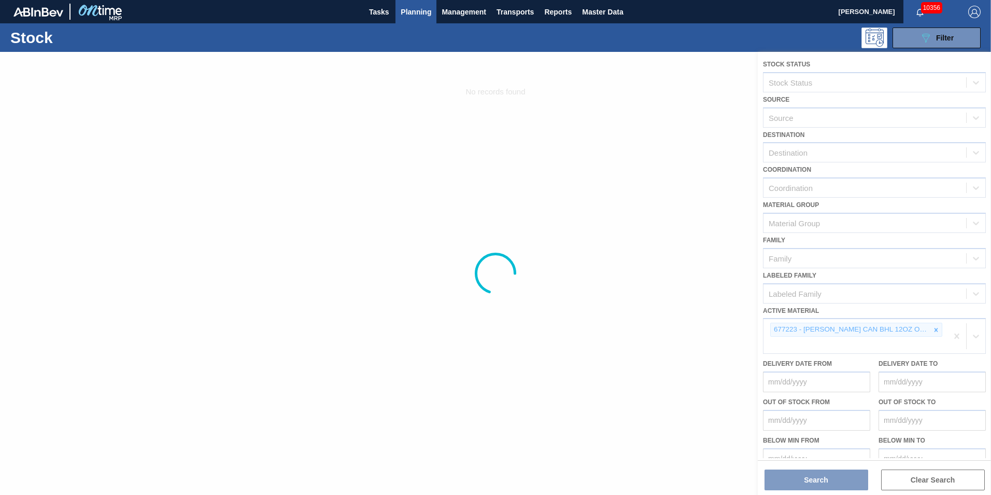
click at [937, 332] on div at bounding box center [495, 273] width 991 height 443
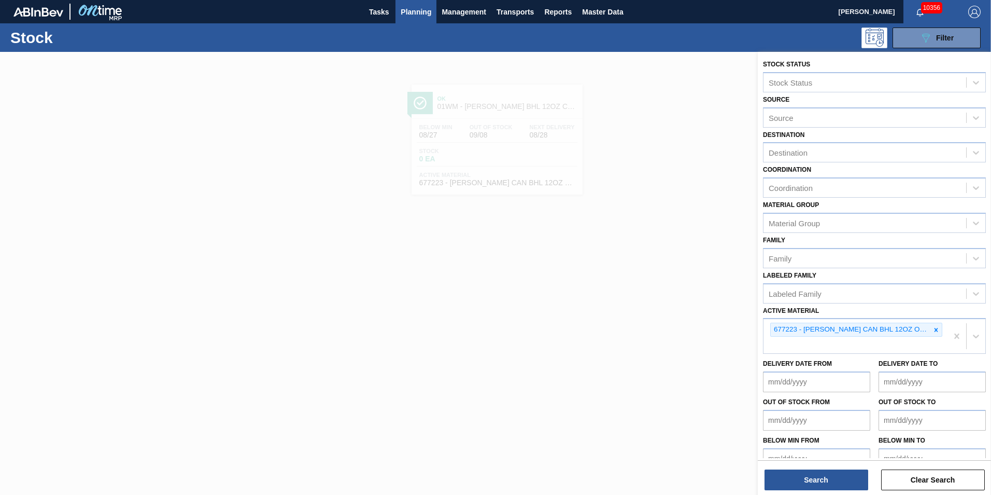
click at [937, 332] on icon at bounding box center [936, 329] width 7 height 7
click at [933, 328] on icon at bounding box center [936, 329] width 7 height 7
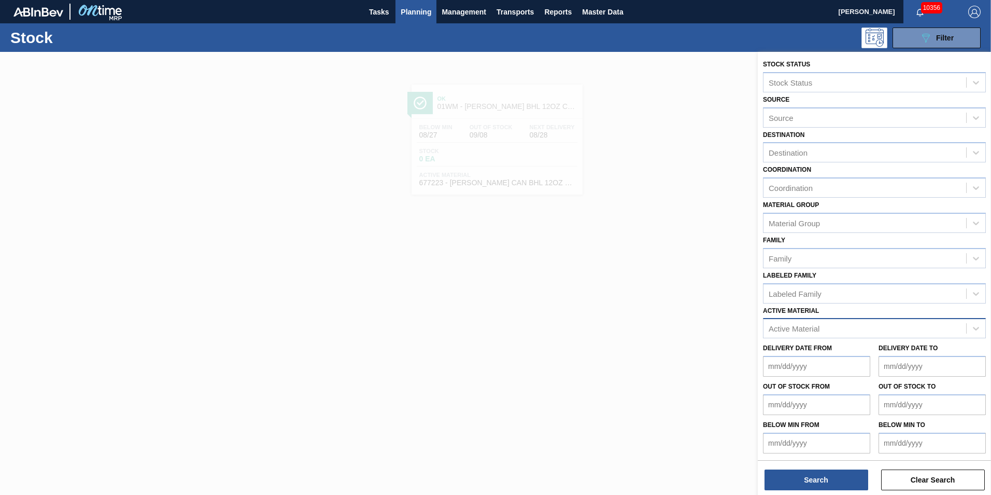
click at [867, 326] on div "Active Material" at bounding box center [865, 328] width 203 height 15
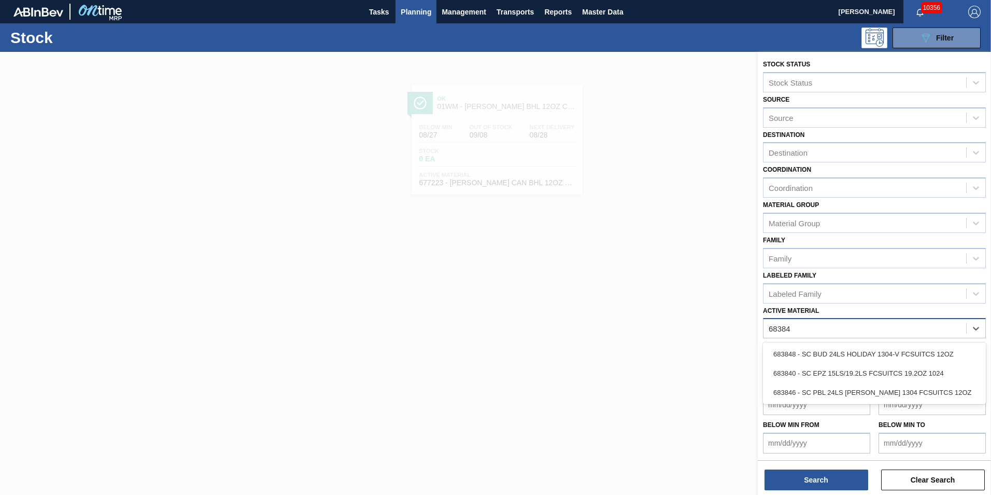
type Material "683848"
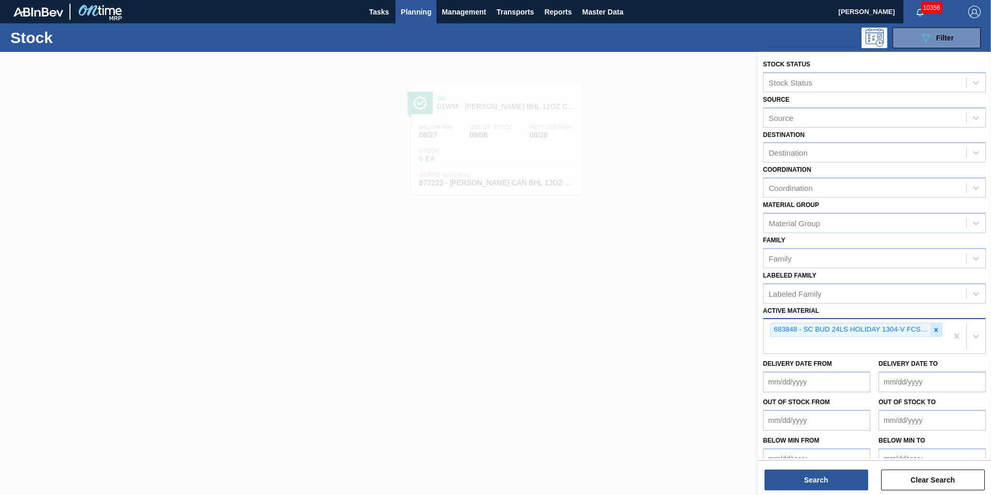
click at [937, 329] on icon at bounding box center [936, 329] width 7 height 7
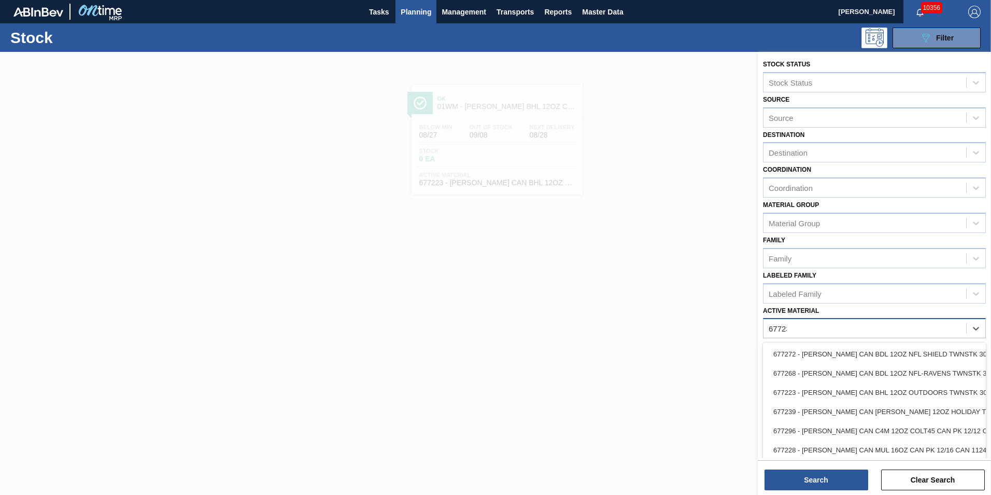
type Material "677239"
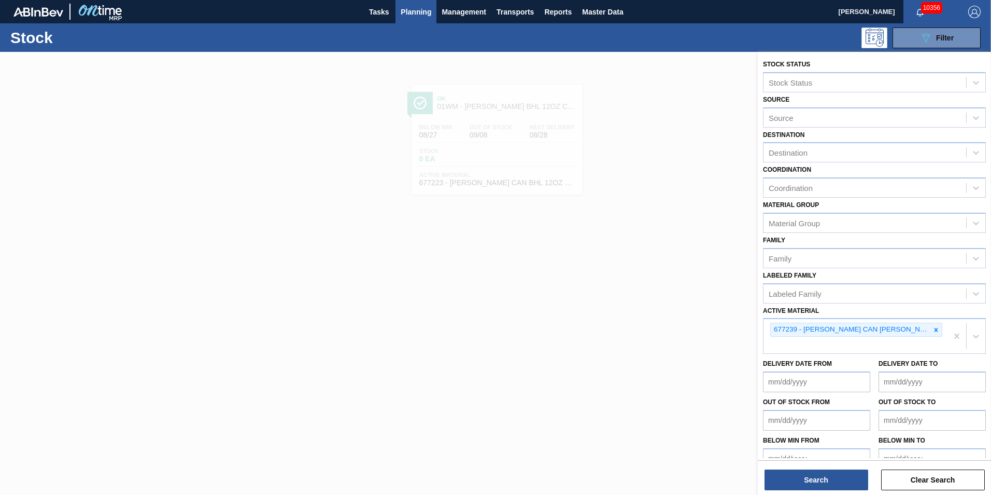
click at [714, 102] on div at bounding box center [495, 299] width 991 height 495
